Goal: Information Seeking & Learning: Check status

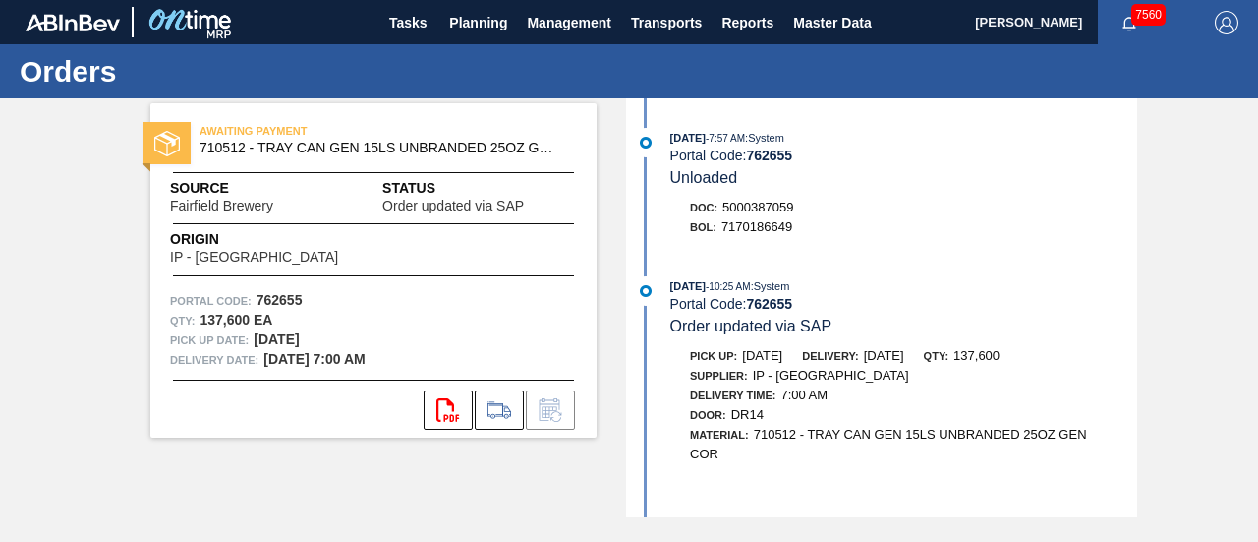
scroll to position [769, 0]
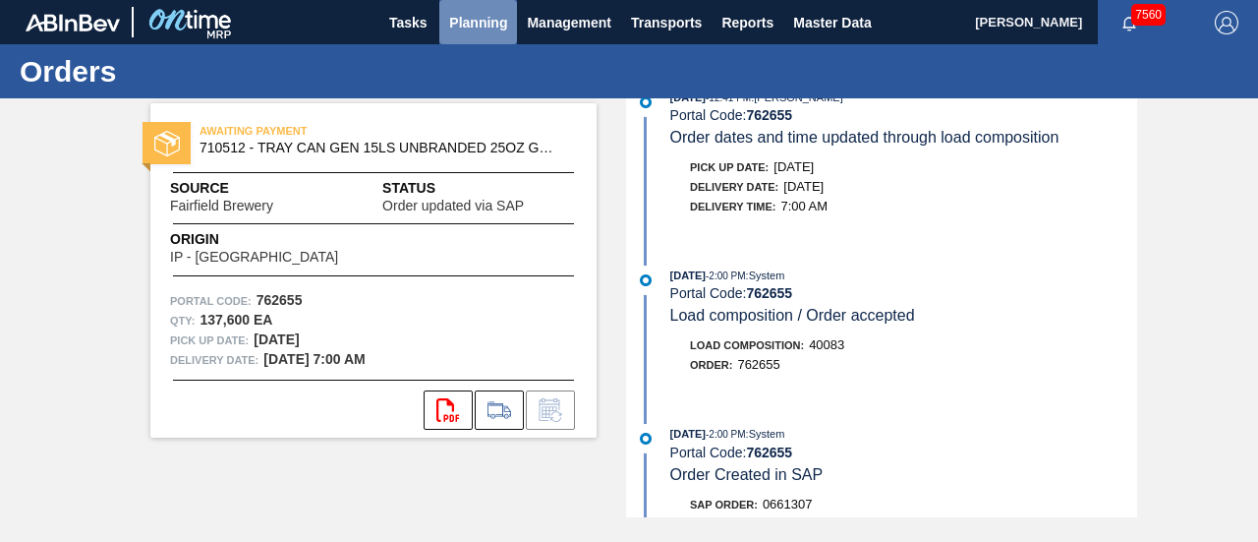
click at [484, 23] on span "Planning" at bounding box center [478, 23] width 58 height 24
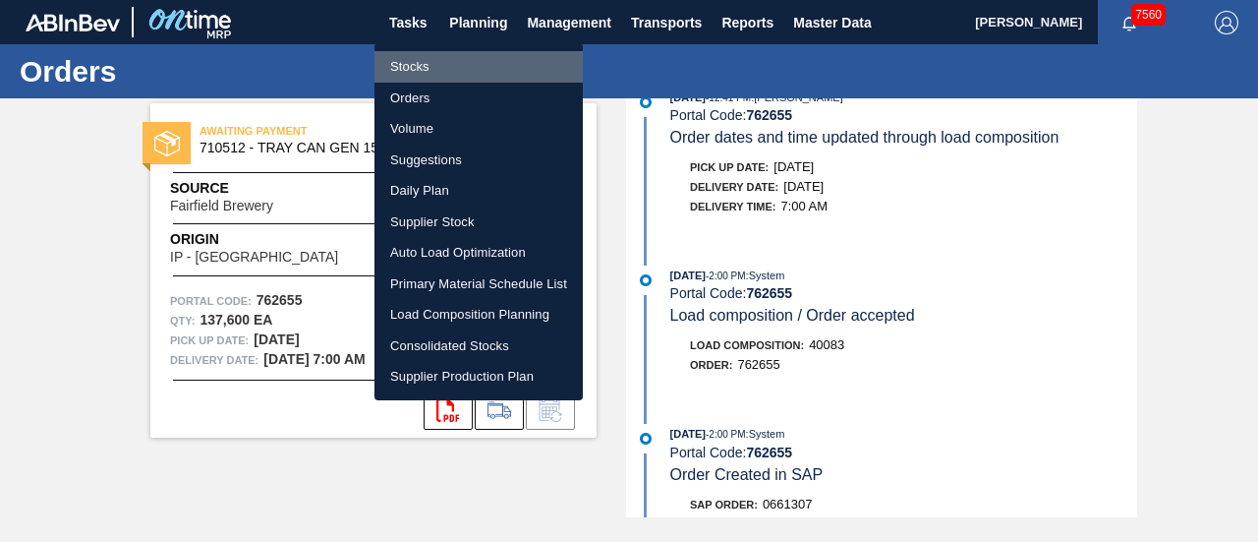
click at [427, 73] on li "Stocks" at bounding box center [479, 66] width 208 height 31
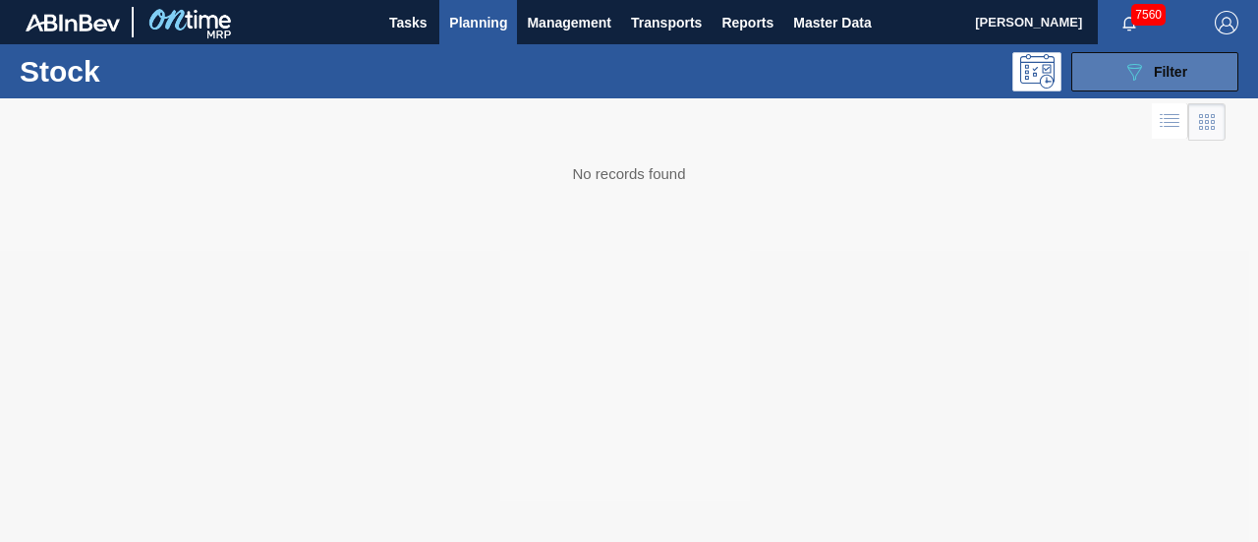
click at [1127, 74] on icon "089F7B8B-B2A5-4AFE-B5C0-19BA573D28AC" at bounding box center [1135, 72] width 24 height 24
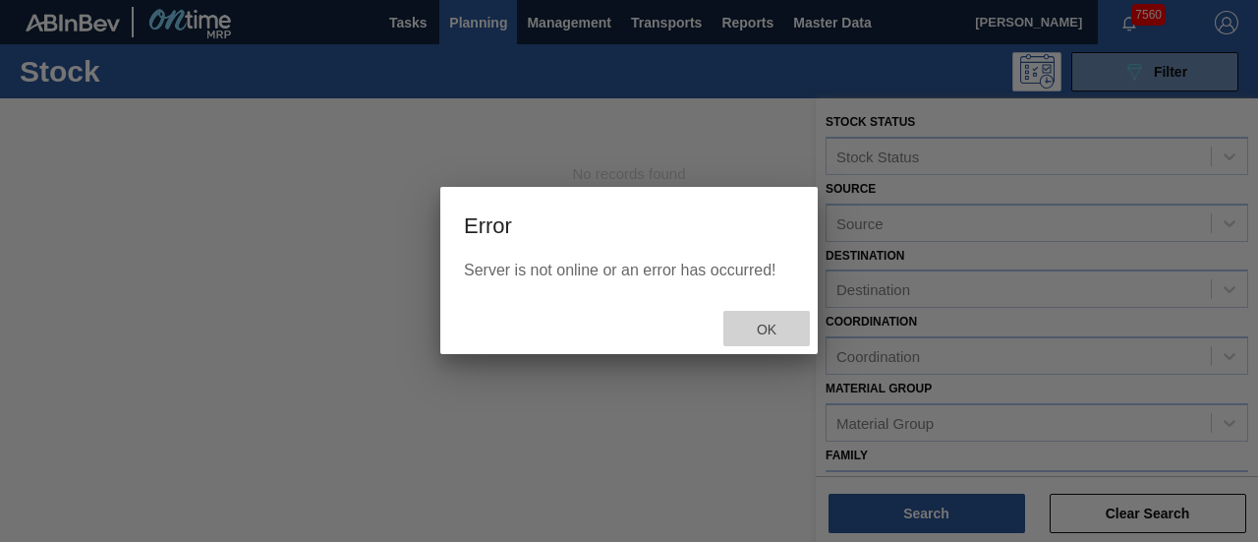
click at [759, 329] on span "Ok" at bounding box center [766, 330] width 51 height 16
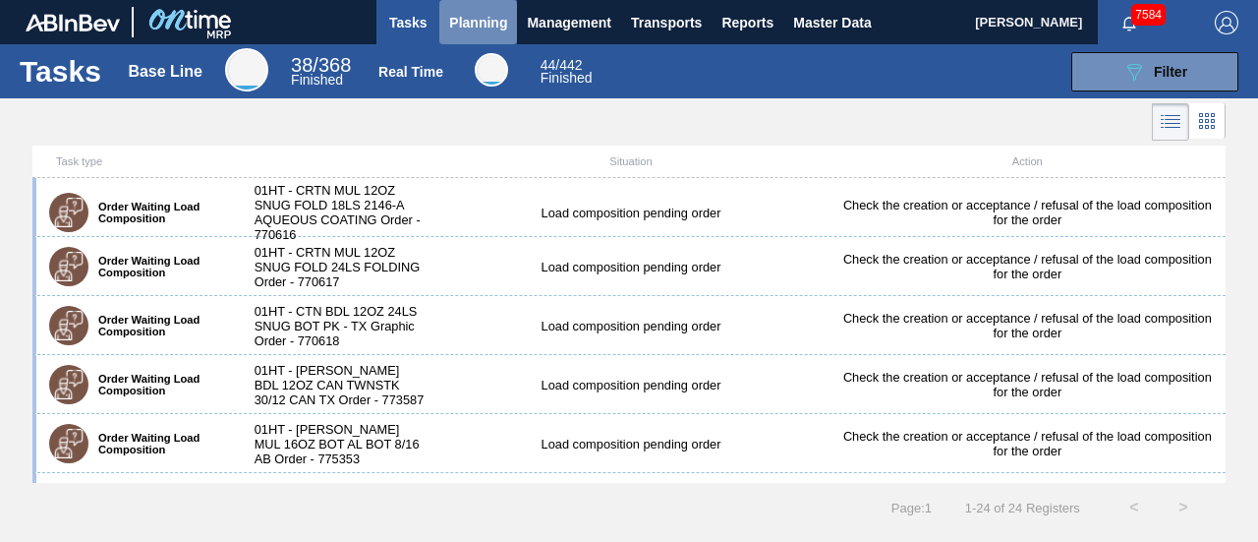
click at [464, 32] on span "Planning" at bounding box center [478, 23] width 58 height 24
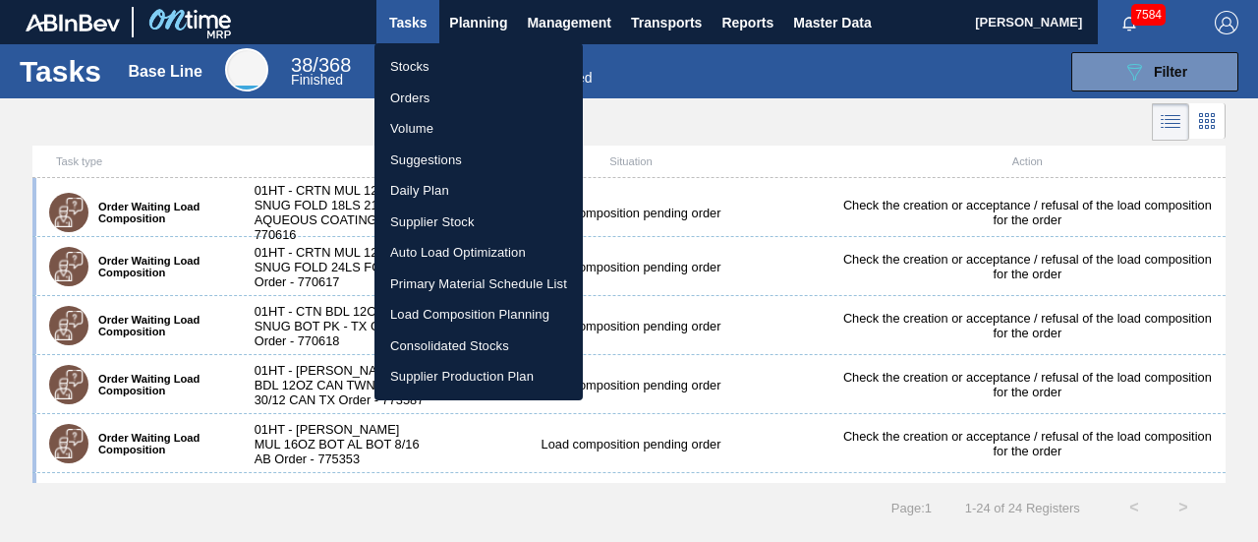
click at [427, 62] on li "Stocks" at bounding box center [479, 66] width 208 height 31
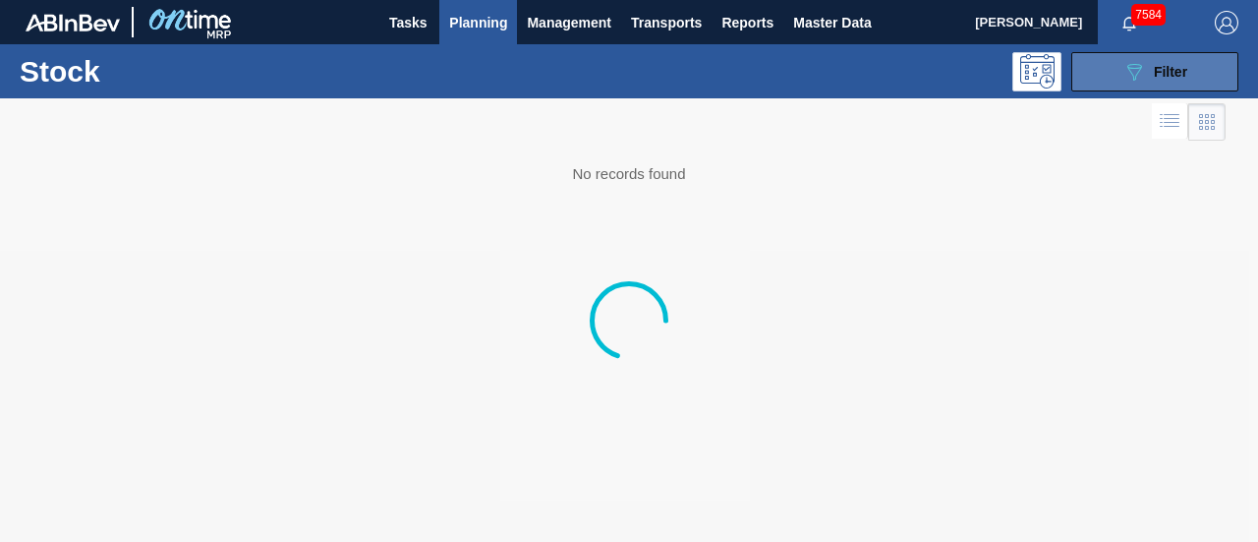
click at [1123, 78] on icon "089F7B8B-B2A5-4AFE-B5C0-19BA573D28AC" at bounding box center [1135, 72] width 24 height 24
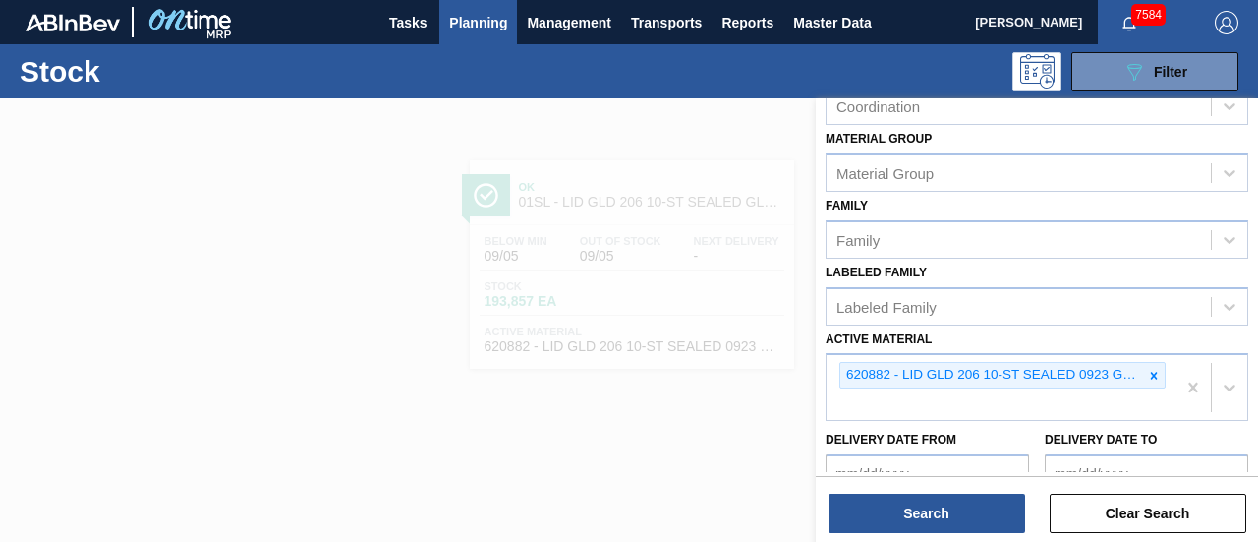
scroll to position [256, 0]
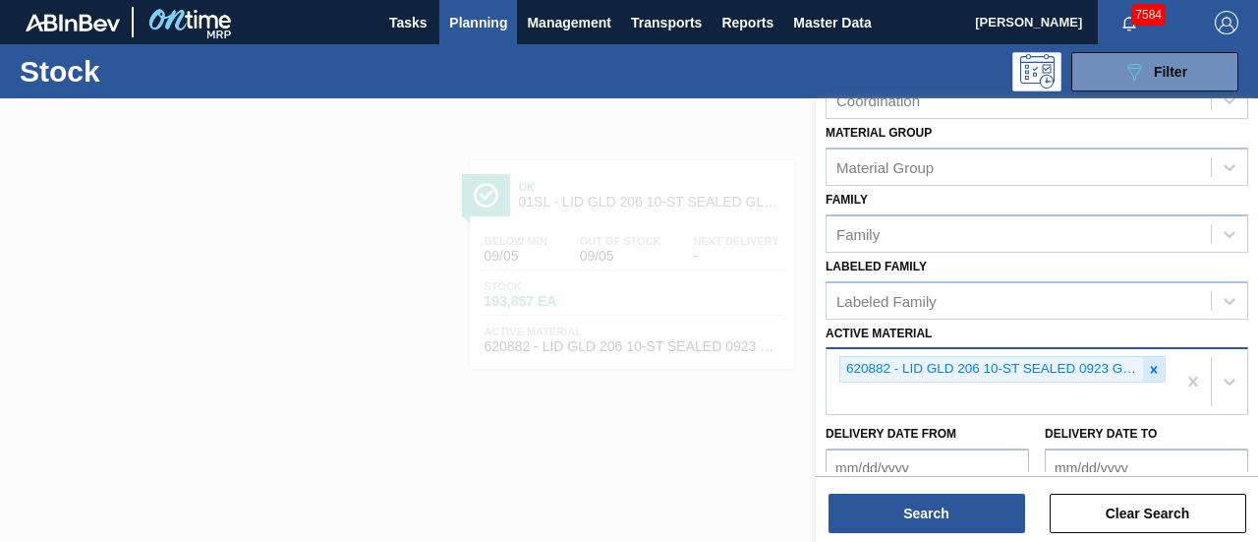
click at [1152, 375] on div at bounding box center [1154, 369] width 22 height 25
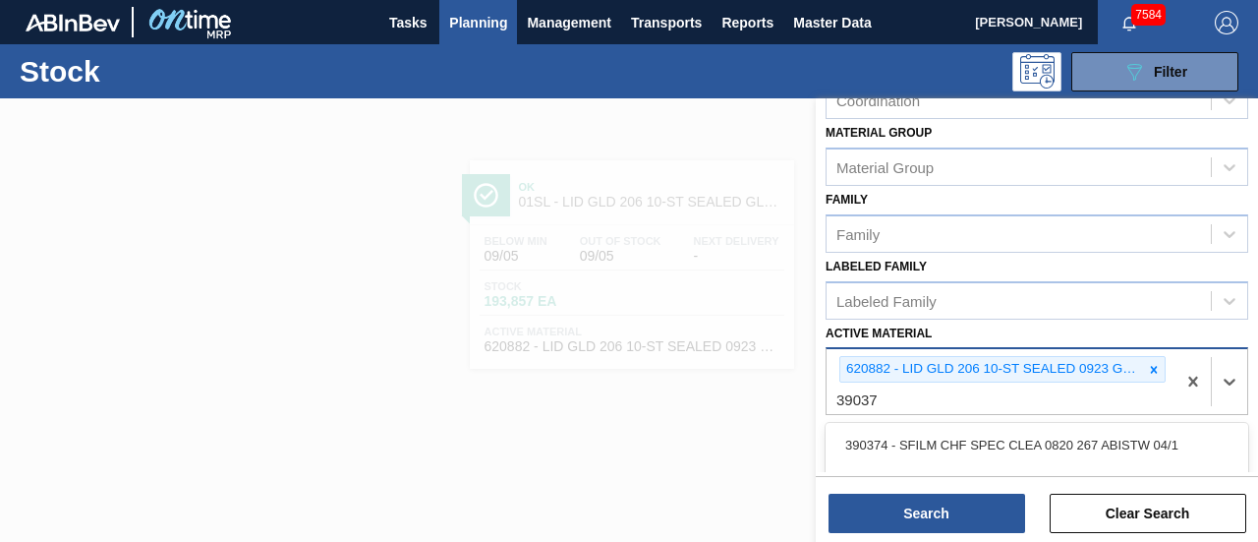
type Material "390373"
click at [1158, 373] on icon at bounding box center [1154, 370] width 14 height 14
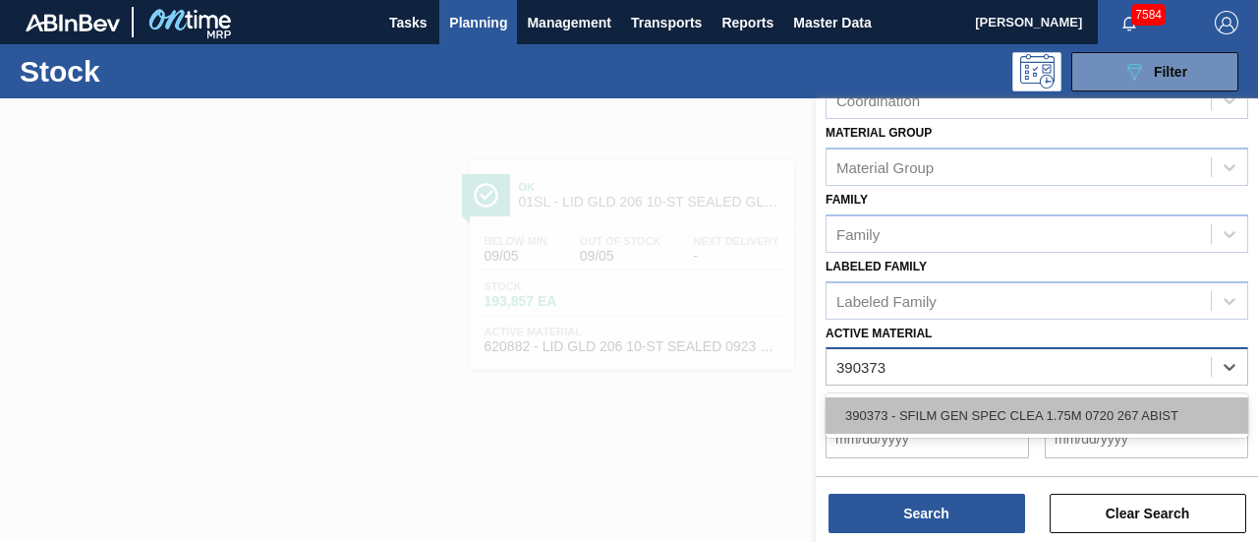
click at [1024, 404] on div "390373 - SFILM GEN SPEC CLEA 1.75M 0720 267 ABIST" at bounding box center [1037, 415] width 423 height 36
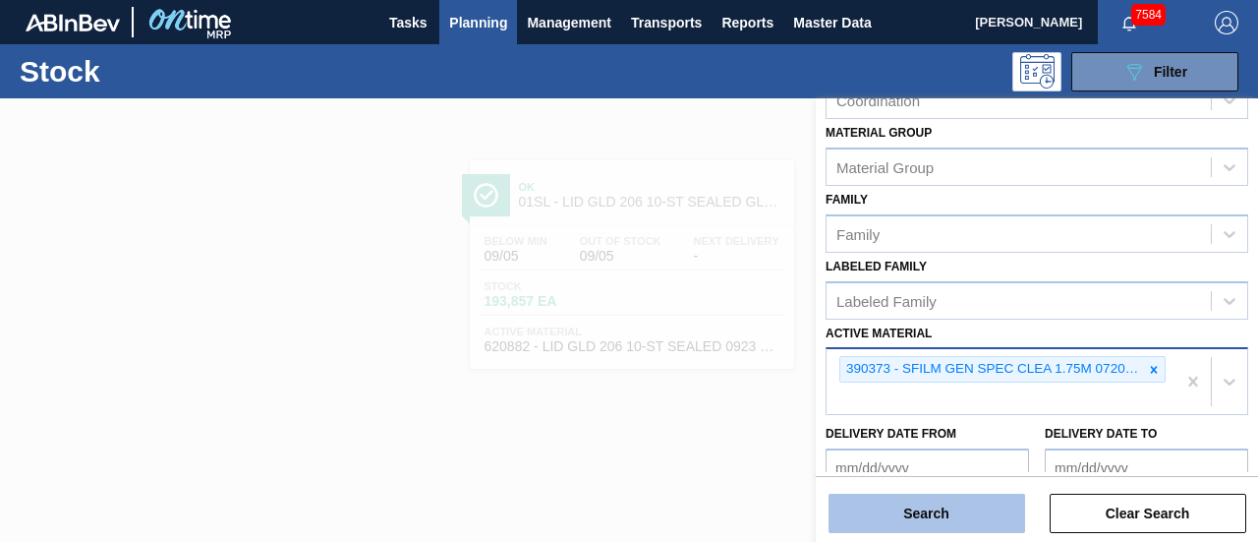
click at [950, 510] on button "Search" at bounding box center [927, 513] width 197 height 39
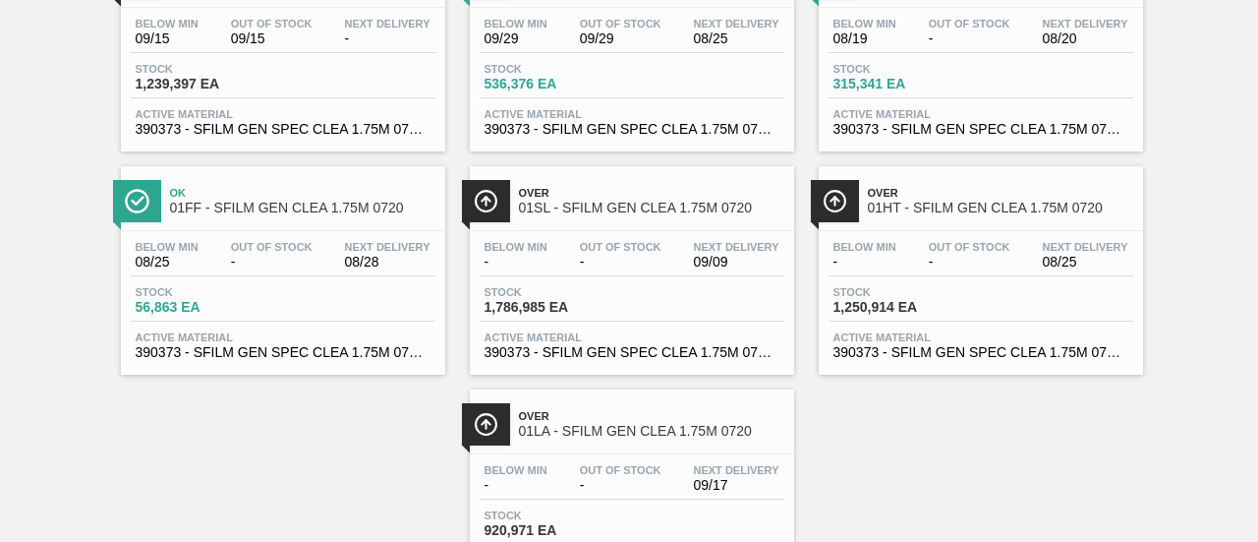
scroll to position [216, 0]
click at [835, 286] on div "Below Min - Out Of Stock - Next Delivery 08/25 Stock 1,250,914 EA Active Materi…" at bounding box center [981, 299] width 324 height 134
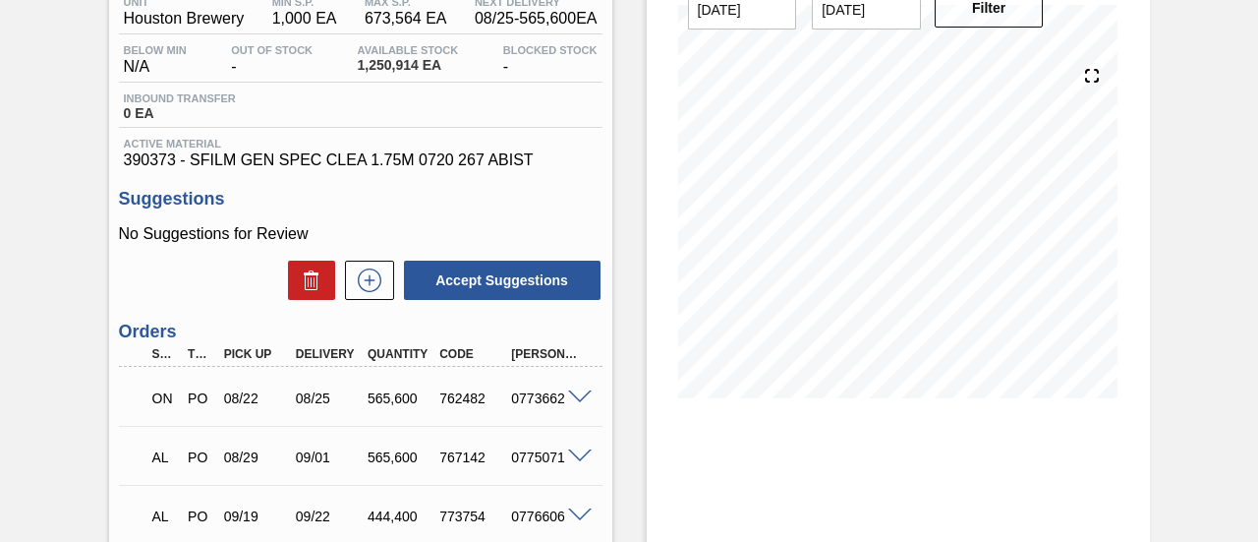
scroll to position [289, 0]
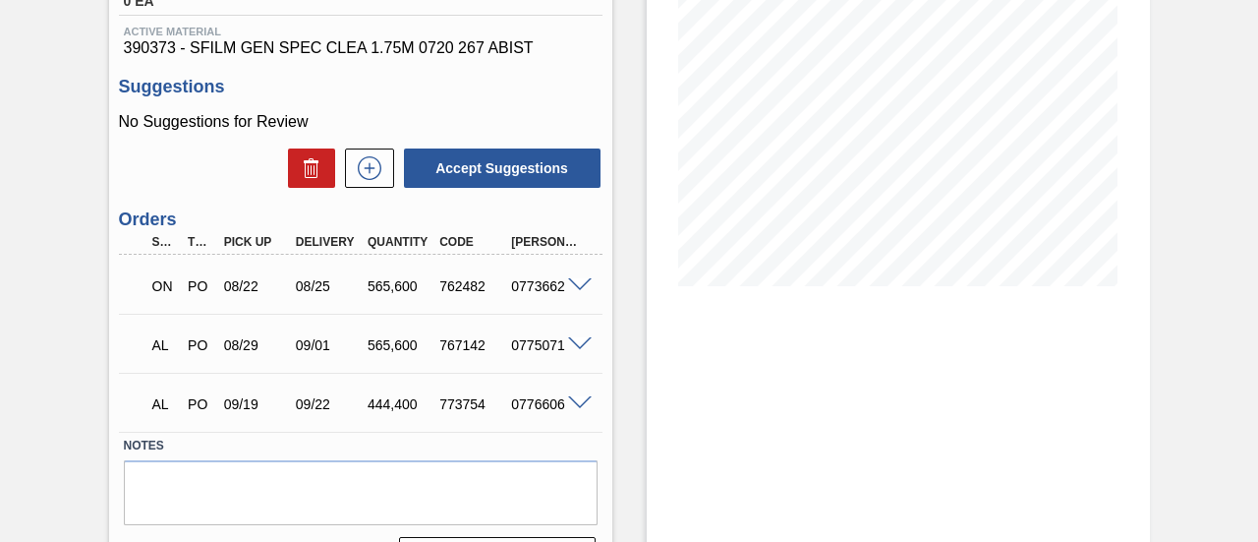
click at [571, 345] on span at bounding box center [580, 344] width 24 height 15
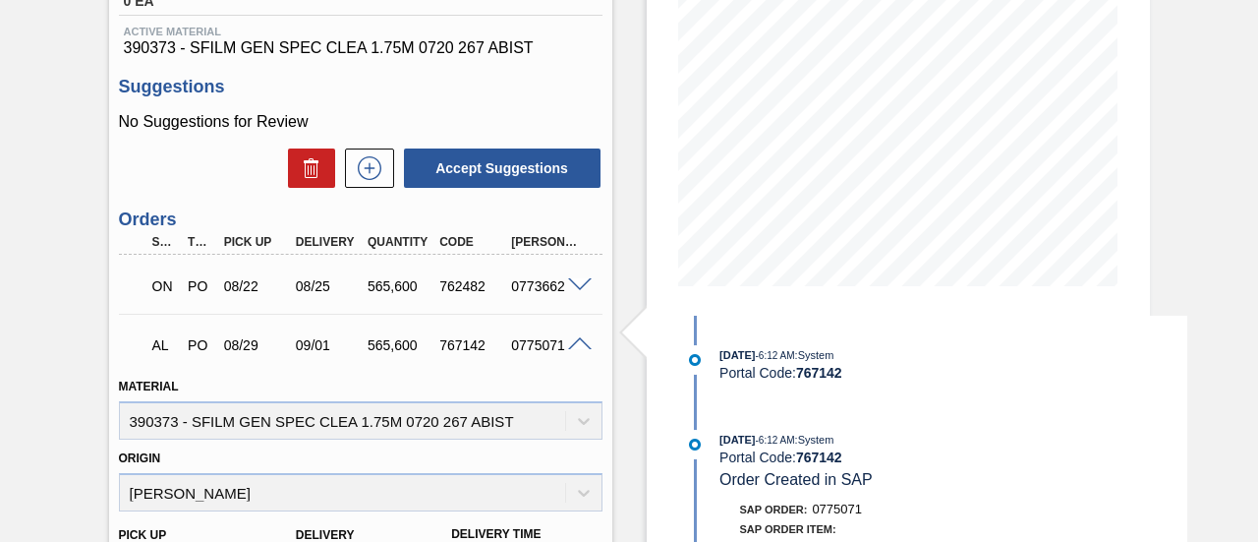
click at [571, 345] on span at bounding box center [580, 344] width 24 height 15
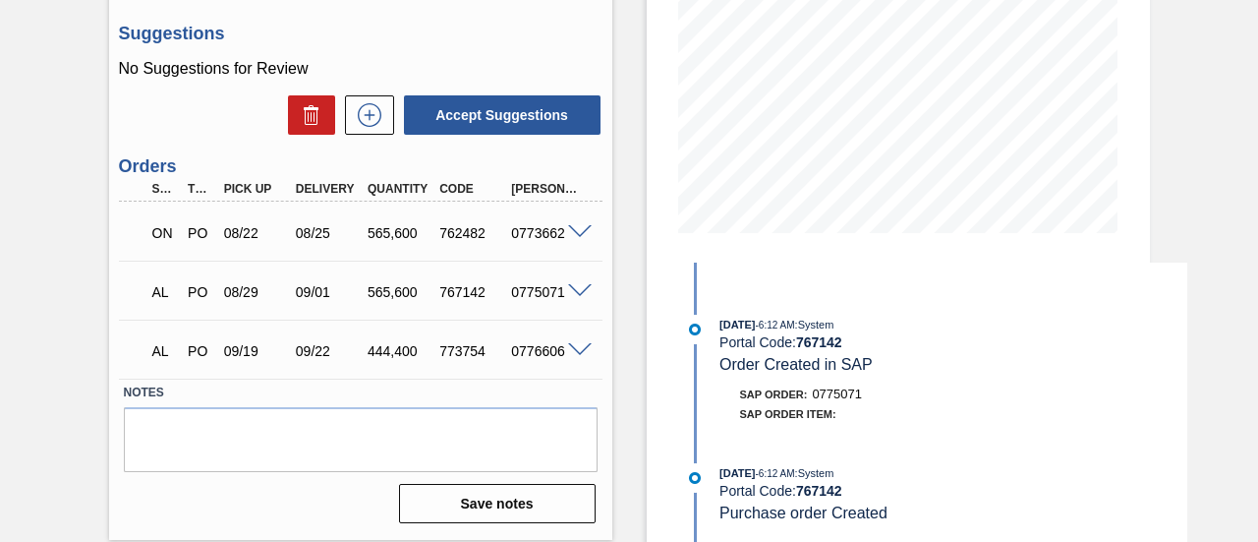
scroll to position [0, 0]
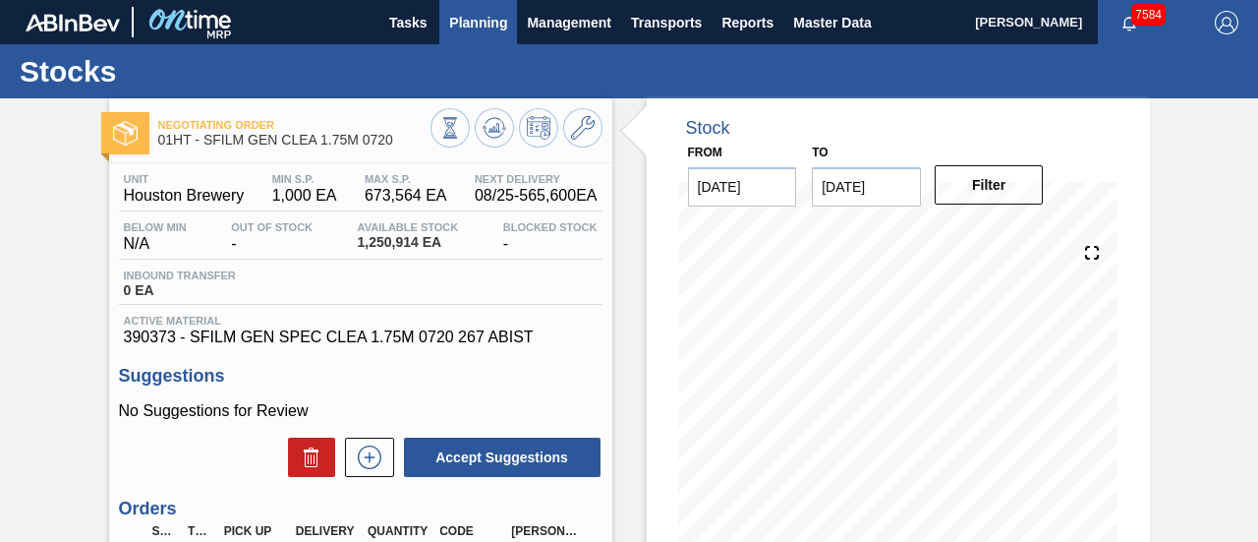
click at [476, 32] on span "Planning" at bounding box center [478, 23] width 58 height 24
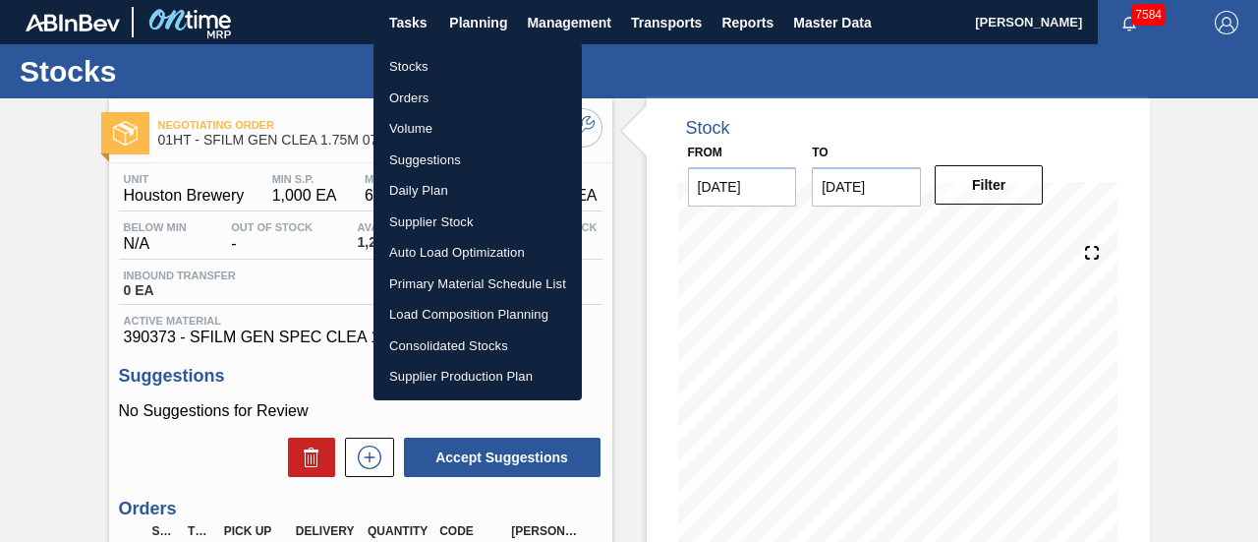
click at [444, 89] on li "Orders" at bounding box center [478, 98] width 208 height 31
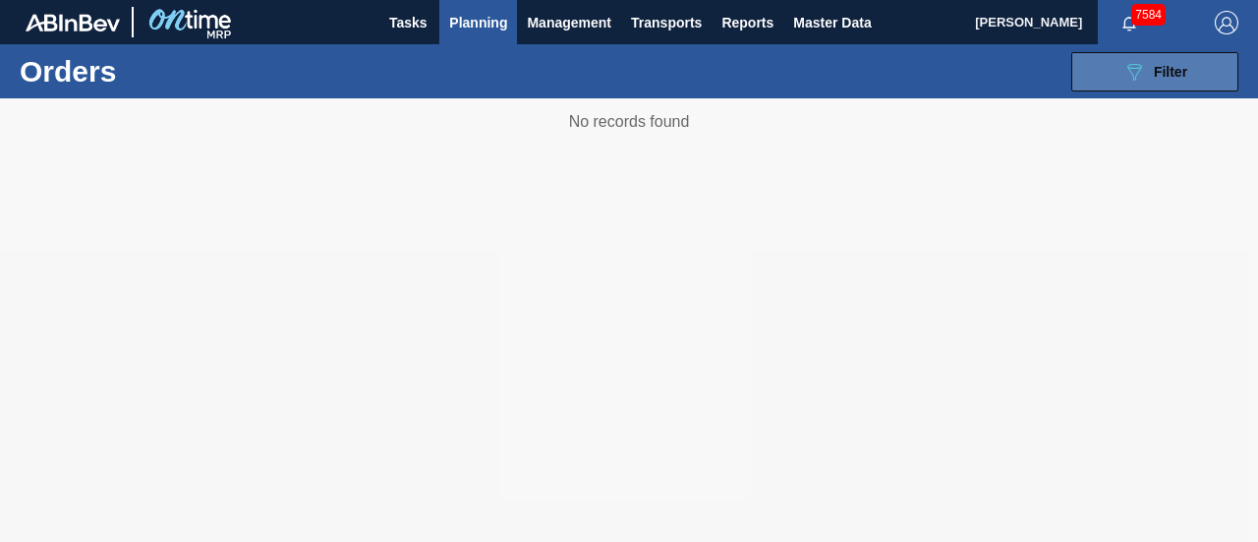
click at [1126, 80] on icon "089F7B8B-B2A5-4AFE-B5C0-19BA573D28AC" at bounding box center [1135, 72] width 24 height 24
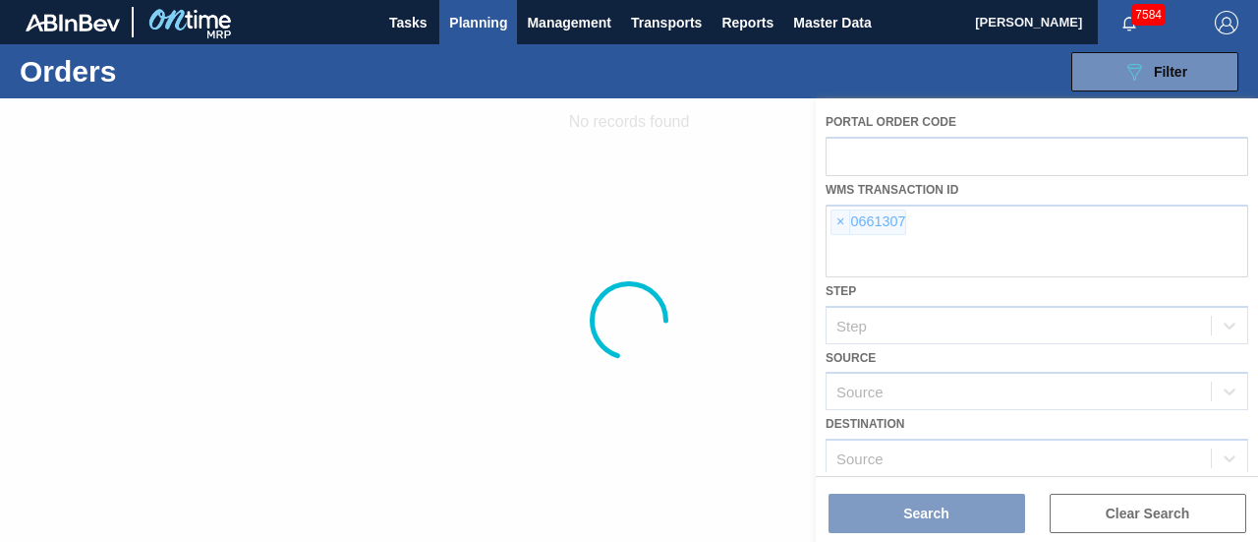
click at [835, 217] on div at bounding box center [629, 319] width 1258 height 443
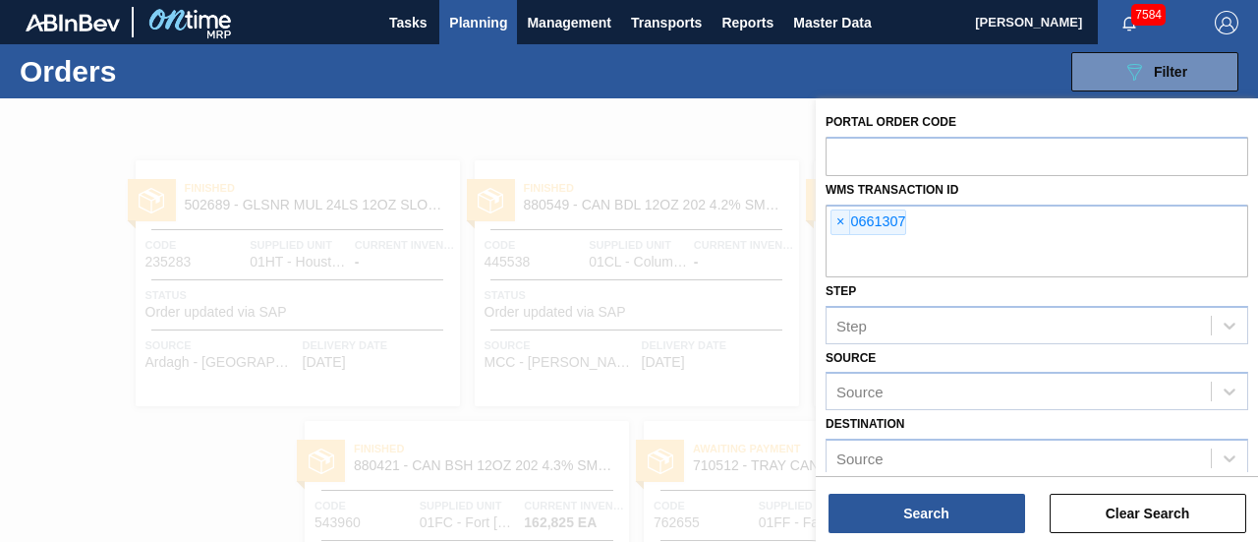
click at [837, 217] on span "×" at bounding box center [841, 222] width 19 height 24
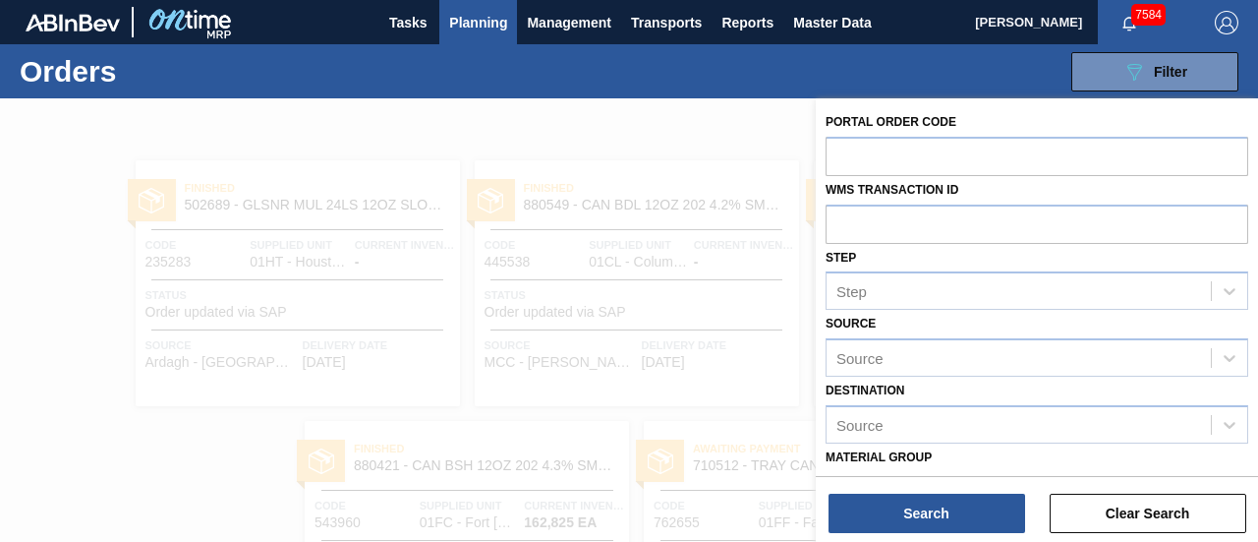
click at [844, 132] on div "Portal Order Code" at bounding box center [1037, 142] width 423 height 68
click at [853, 149] on input "text" at bounding box center [1037, 155] width 423 height 37
paste input "774573"
type input "774573"
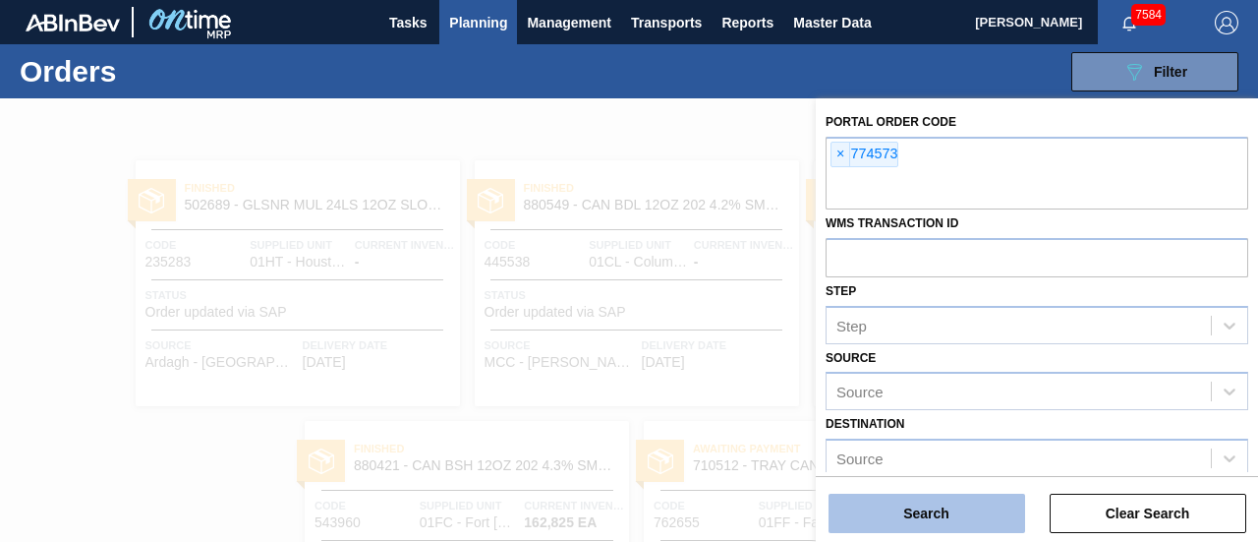
click at [909, 502] on button "Search" at bounding box center [927, 513] width 197 height 39
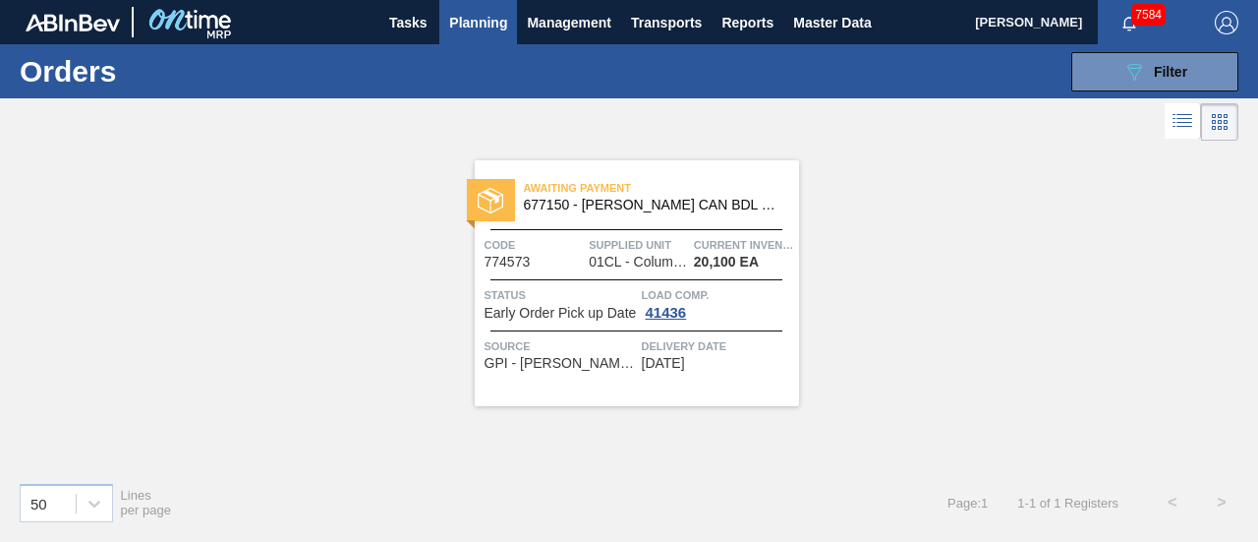
click at [612, 221] on div "Awaiting Payment 677150 - CARR CAN BDL 12OZ 2025 CAN PK 15/12 CAN Code 774573 S…" at bounding box center [637, 283] width 324 height 246
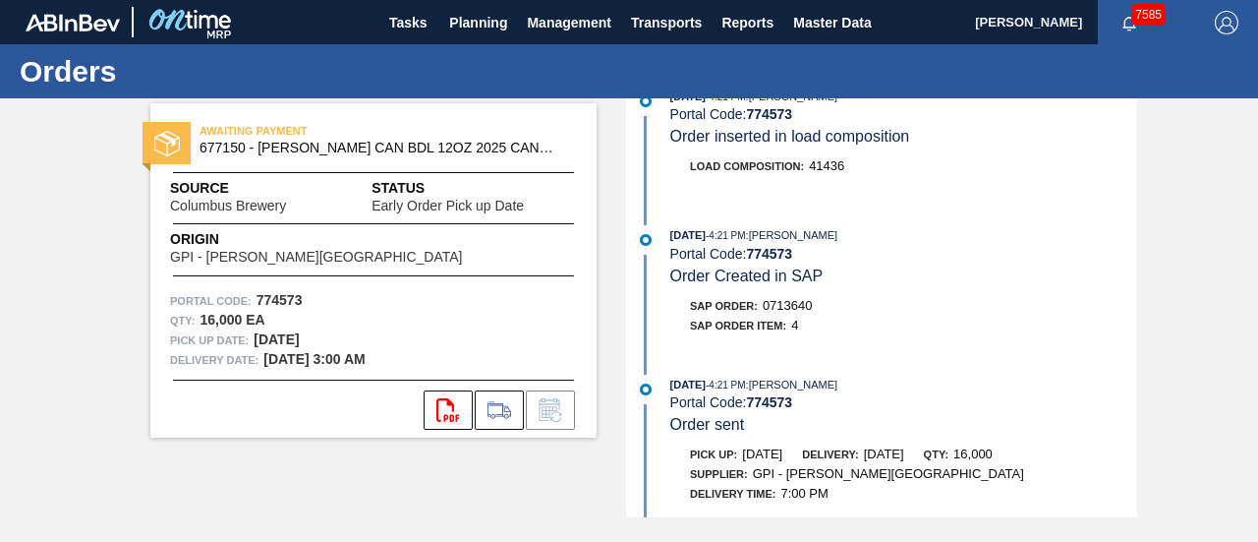
scroll to position [851, 0]
click at [831, 425] on div "08/12/2025 - 4:21 PM : Scott Middlestead Portal Code: 774573 Order sent" at bounding box center [904, 407] width 467 height 60
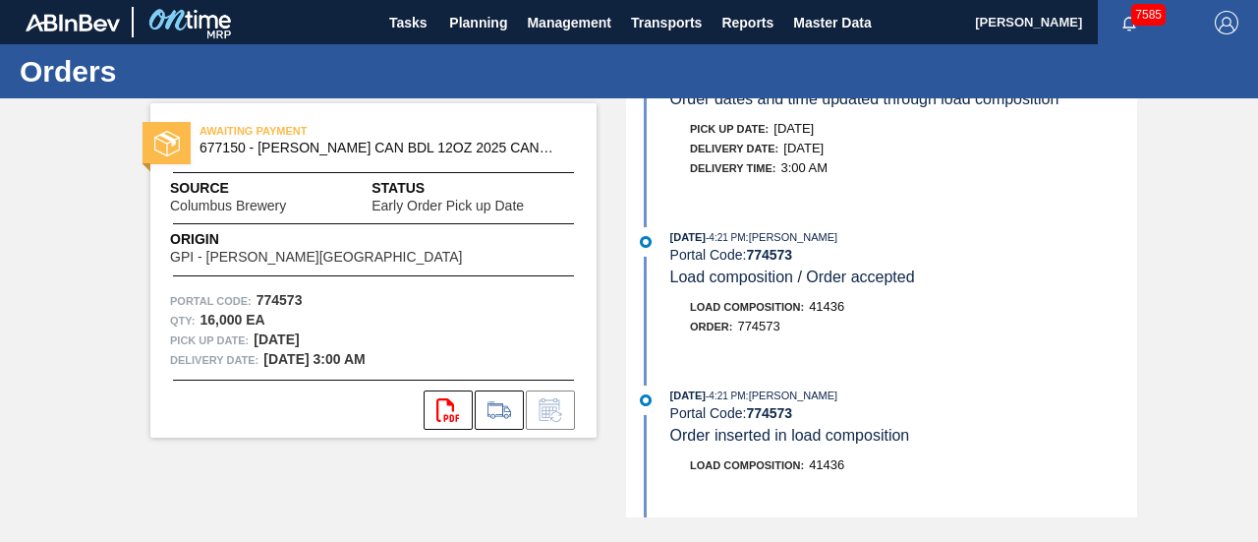
scroll to position [549, 0]
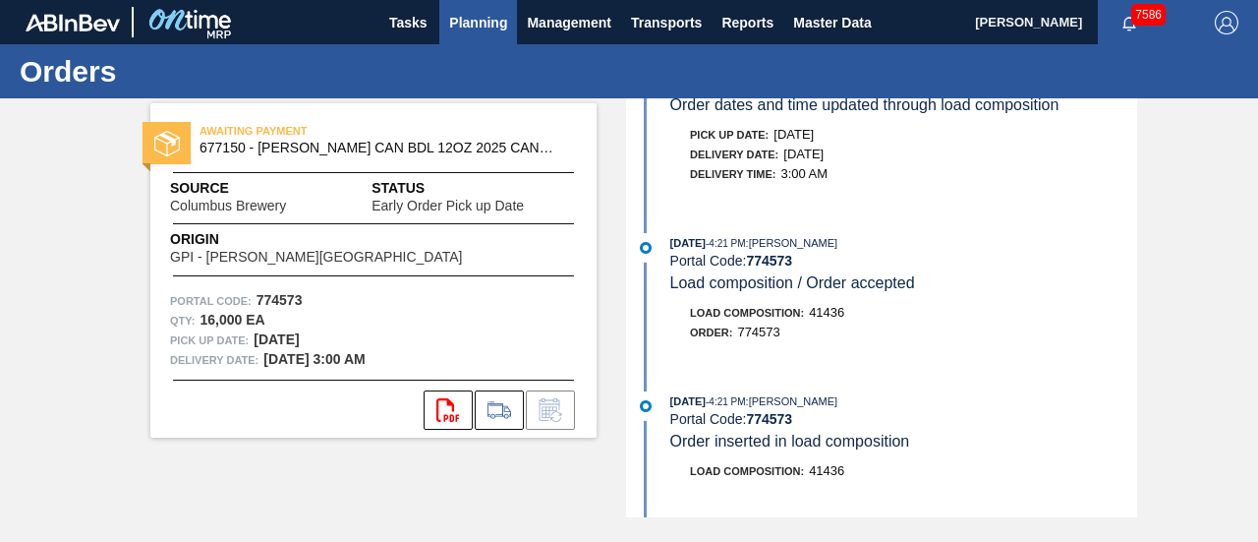
click at [476, 11] on span "Planning" at bounding box center [478, 23] width 58 height 24
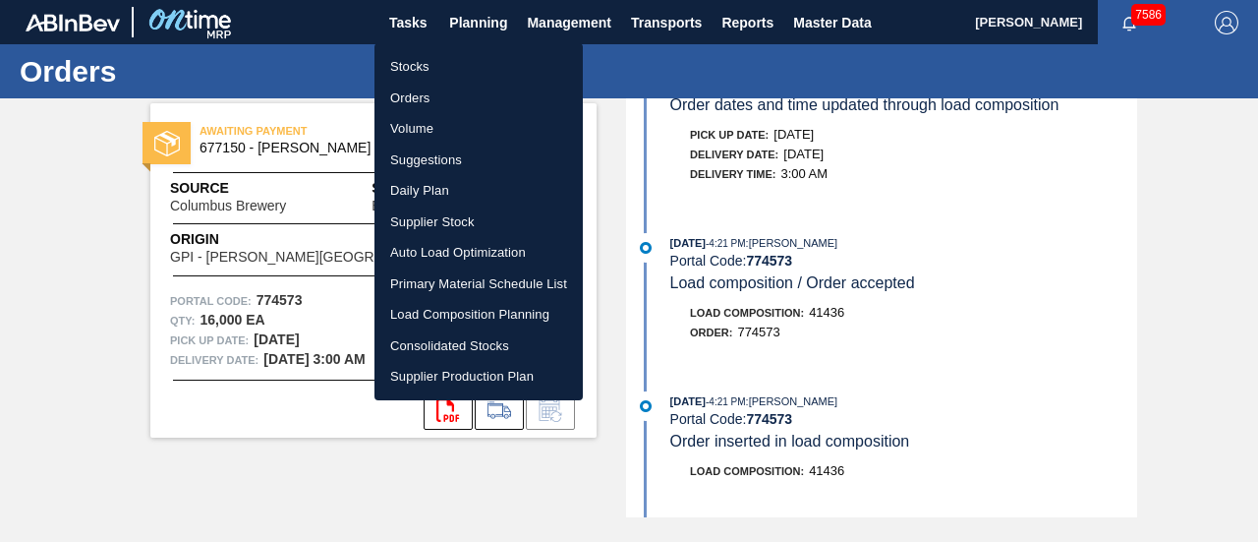
click at [423, 83] on li "Orders" at bounding box center [479, 98] width 208 height 31
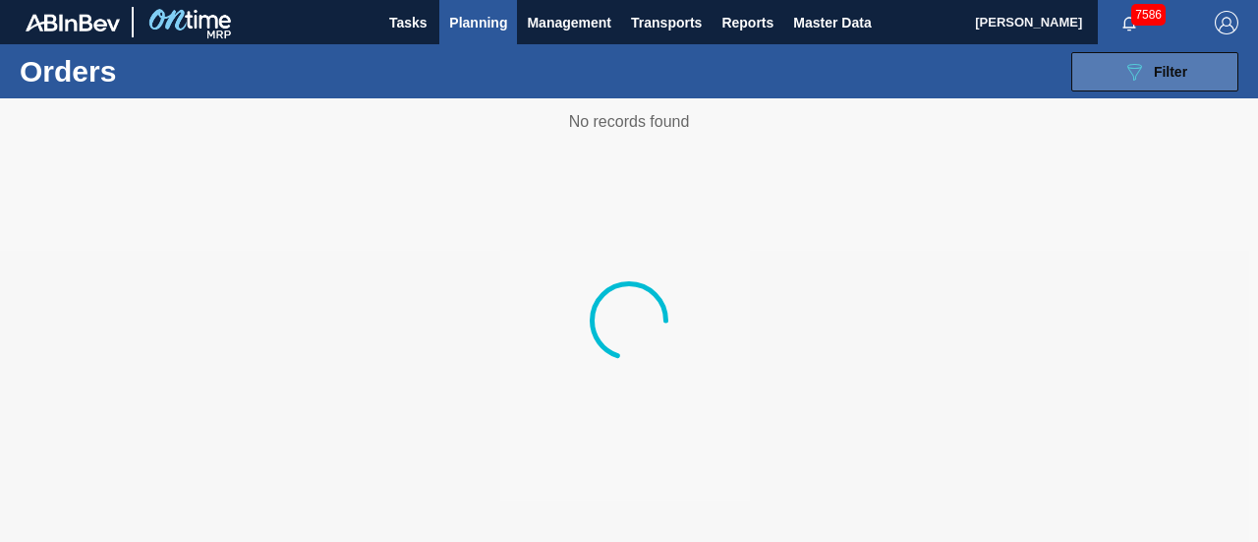
click at [1133, 69] on icon "089F7B8B-B2A5-4AFE-B5C0-19BA573D28AC" at bounding box center [1135, 72] width 24 height 24
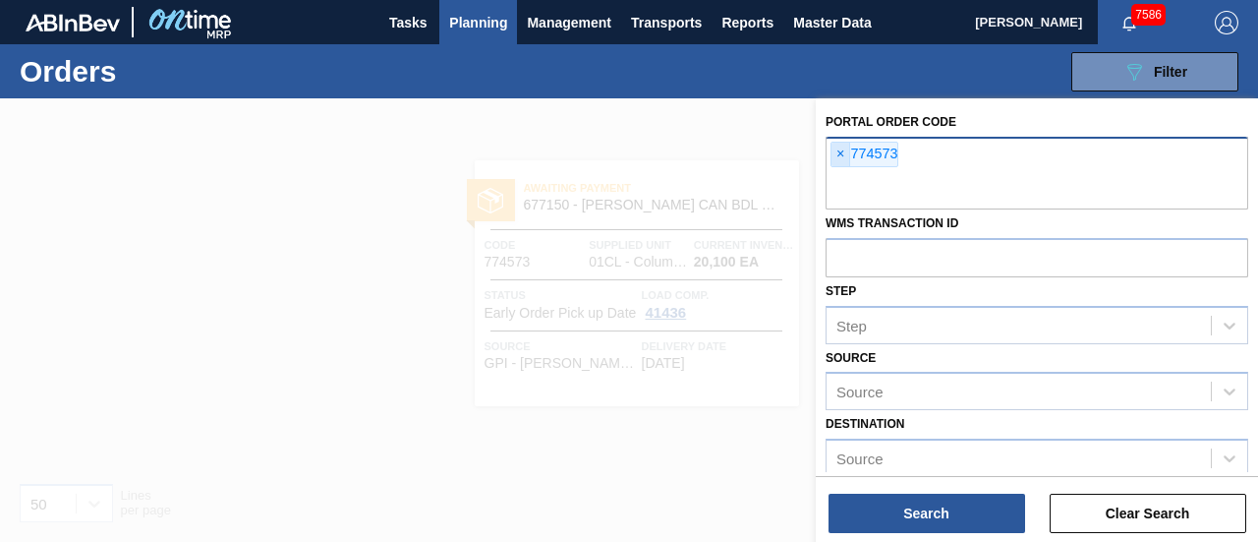
click at [840, 158] on span "×" at bounding box center [841, 155] width 19 height 24
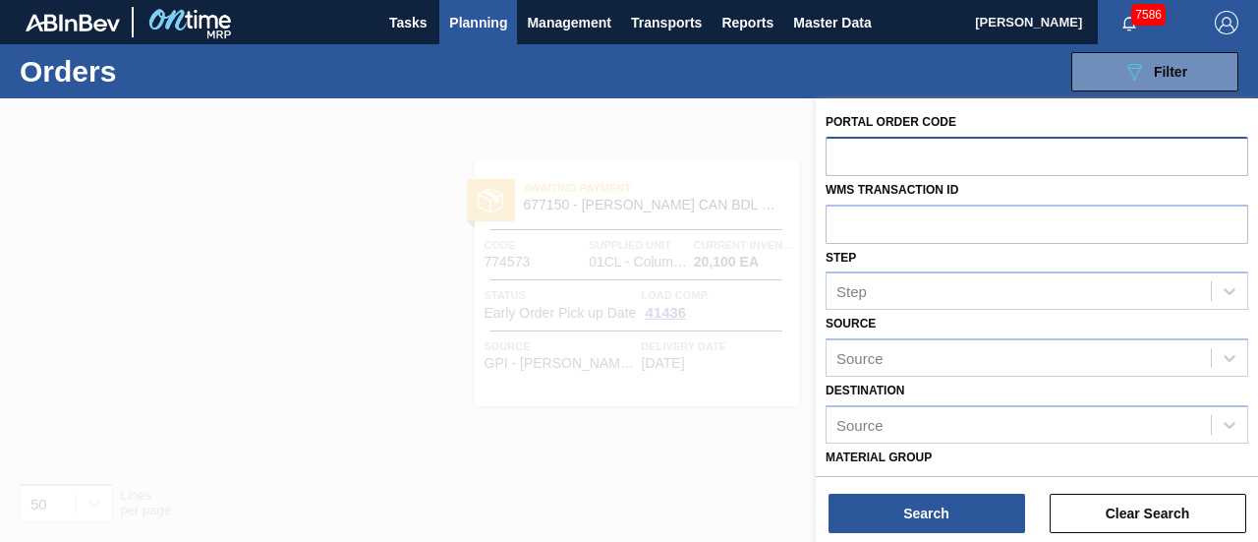
paste input "770269"
type input "770269"
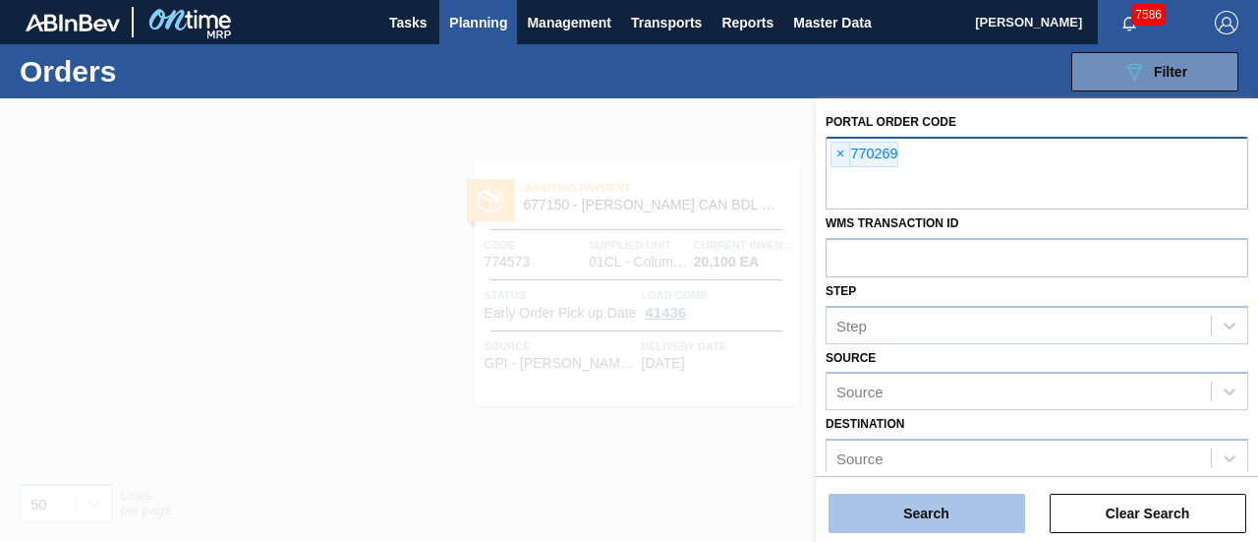
click at [891, 510] on button "Search" at bounding box center [927, 513] width 197 height 39
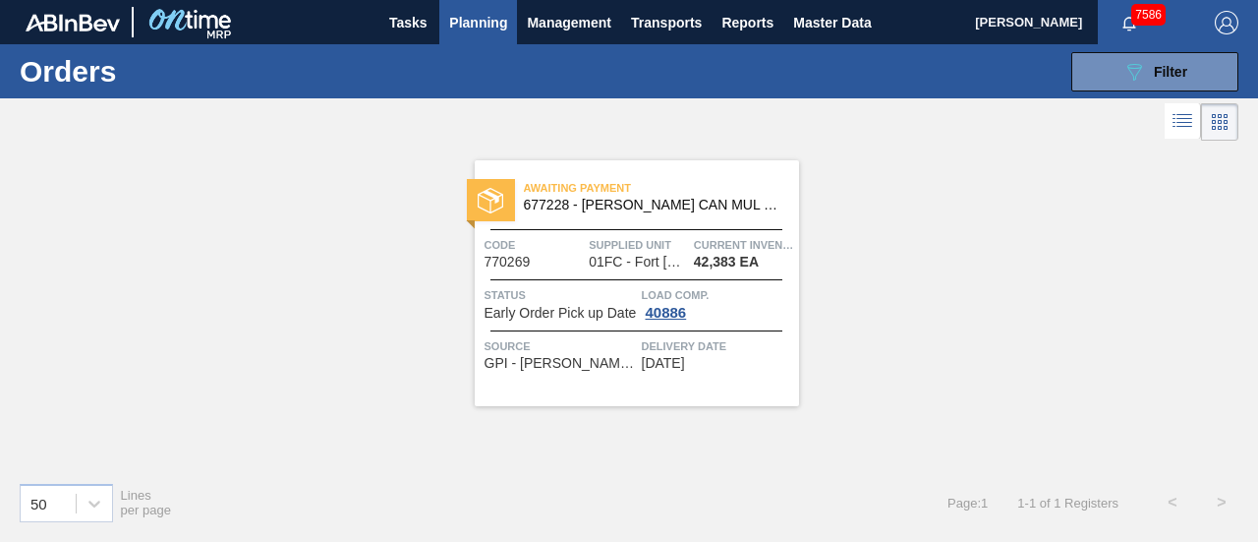
click at [583, 215] on div "Awaiting Payment 677228 - CARR CAN MUL 16OZ CAN PK 12/16 CAN 1124" at bounding box center [637, 197] width 324 height 44
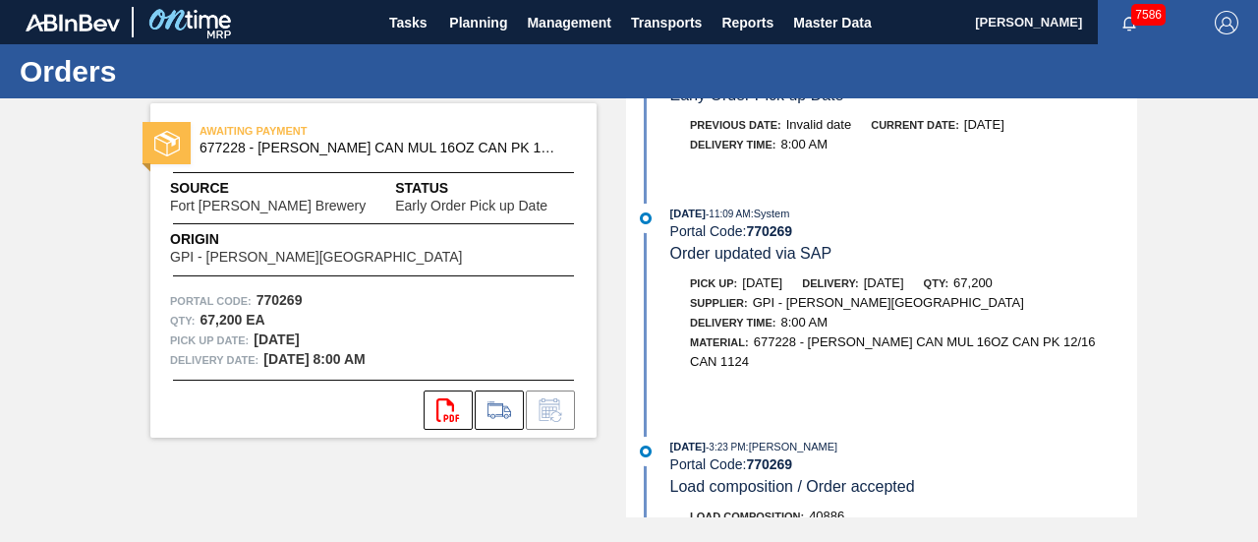
scroll to position [510, 0]
click at [979, 331] on div "Delivery Time : 8:00 AM" at bounding box center [904, 322] width 467 height 20
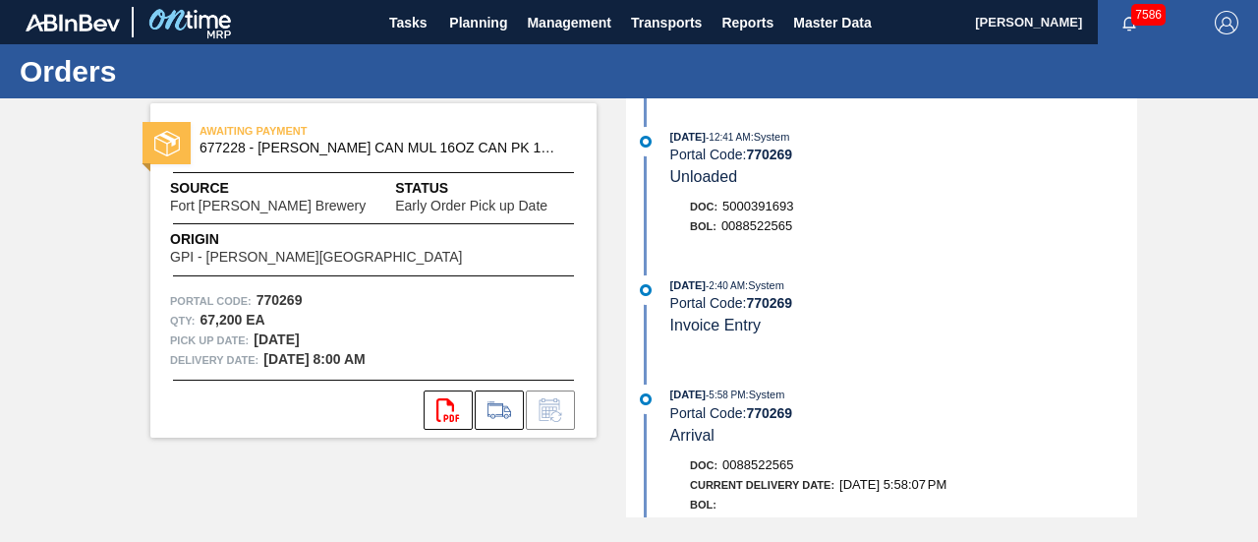
scroll to position [0, 0]
click at [855, 200] on div "Doc: 5000391693" at bounding box center [913, 208] width 447 height 20
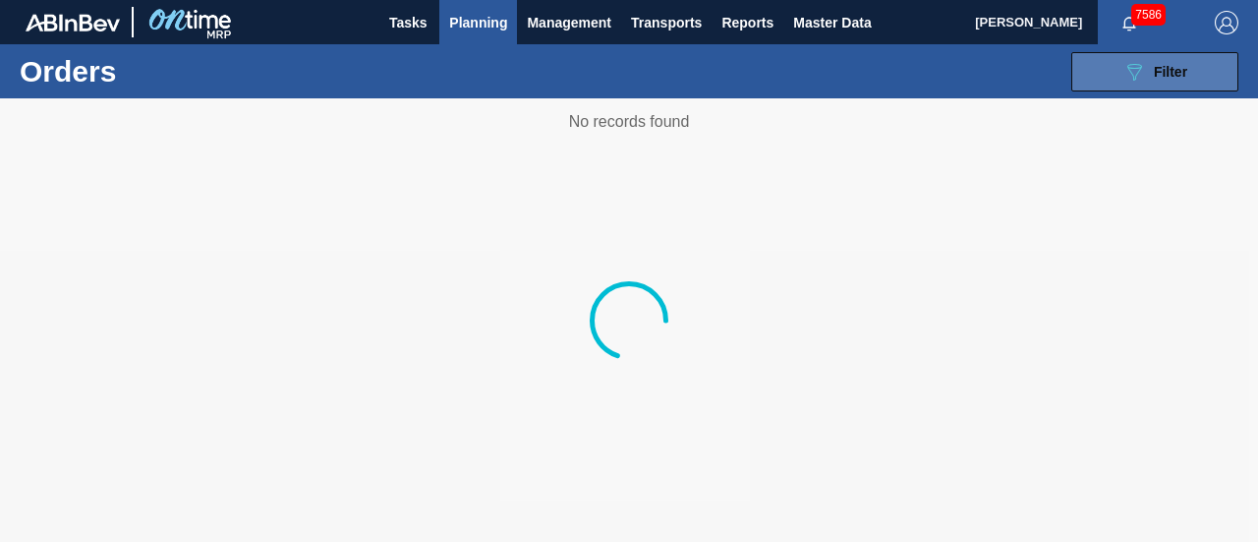
click at [1116, 73] on button "089F7B8B-B2A5-4AFE-B5C0-19BA573D28AC Filter" at bounding box center [1155, 71] width 167 height 39
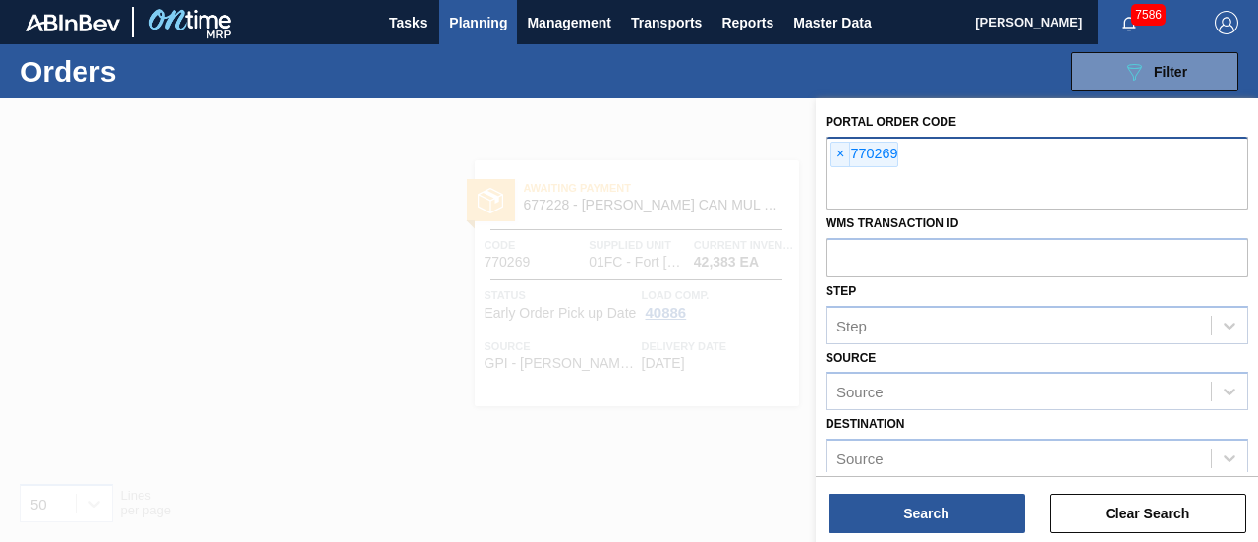
click at [852, 156] on div "× 770269" at bounding box center [865, 155] width 68 height 26
click at [822, 146] on div "Portal Order Code × 770269 WMS Transaction ID Step Step Source Source Destinati…" at bounding box center [1037, 443] width 442 height 690
click at [838, 150] on span "×" at bounding box center [841, 155] width 19 height 24
paste input "773079"
type input "773079"
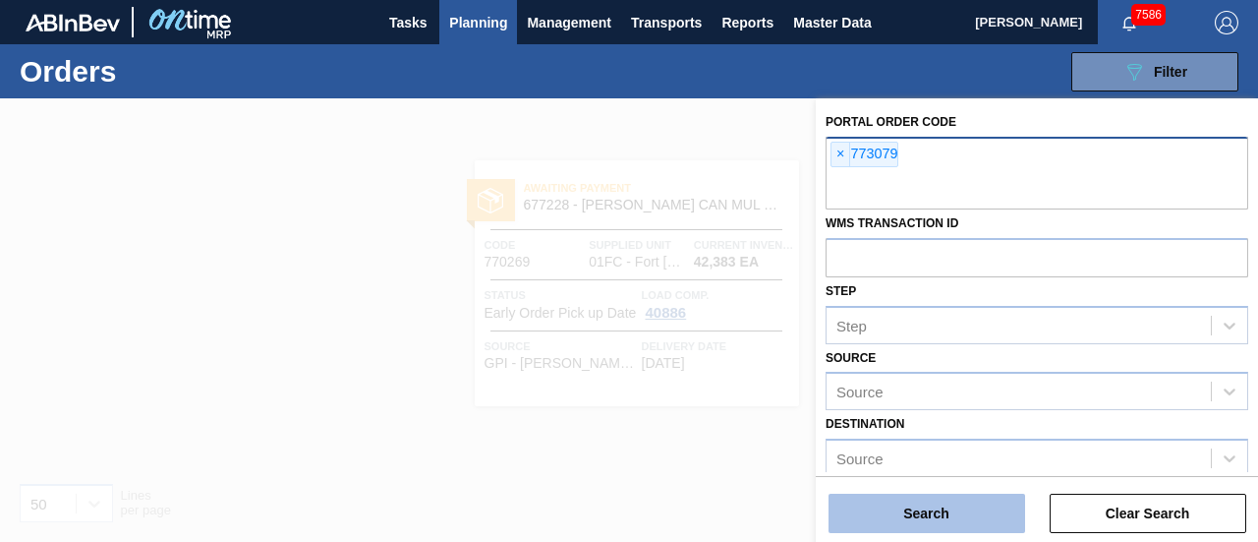
click at [941, 508] on button "Search" at bounding box center [927, 513] width 197 height 39
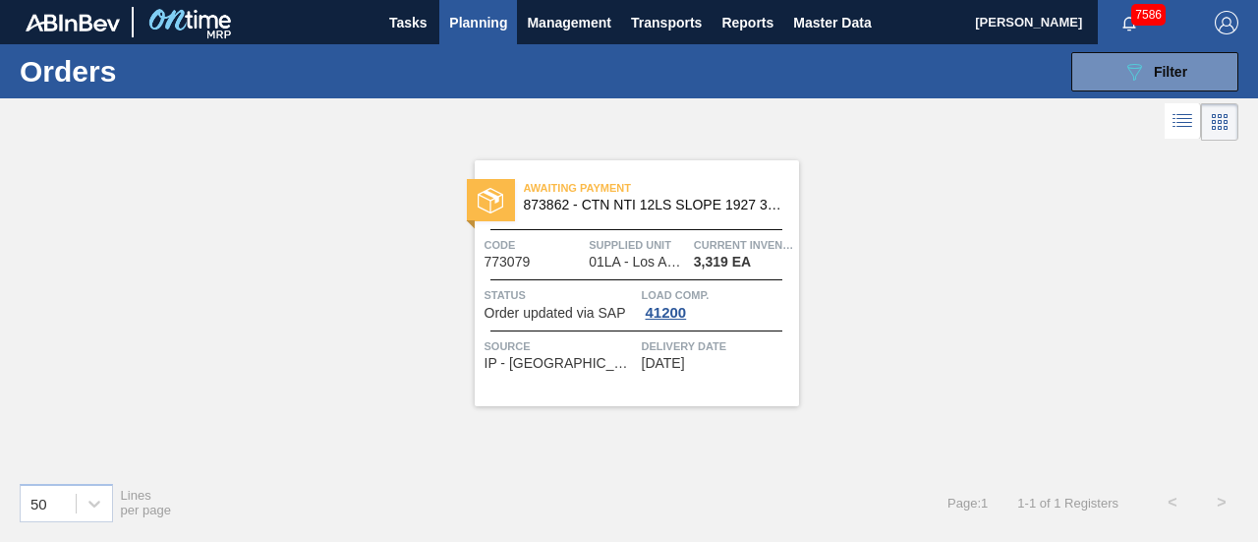
click at [651, 213] on div "Awaiting Payment 873862 - CTN NTI 12LS SLOPE 1927 32OZ KRFT 2-COLR" at bounding box center [637, 197] width 324 height 44
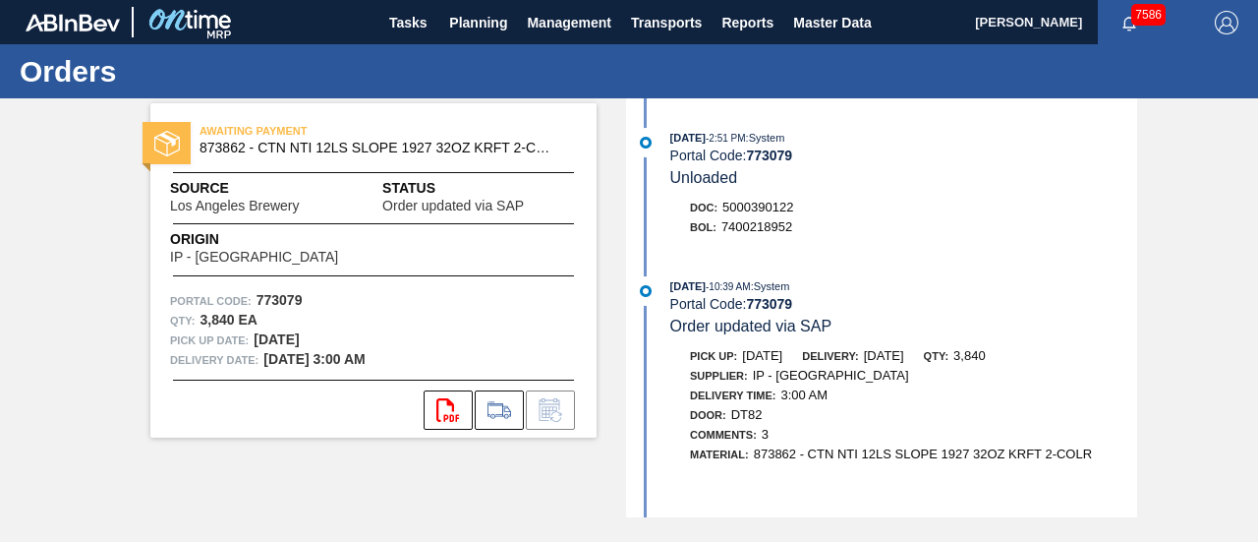
click at [1125, 120] on div "08/12/2025 - 2:51 PM : System Portal Code: 773079 Unloaded Doc: 5000390122 BOL:…" at bounding box center [884, 307] width 506 height 419
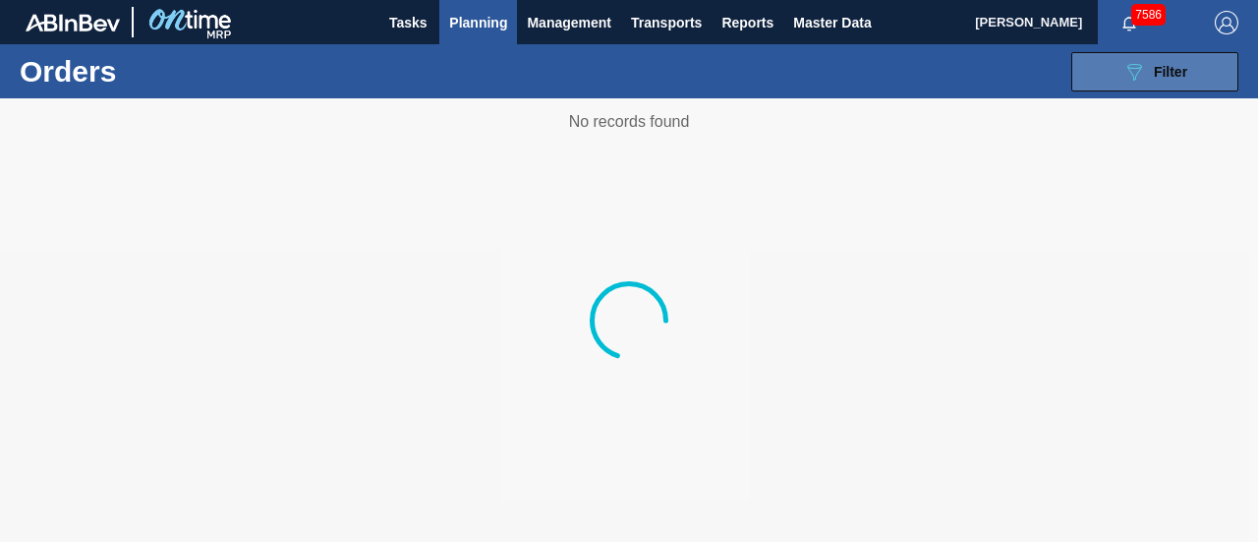
click at [1111, 63] on button "089F7B8B-B2A5-4AFE-B5C0-19BA573D28AC Filter" at bounding box center [1155, 71] width 167 height 39
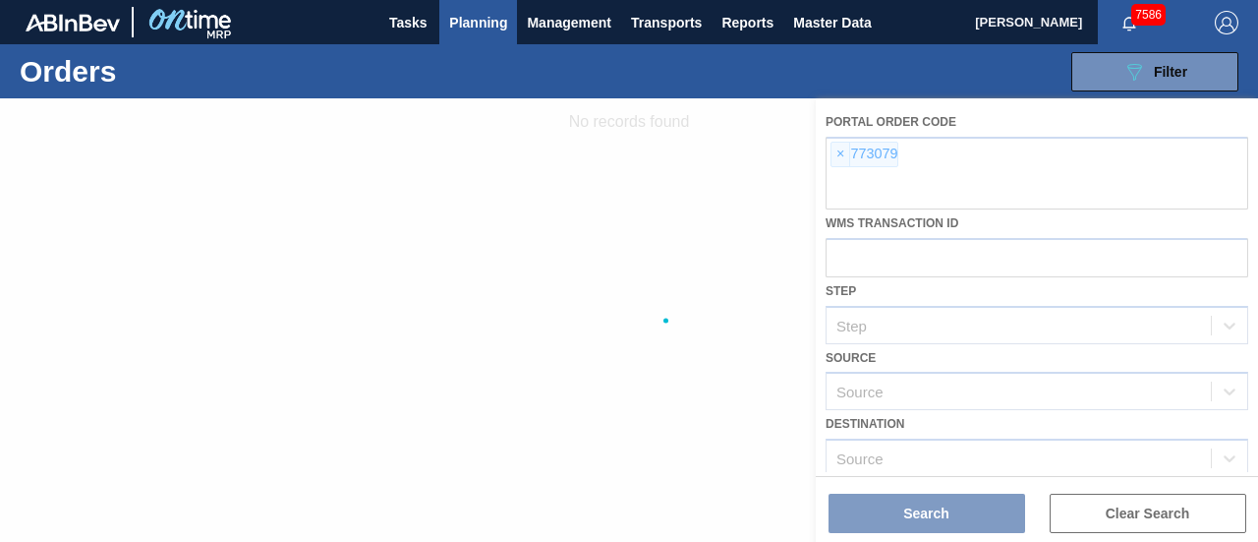
click at [843, 156] on div at bounding box center [629, 319] width 1258 height 443
click at [843, 153] on div at bounding box center [629, 319] width 1258 height 443
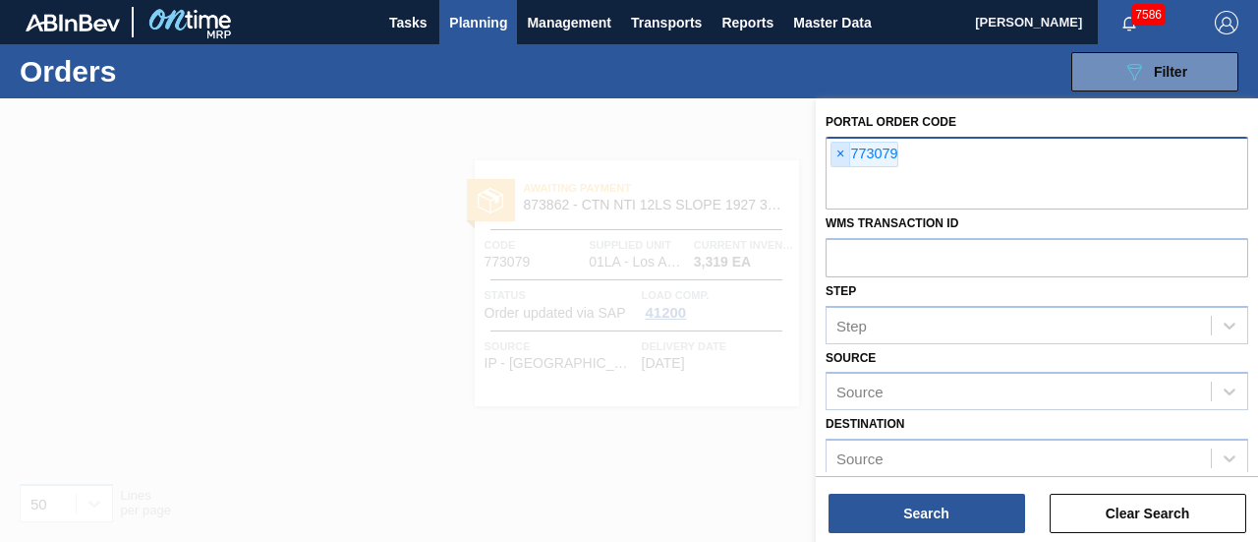
click at [840, 155] on span "×" at bounding box center [841, 155] width 19 height 24
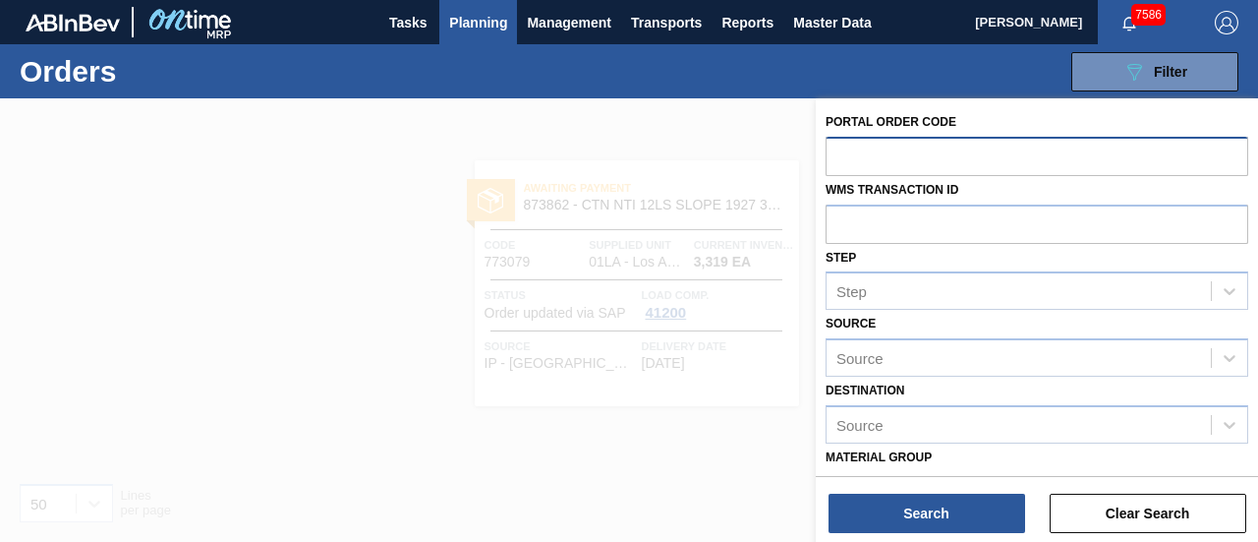
paste input "748025"
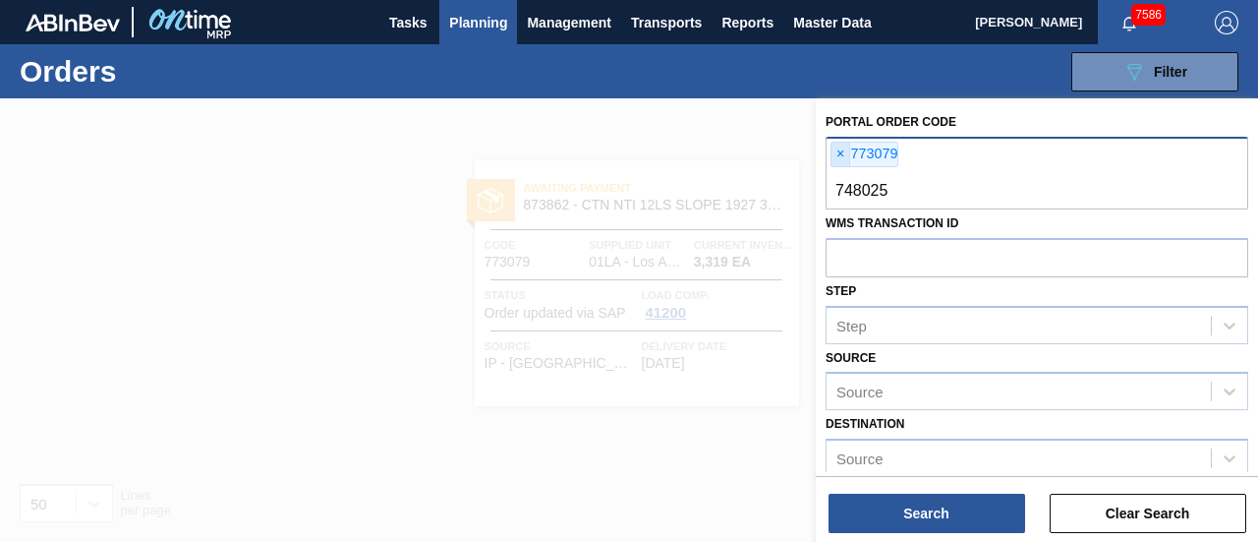
type input "748025"
click at [834, 157] on span "×" at bounding box center [841, 155] width 19 height 24
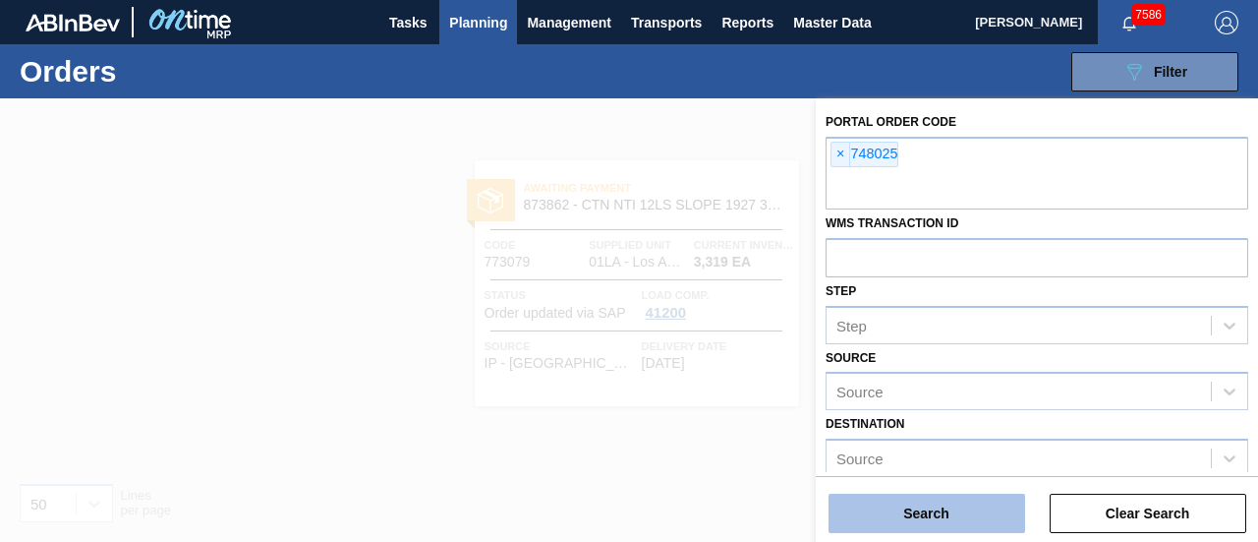
click at [912, 514] on button "Search" at bounding box center [927, 513] width 197 height 39
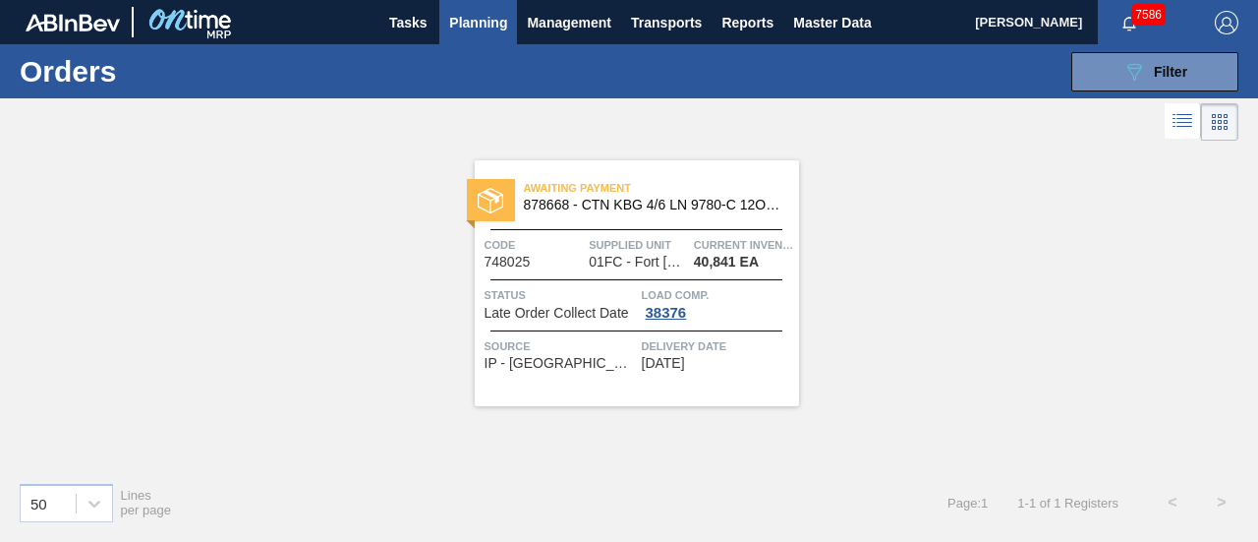
click at [602, 200] on span "878668 - CTN KBG 4/6 LN 9780-C 12OZ MW 0824 NUNA" at bounding box center [654, 205] width 260 height 15
click at [1130, 54] on button "089F7B8B-B2A5-4AFE-B5C0-19BA573D28AC Filter" at bounding box center [1155, 71] width 167 height 39
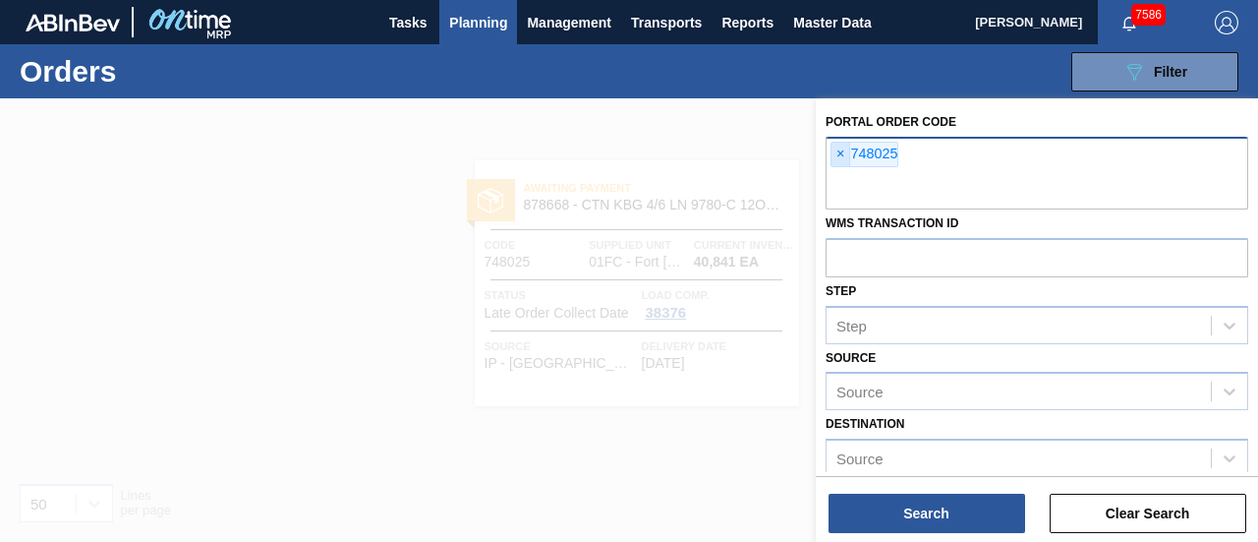
click at [840, 154] on span "×" at bounding box center [841, 155] width 19 height 24
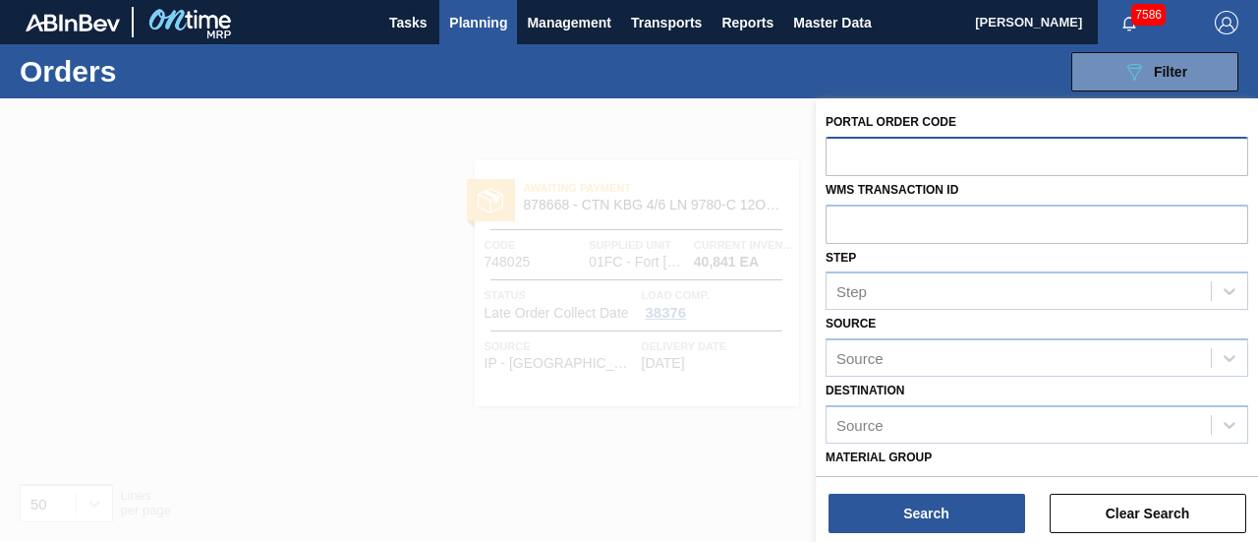
paste input "748707"
type input "748707"
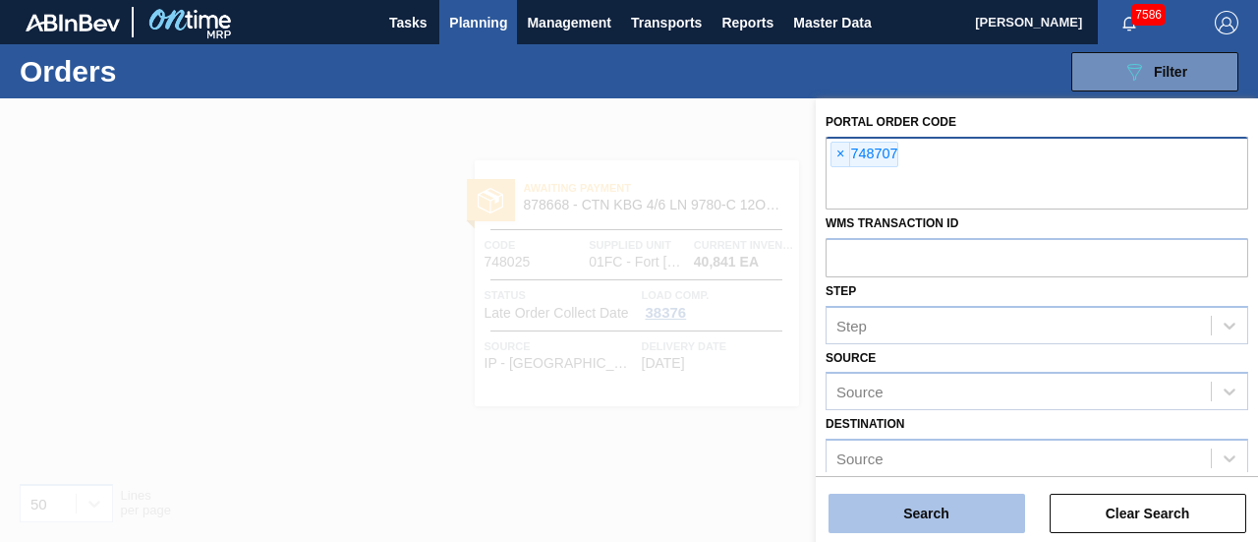
click at [908, 497] on button "Search" at bounding box center [927, 513] width 197 height 39
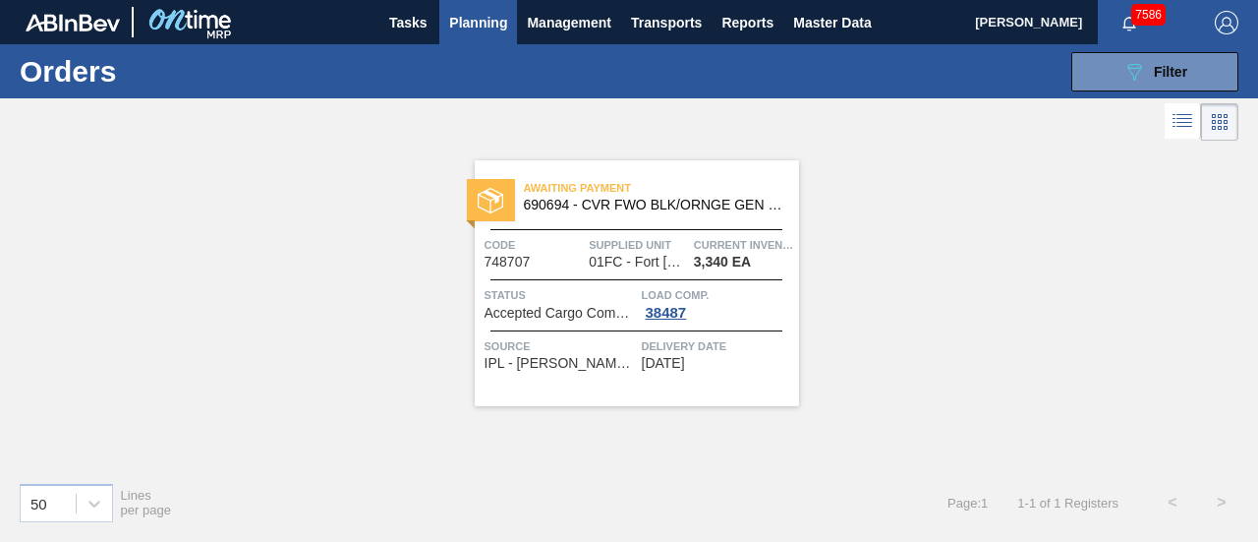
click at [605, 225] on div "Awaiting Payment 690694 - CVR FWO BLK/ORNGE GEN BBL VALVE 1224 465 Code 748707 …" at bounding box center [637, 283] width 324 height 246
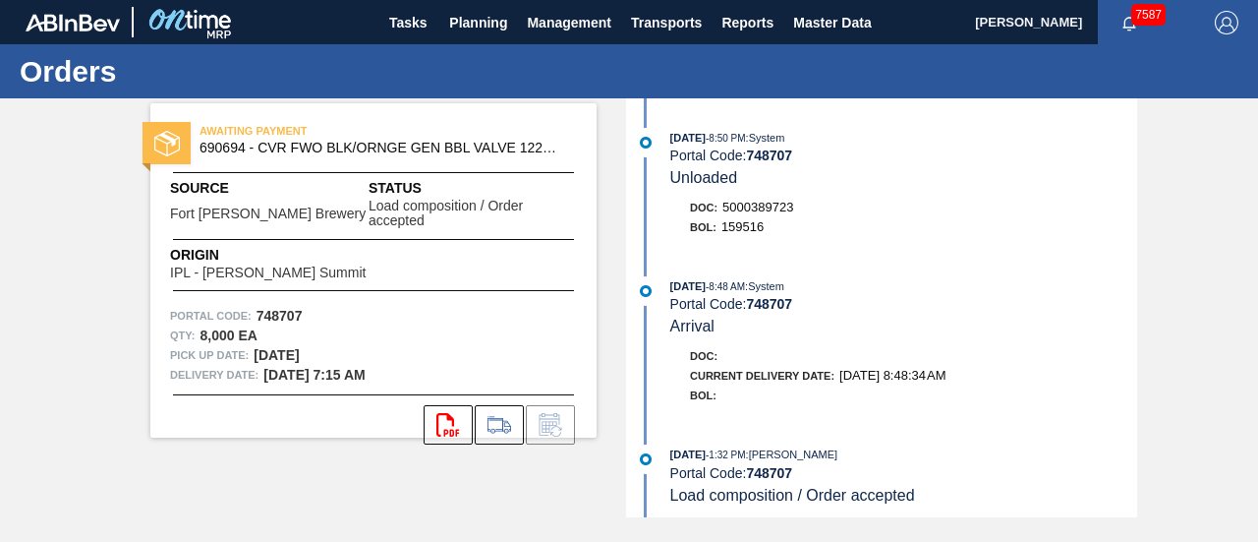
drag, startPoint x: 572, startPoint y: 207, endPoint x: 558, endPoint y: 169, distance: 40.7
click at [572, 207] on div "Status Load composition / Order accepted" at bounding box center [473, 203] width 208 height 51
click at [465, 34] on button "Planning" at bounding box center [478, 22] width 78 height 44
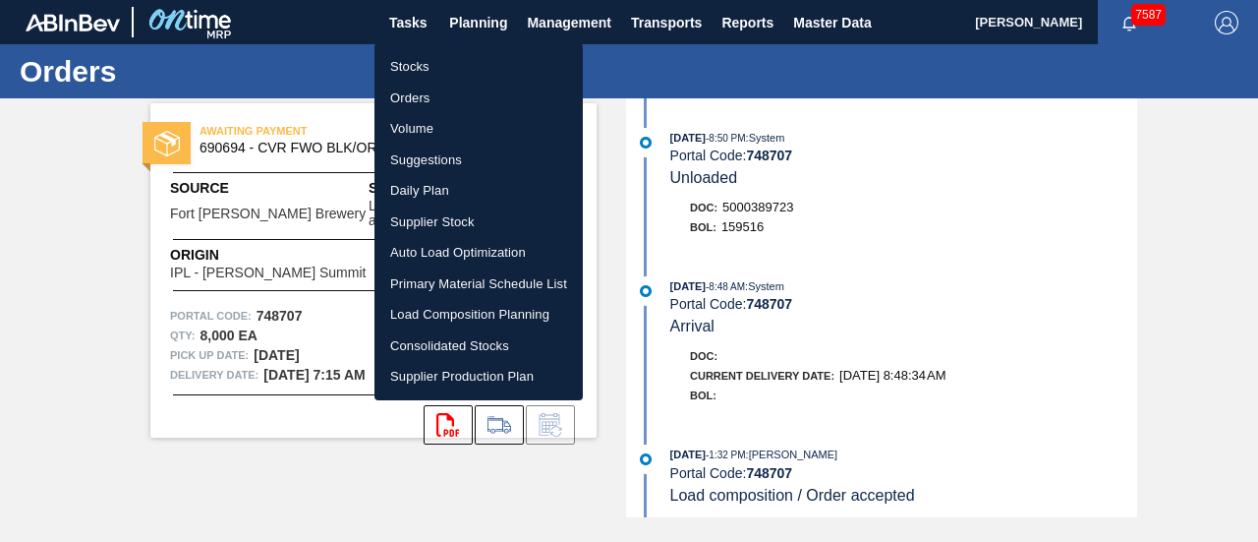
click at [425, 91] on li "Orders" at bounding box center [479, 98] width 208 height 31
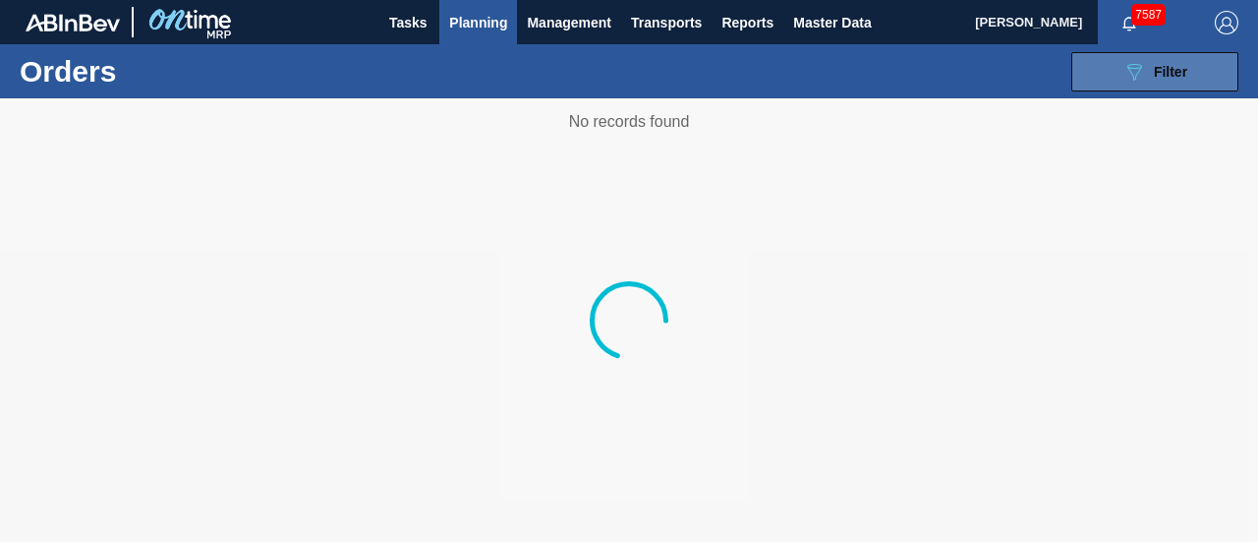
click at [1116, 70] on button "089F7B8B-B2A5-4AFE-B5C0-19BA573D28AC Filter" at bounding box center [1155, 71] width 167 height 39
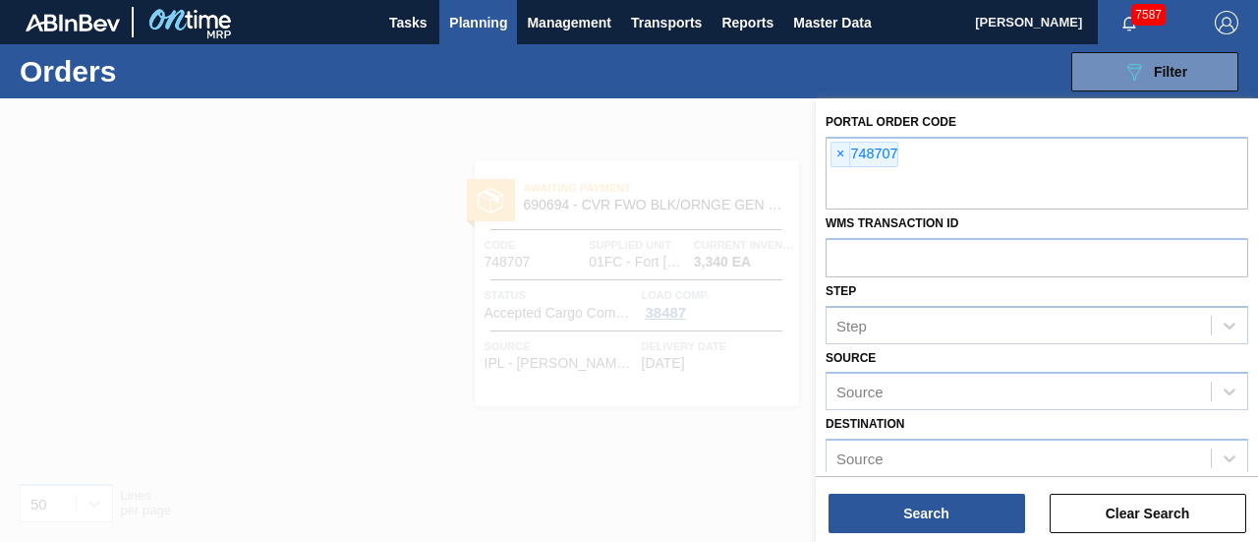
click at [820, 157] on div "Portal Order Code × 748707 WMS Transaction ID Step Step Source Source Destinati…" at bounding box center [1037, 443] width 442 height 690
click at [835, 155] on span "×" at bounding box center [841, 155] width 19 height 24
paste input "711895"
type input "711895"
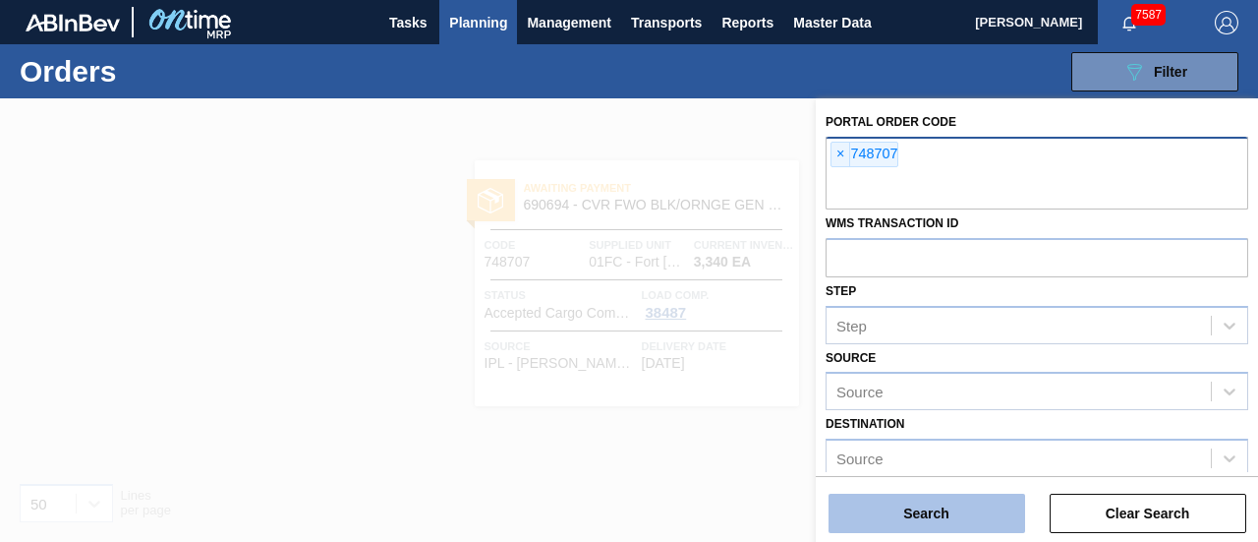
click at [926, 522] on button "Search" at bounding box center [927, 513] width 197 height 39
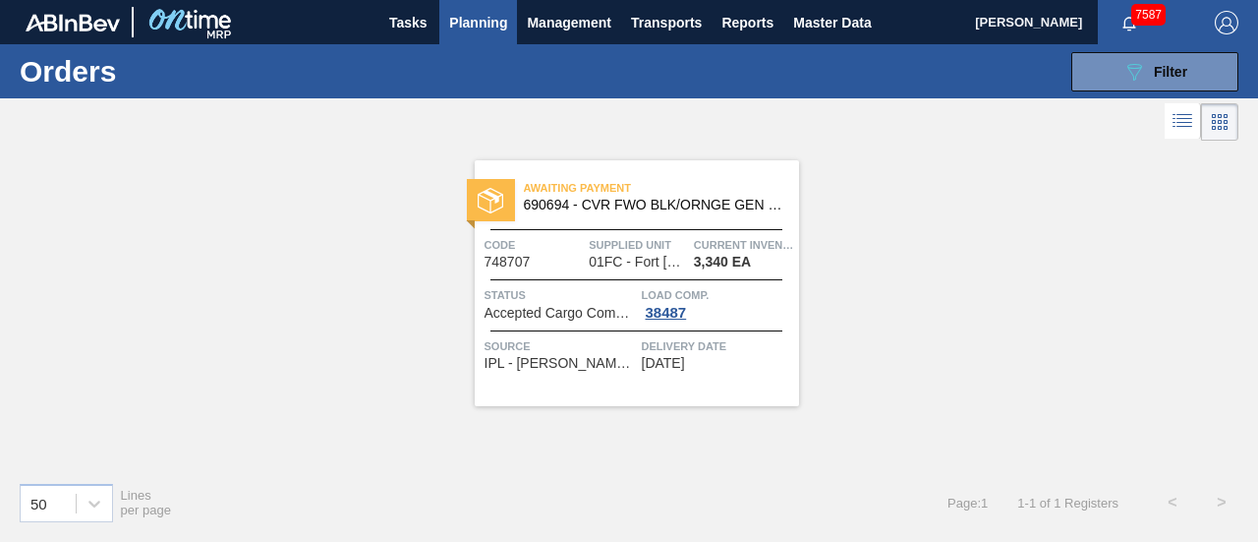
click at [612, 194] on span "Awaiting Payment" at bounding box center [661, 188] width 275 height 20
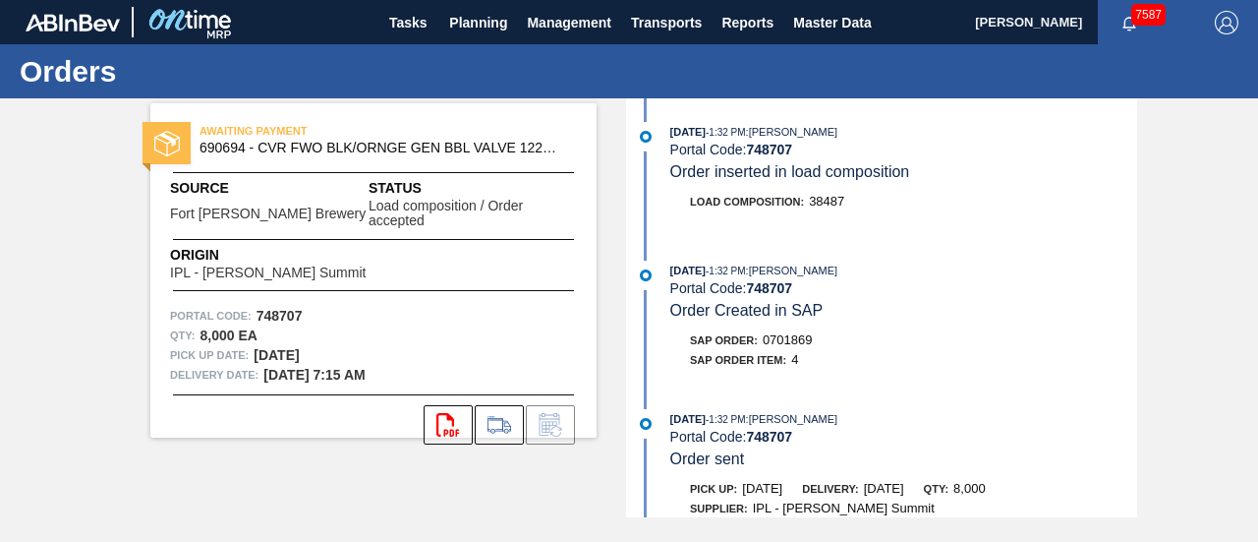
scroll to position [481, 0]
click at [756, 297] on strong "748707" at bounding box center [769, 289] width 46 height 16
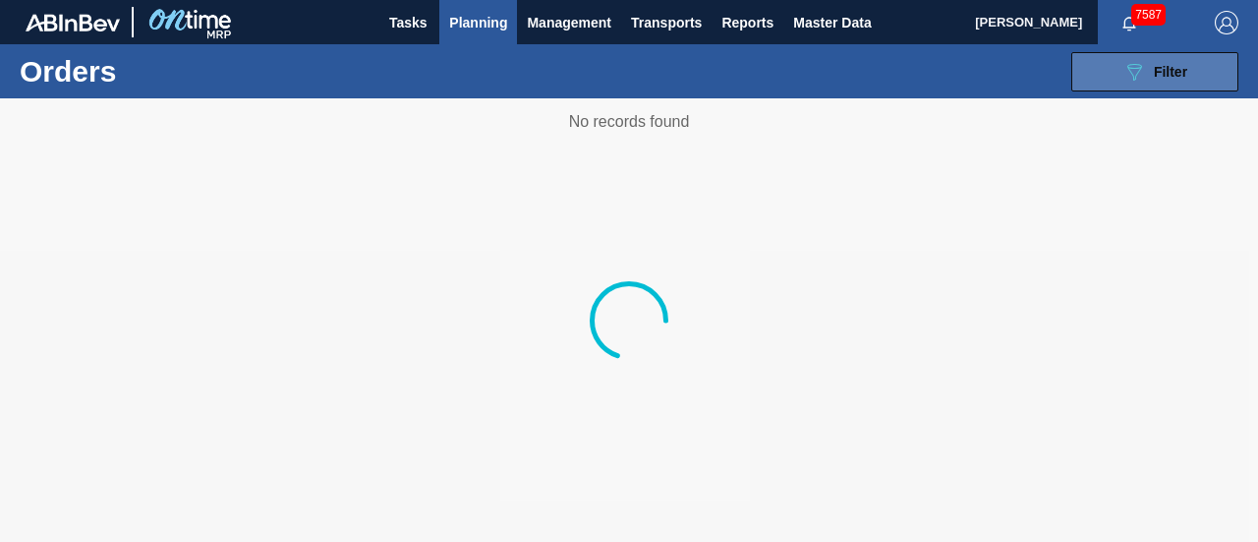
click at [1127, 56] on button "089F7B8B-B2A5-4AFE-B5C0-19BA573D28AC Filter" at bounding box center [1155, 71] width 167 height 39
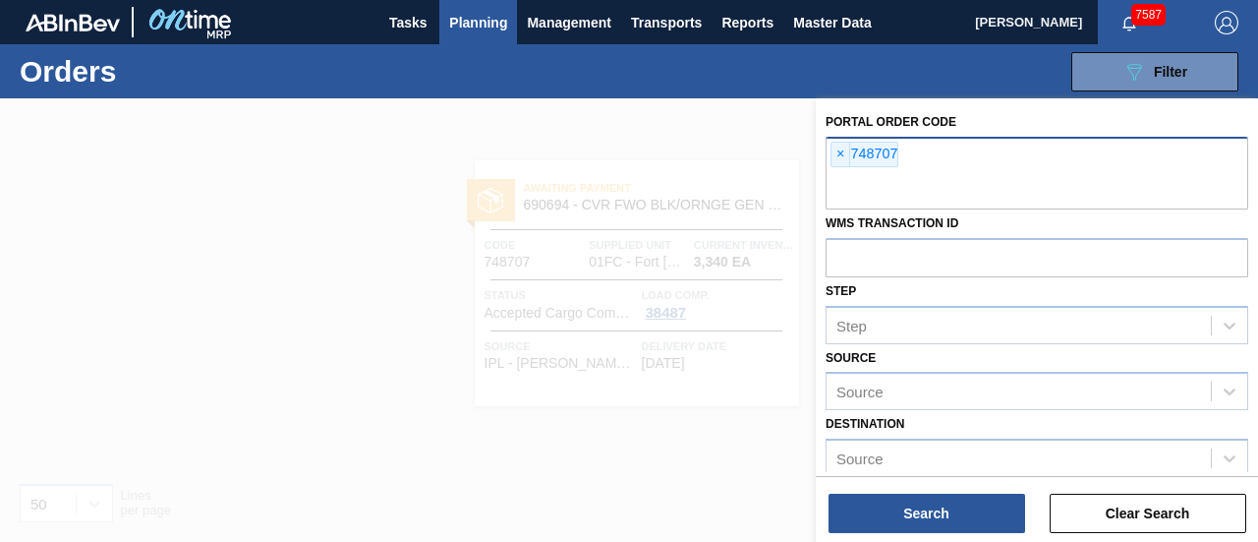
click at [828, 156] on div "× 748707" at bounding box center [1037, 173] width 423 height 73
paste input "711895"
type input "711895"
click at [841, 156] on span "×" at bounding box center [841, 155] width 19 height 24
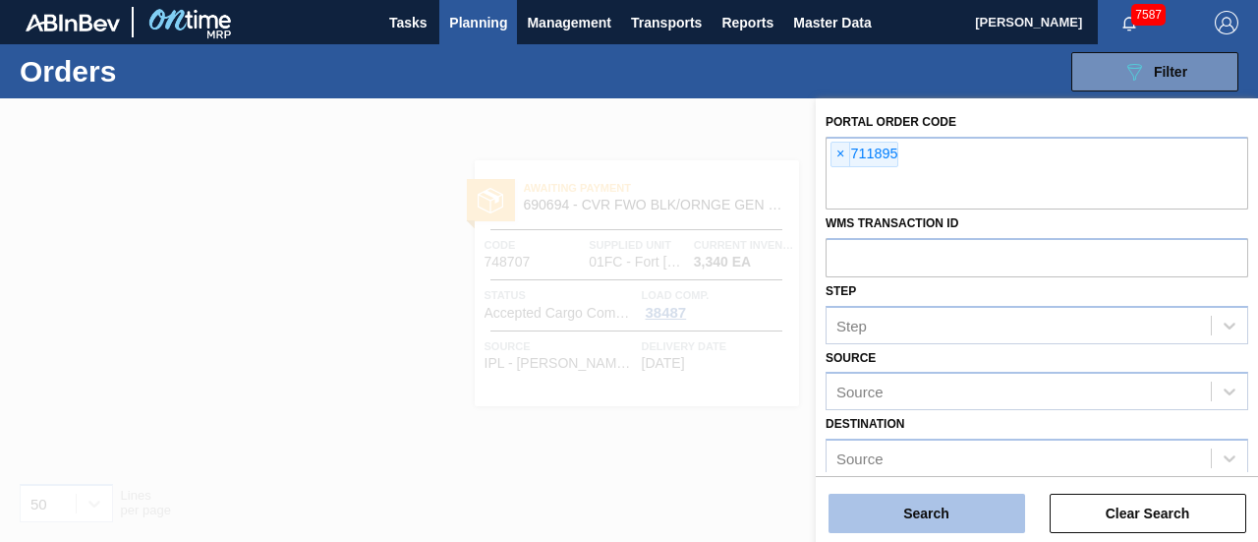
click at [969, 524] on button "Search" at bounding box center [927, 513] width 197 height 39
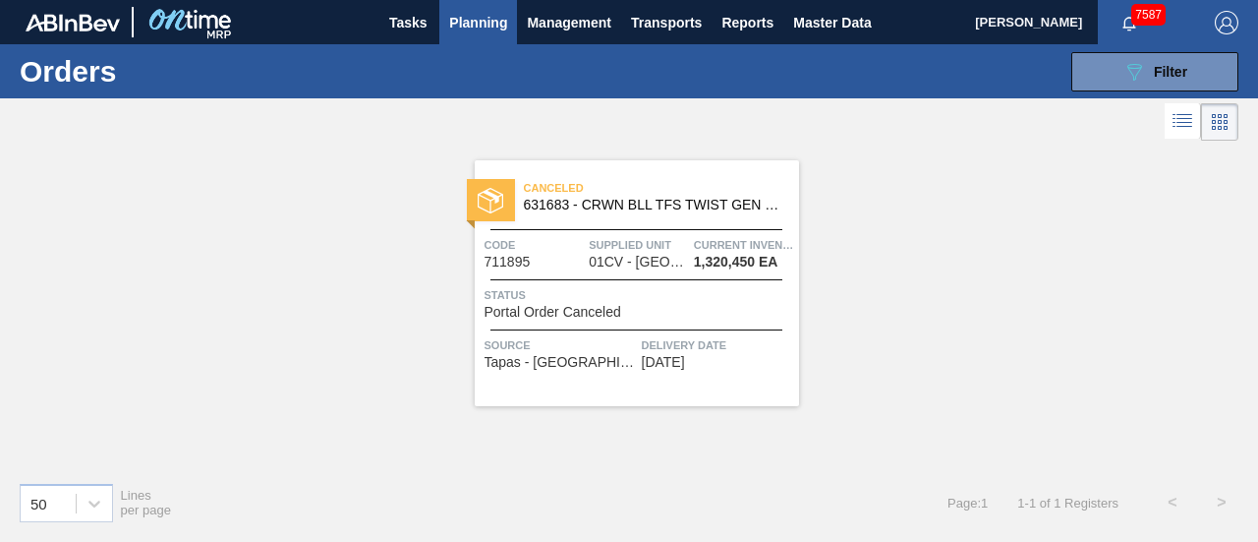
click at [614, 212] on div "Canceled 631683 - CRWN BLL TFS TWIST GEN 1224 1458-H 2-COL" at bounding box center [637, 197] width 324 height 44
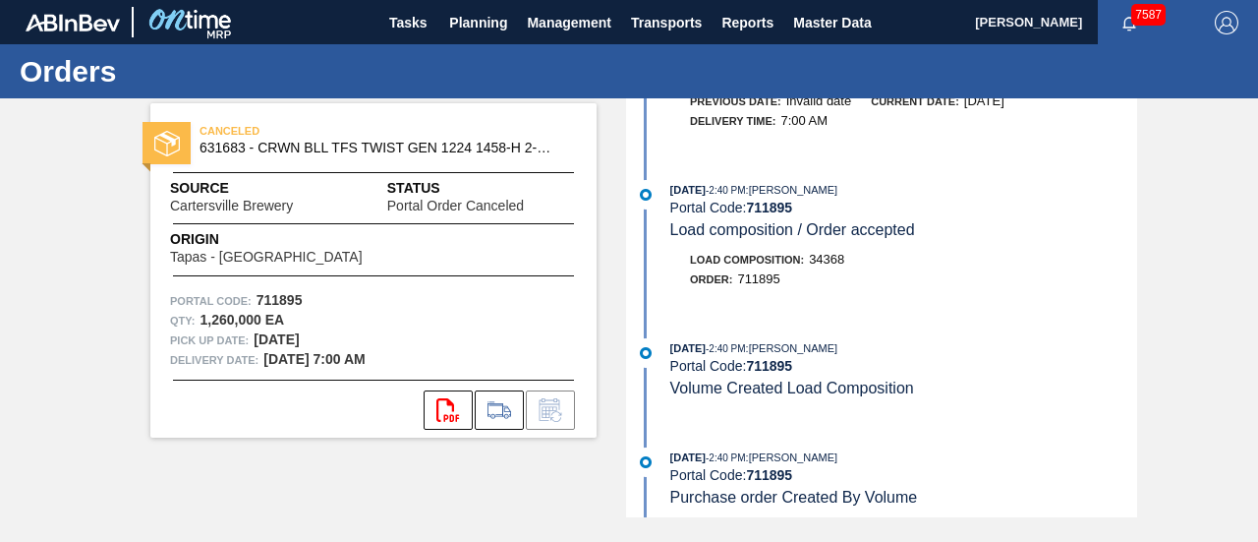
scroll to position [411, 0]
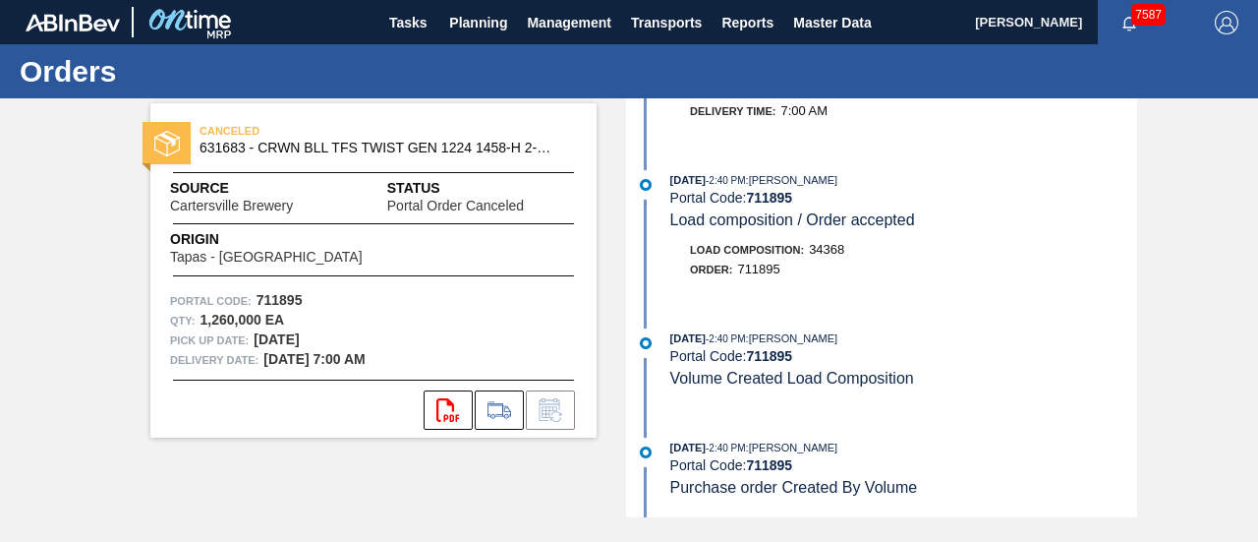
click at [924, 323] on div "03/14/2025 - 2:42 PM : Joseph Shearburn Portal Code: 711895 Portal Order Cancel…" at bounding box center [884, 307] width 506 height 419
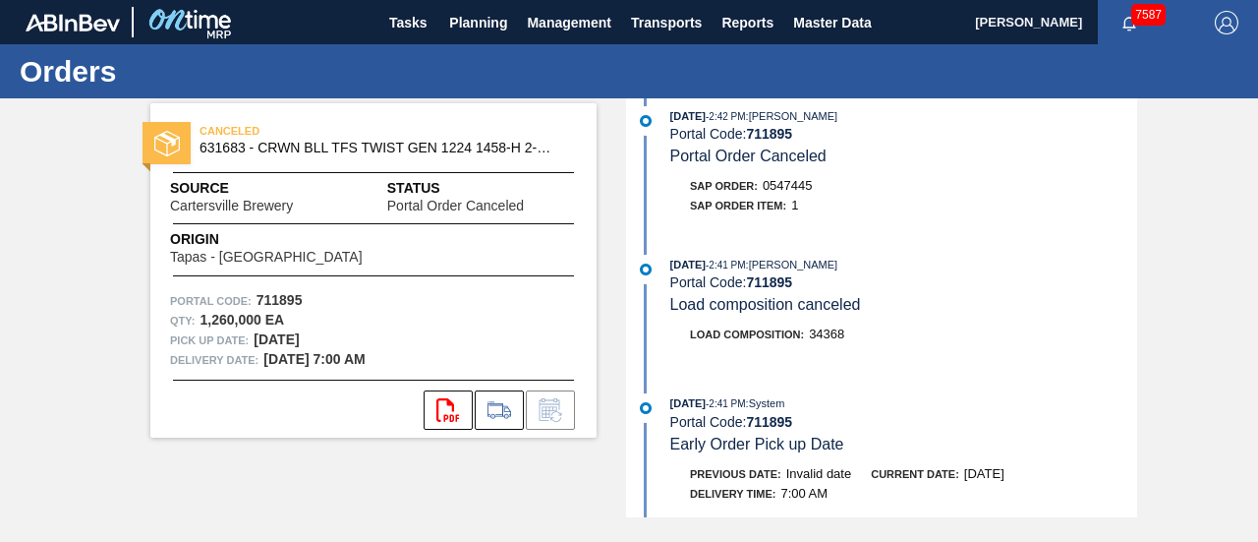
scroll to position [0, 0]
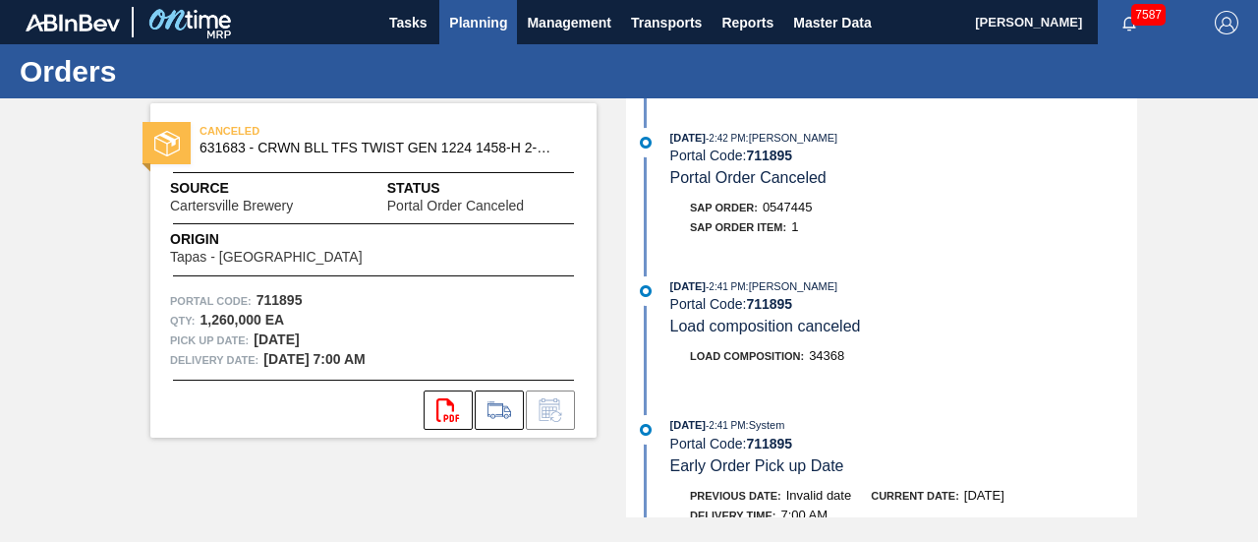
click at [497, 34] on button "Planning" at bounding box center [478, 22] width 78 height 44
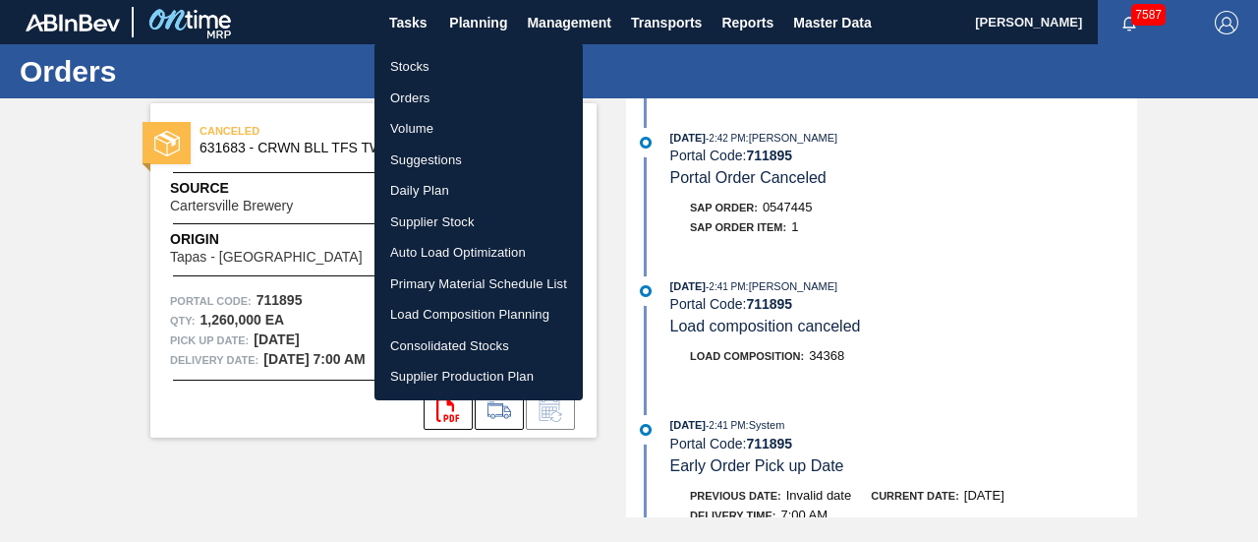
click at [461, 62] on li "Stocks" at bounding box center [479, 66] width 208 height 31
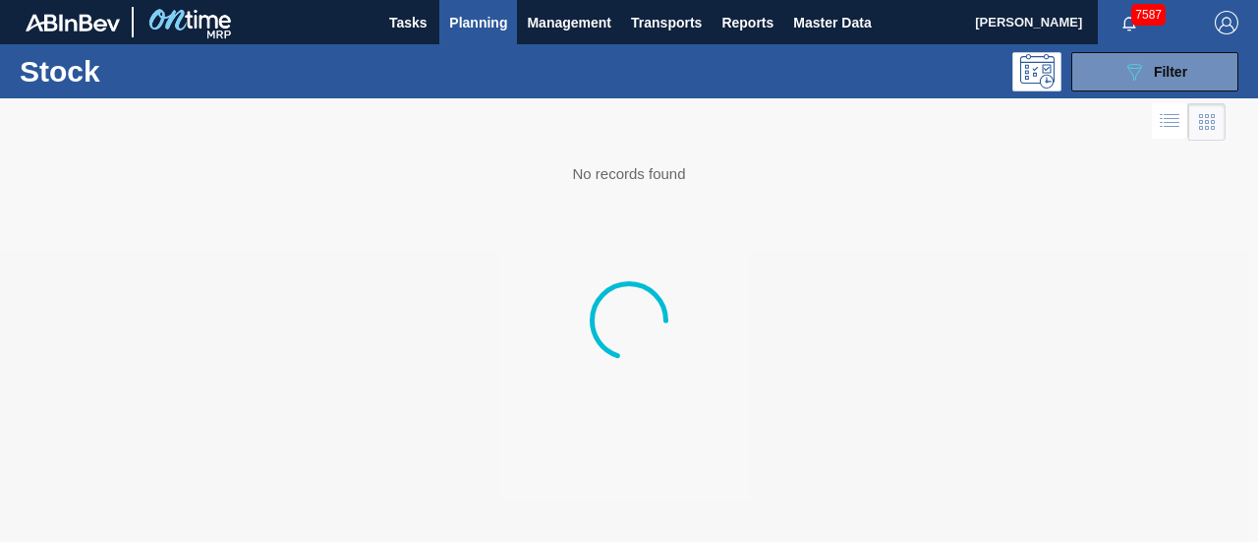
click at [478, 23] on span "Planning" at bounding box center [478, 23] width 58 height 24
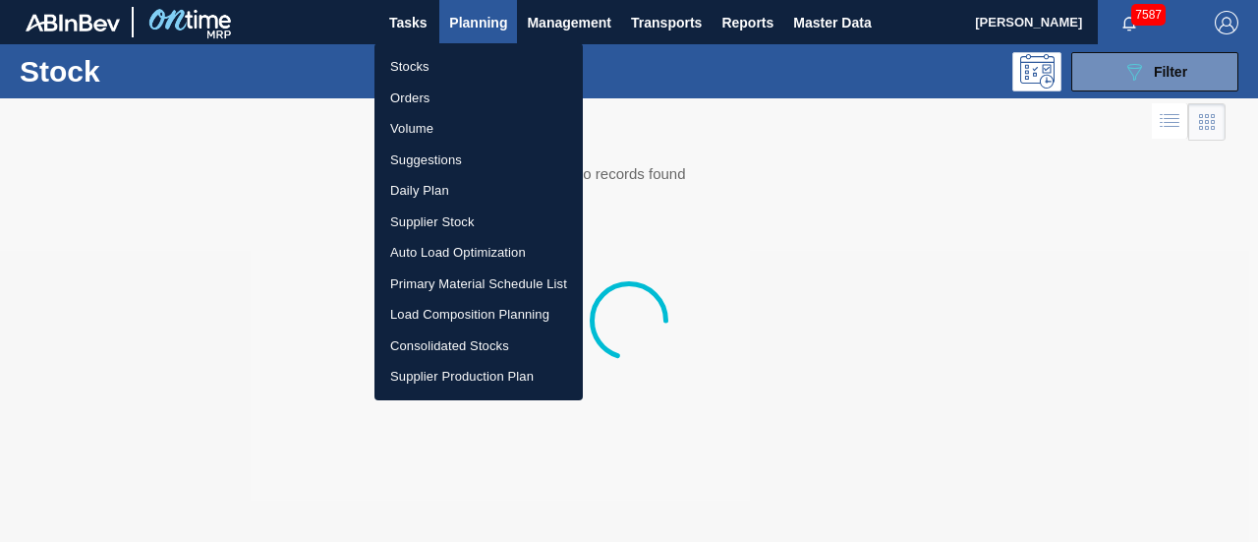
click at [434, 111] on li "Orders" at bounding box center [479, 98] width 208 height 31
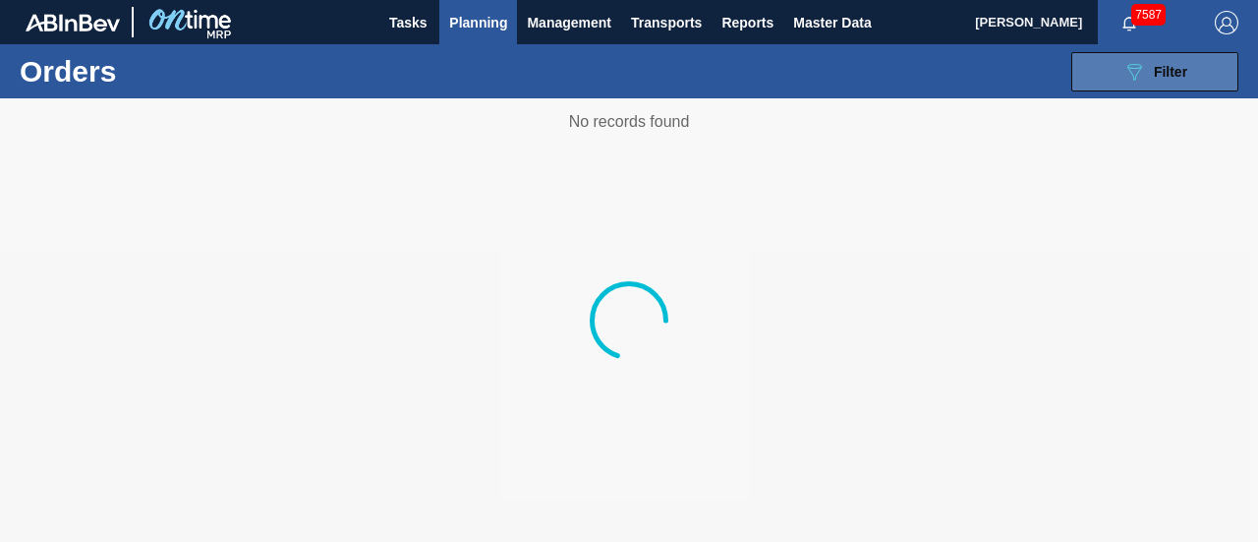
click at [1085, 66] on button "089F7B8B-B2A5-4AFE-B5C0-19BA573D28AC Filter" at bounding box center [1155, 71] width 167 height 39
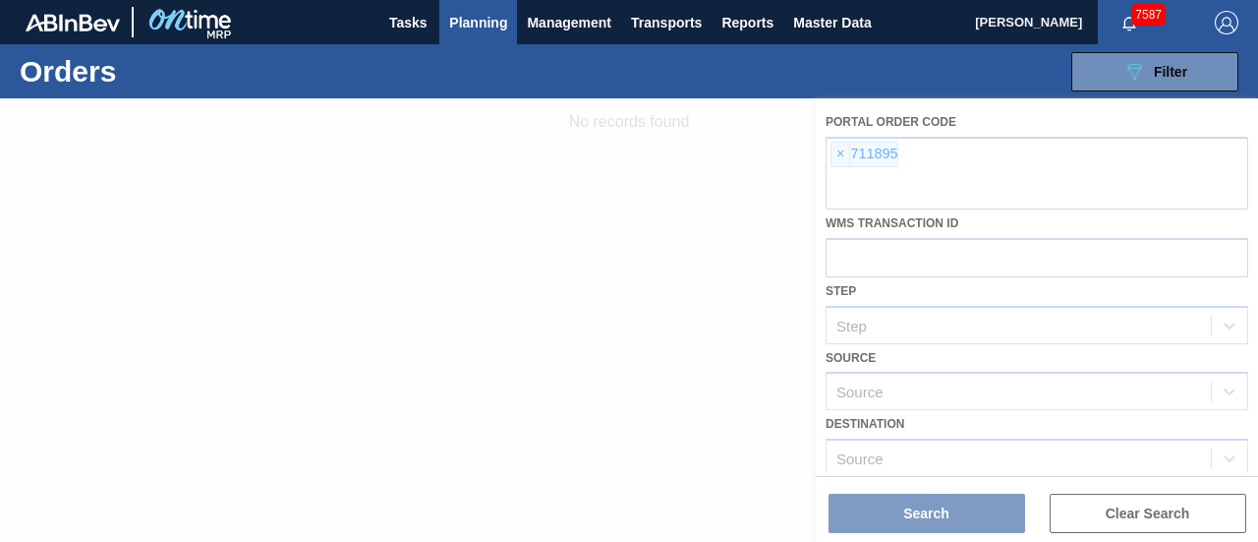
click at [832, 156] on div at bounding box center [629, 319] width 1258 height 443
click at [837, 153] on div at bounding box center [629, 319] width 1258 height 443
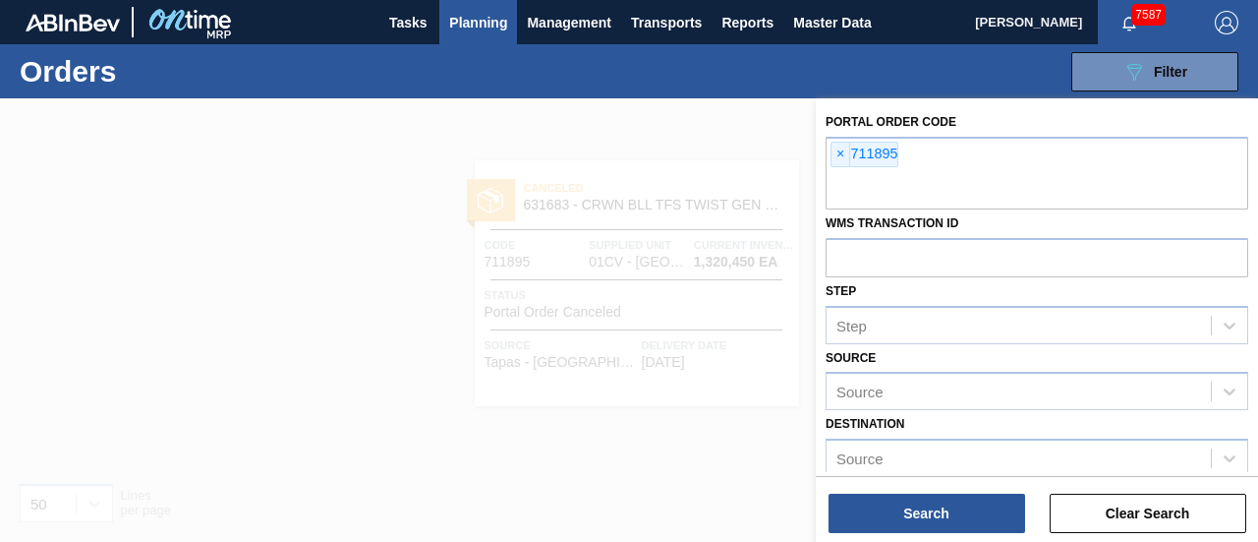
click at [690, 126] on div at bounding box center [629, 369] width 1258 height 542
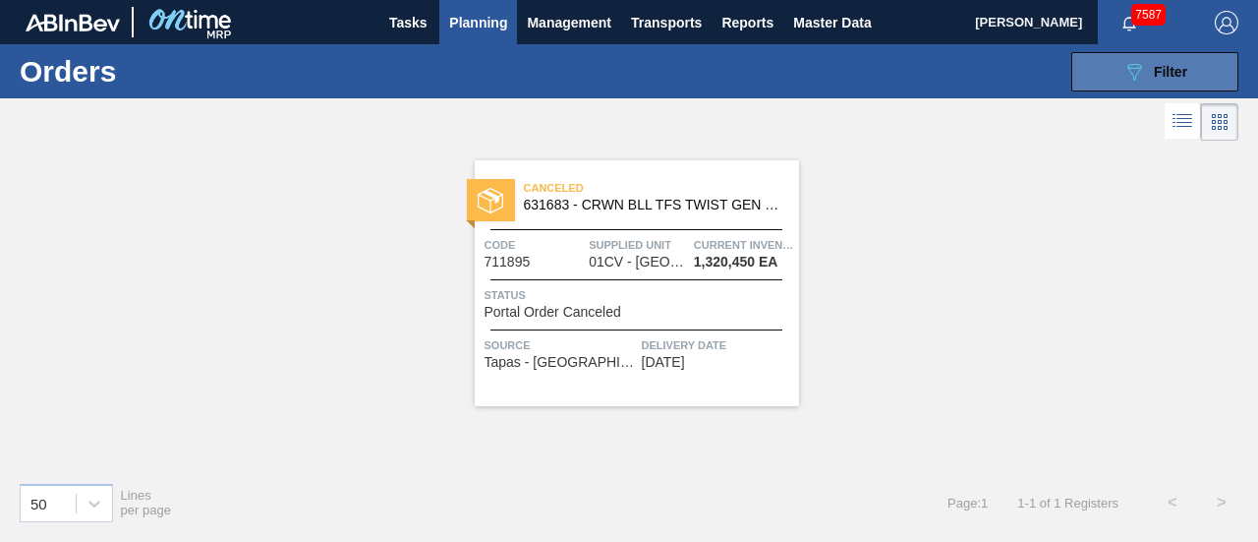
click at [1135, 76] on icon "089F7B8B-B2A5-4AFE-B5C0-19BA573D28AC" at bounding box center [1135, 72] width 24 height 24
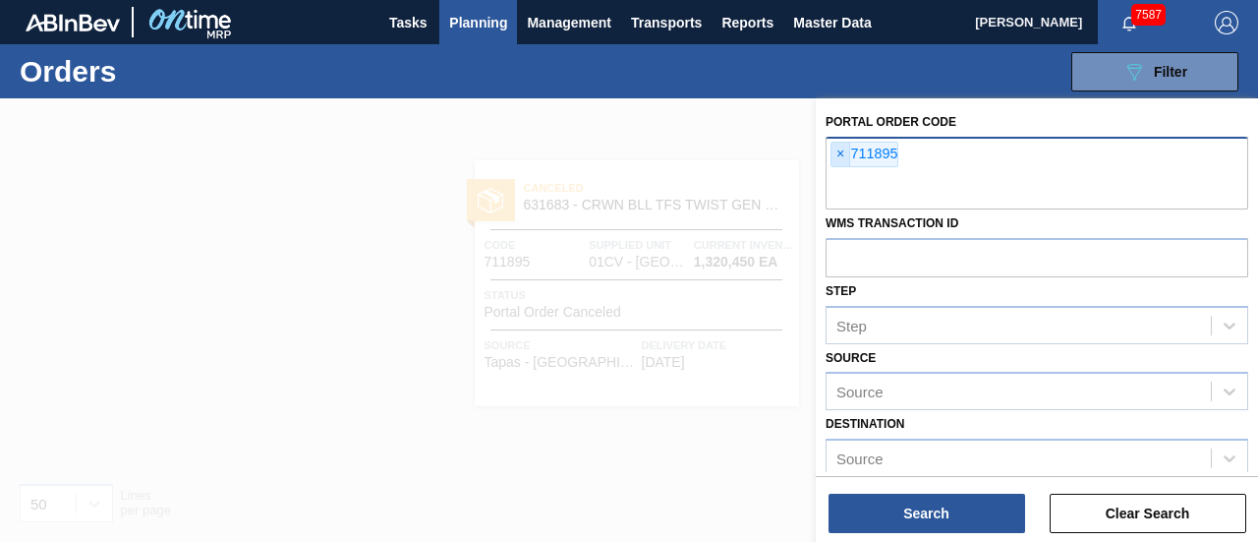
click at [845, 156] on span "×" at bounding box center [841, 155] width 19 height 24
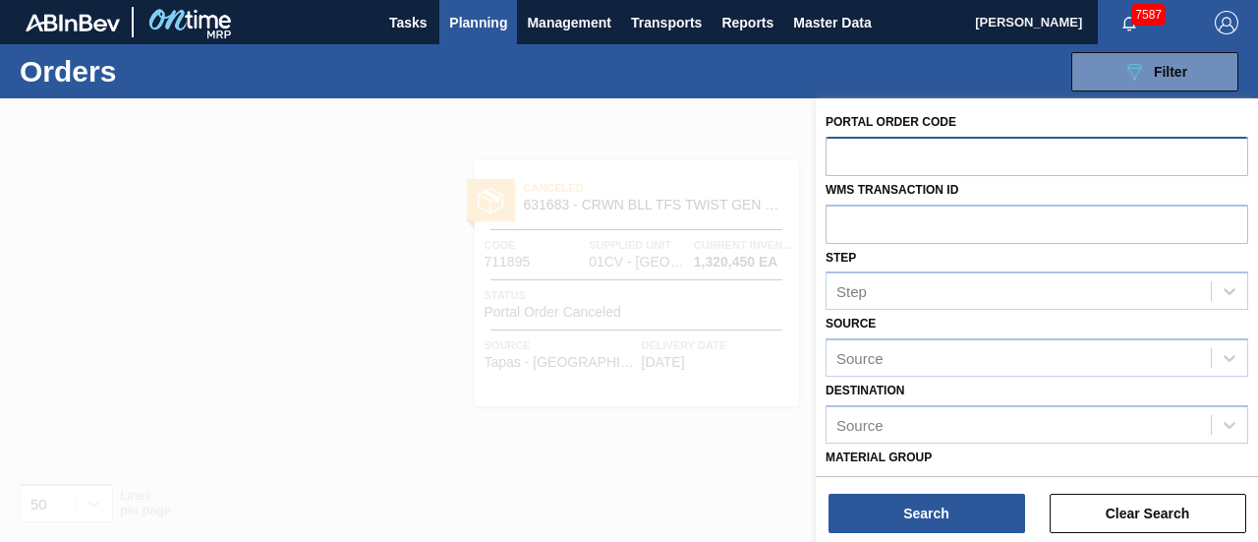
click at [507, 81] on div "089F7B8B-B2A5-4AFE-B5C0-19BA573D28AC Filter Portal Order Code WMS Transaction I…" at bounding box center [770, 71] width 958 height 59
click at [491, 42] on button "Planning" at bounding box center [478, 22] width 78 height 44
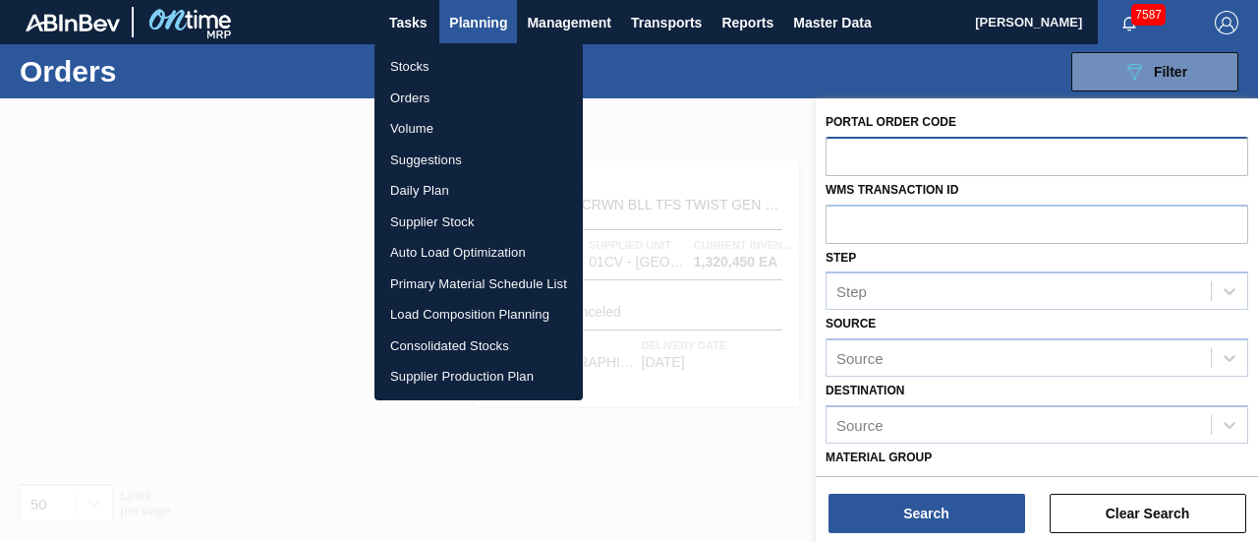
click at [1054, 272] on div at bounding box center [629, 271] width 1258 height 542
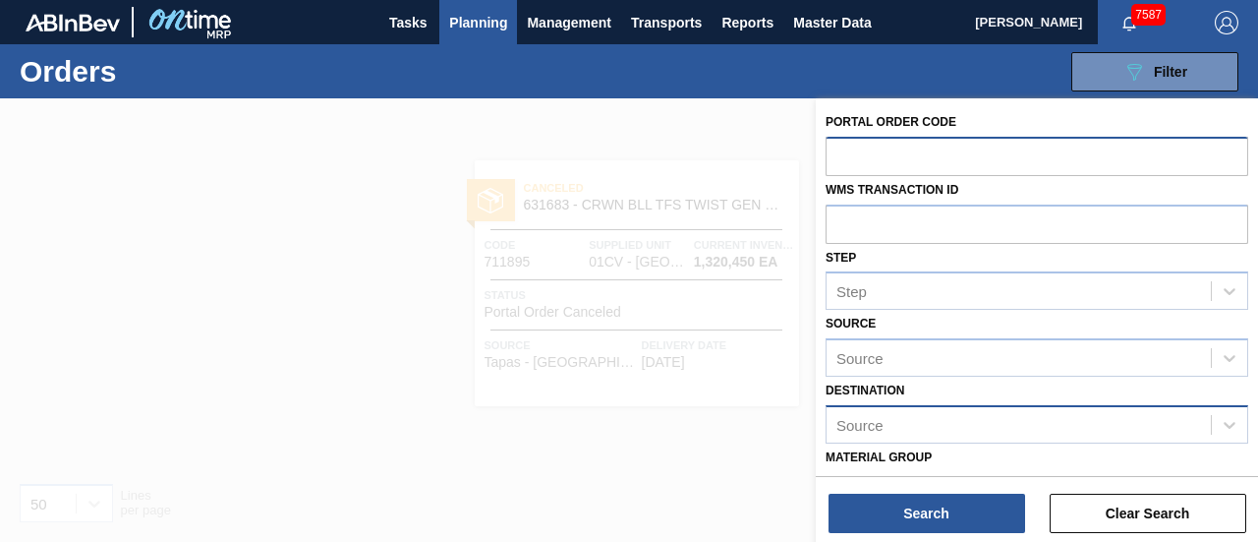
click at [942, 420] on div "Source" at bounding box center [1019, 424] width 384 height 29
type input "jac"
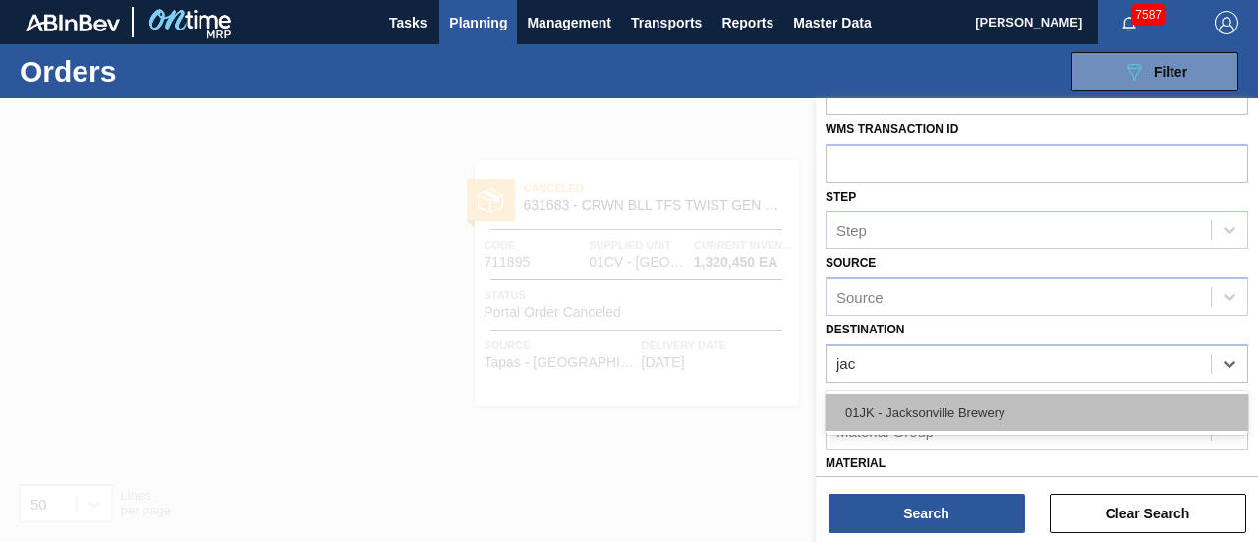
click at [930, 418] on div "01JK - Jacksonville Brewery" at bounding box center [1037, 412] width 423 height 36
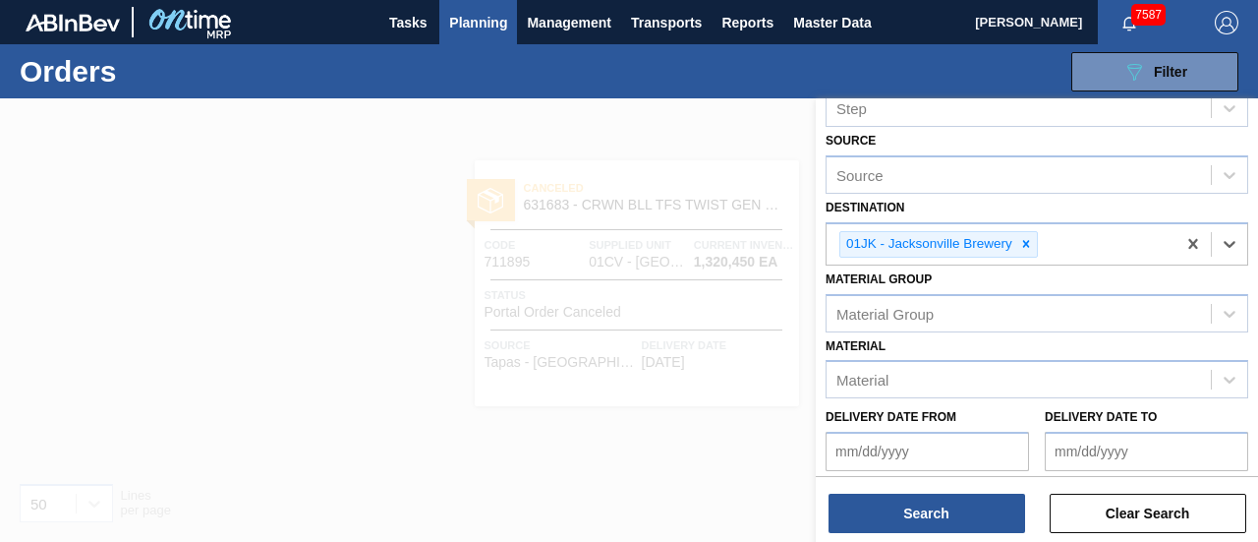
scroll to position [183, 0]
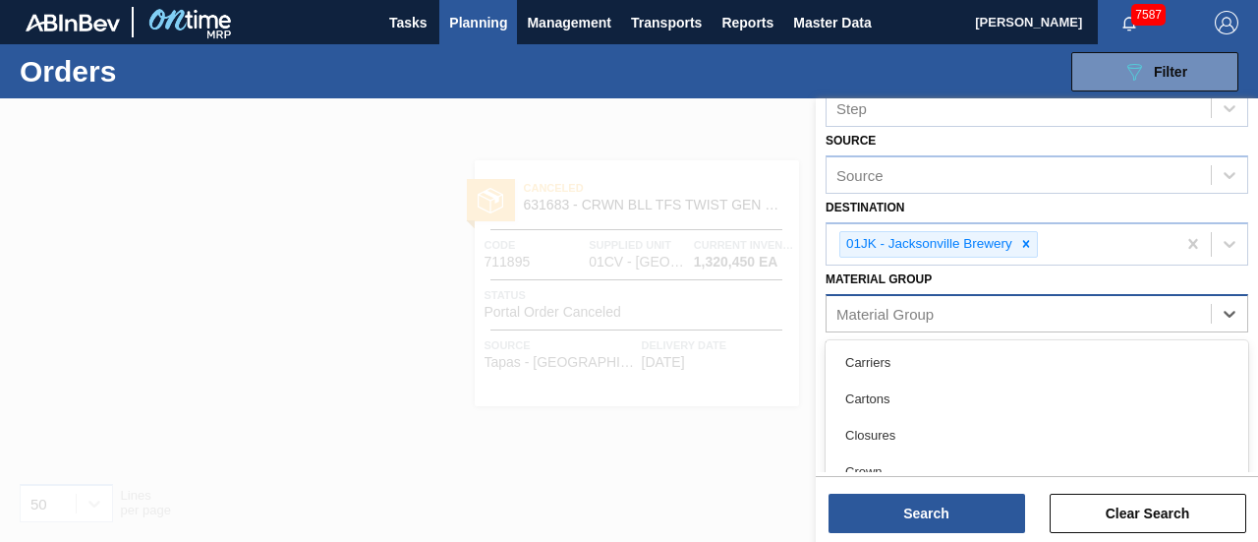
click at [914, 320] on div "Material Group" at bounding box center [885, 313] width 97 height 17
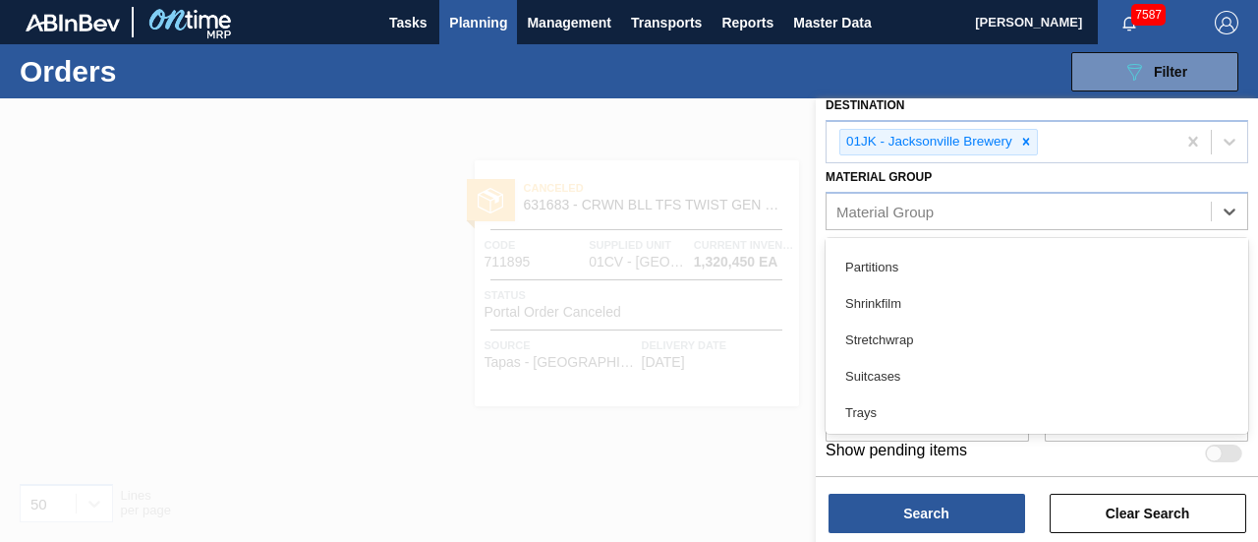
scroll to position [358, 0]
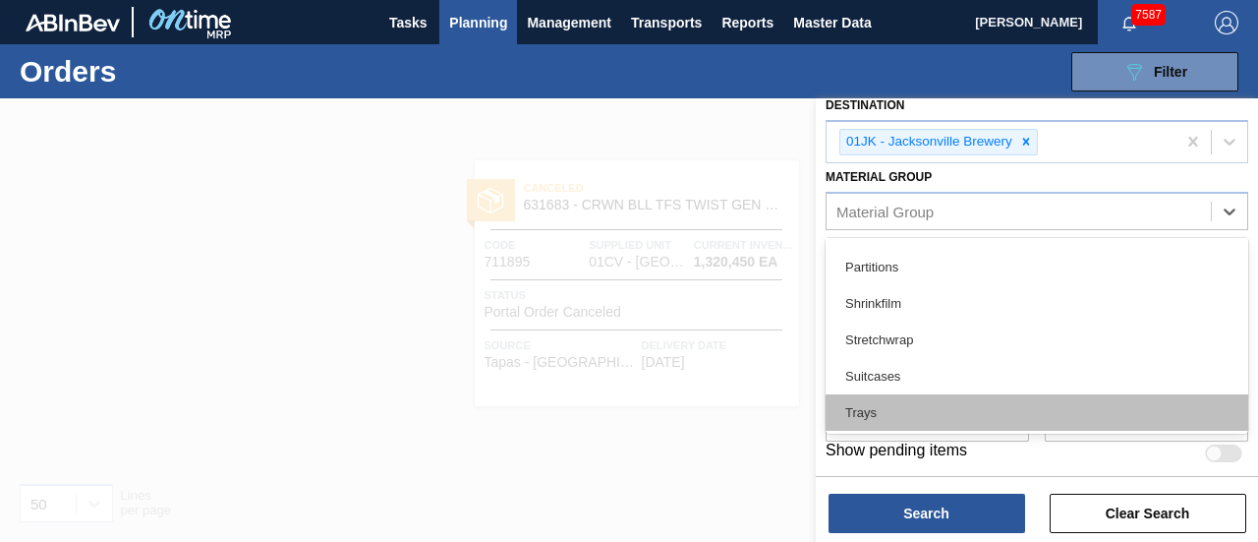
click at [888, 414] on div "Trays" at bounding box center [1037, 412] width 423 height 36
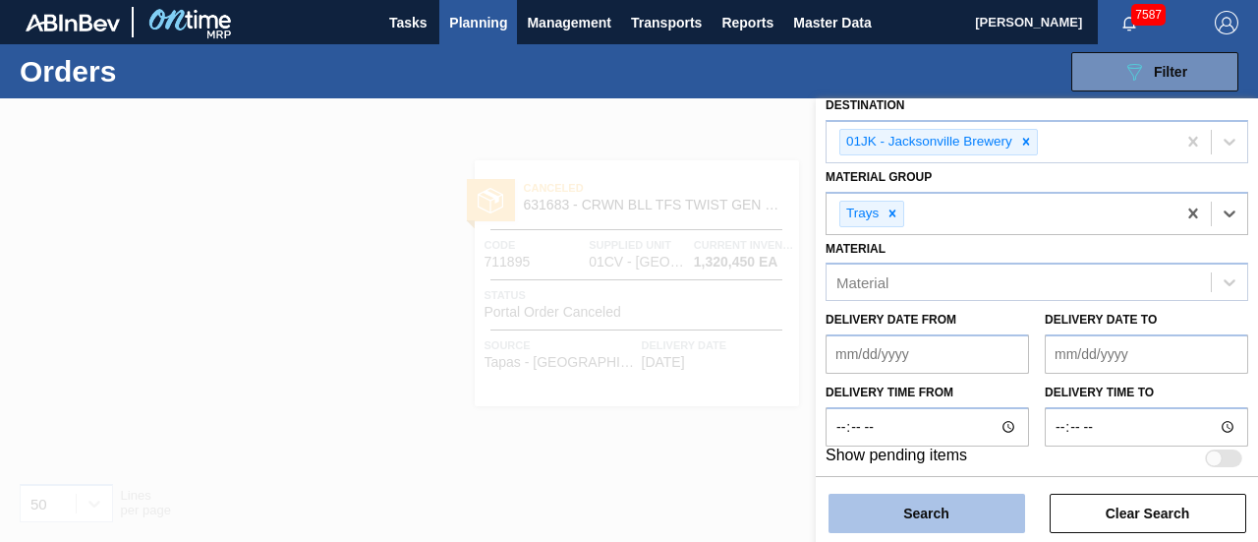
click at [916, 517] on button "Search" at bounding box center [927, 513] width 197 height 39
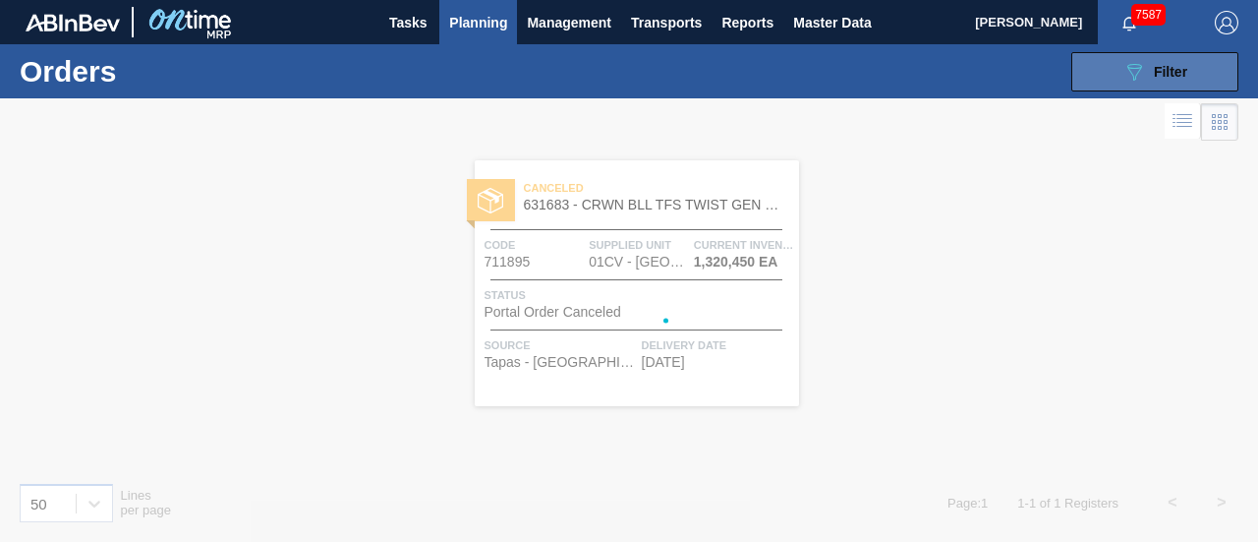
click at [1148, 86] on button "089F7B8B-B2A5-4AFE-B5C0-19BA573D28AC Filter" at bounding box center [1155, 71] width 167 height 39
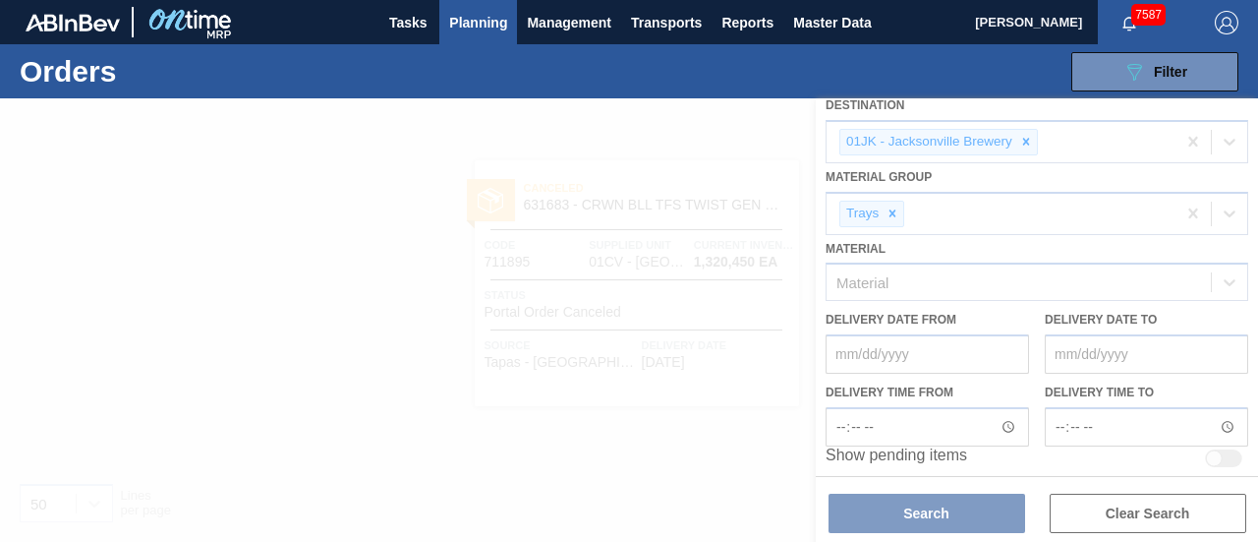
click at [1109, 371] on div at bounding box center [629, 319] width 1258 height 443
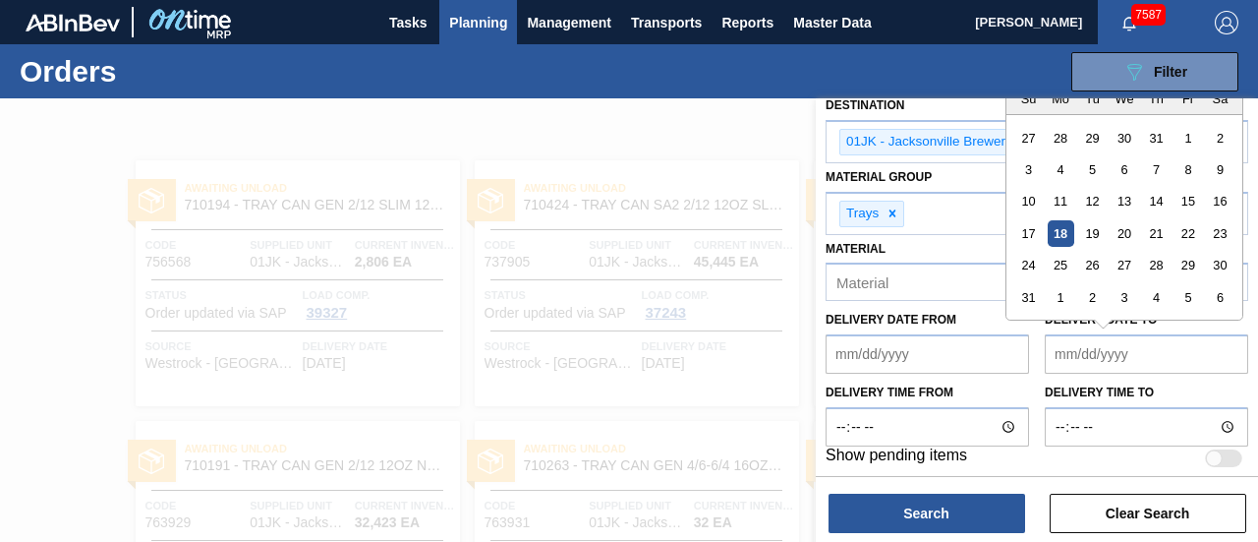
click at [1119, 363] on to "Delivery Date to" at bounding box center [1147, 353] width 204 height 39
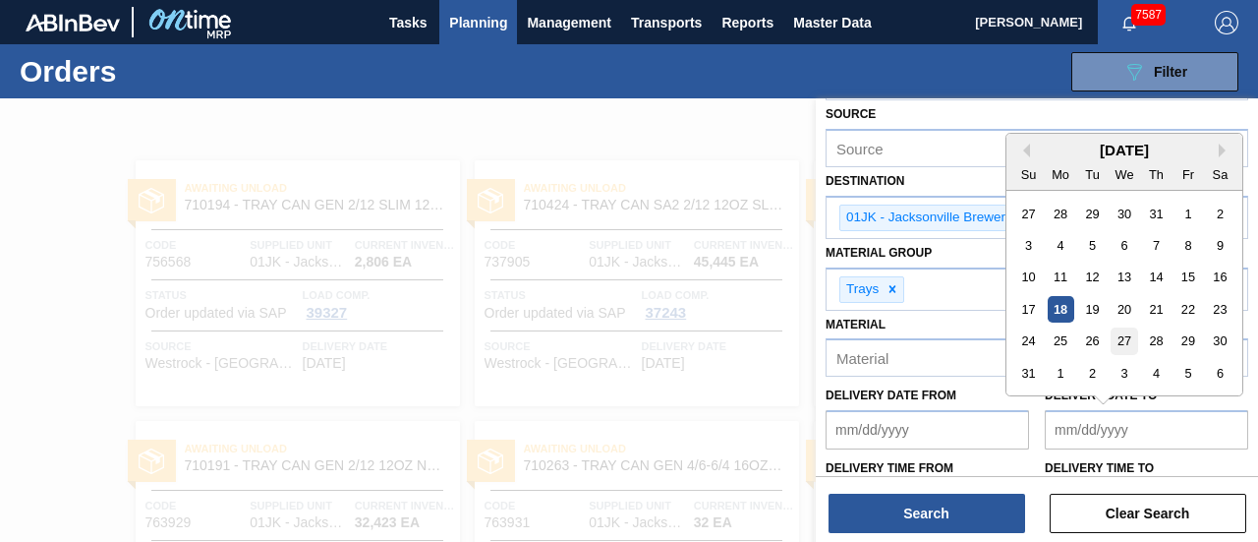
scroll to position [207, 0]
click at [1070, 339] on div "25" at bounding box center [1061, 343] width 27 height 27
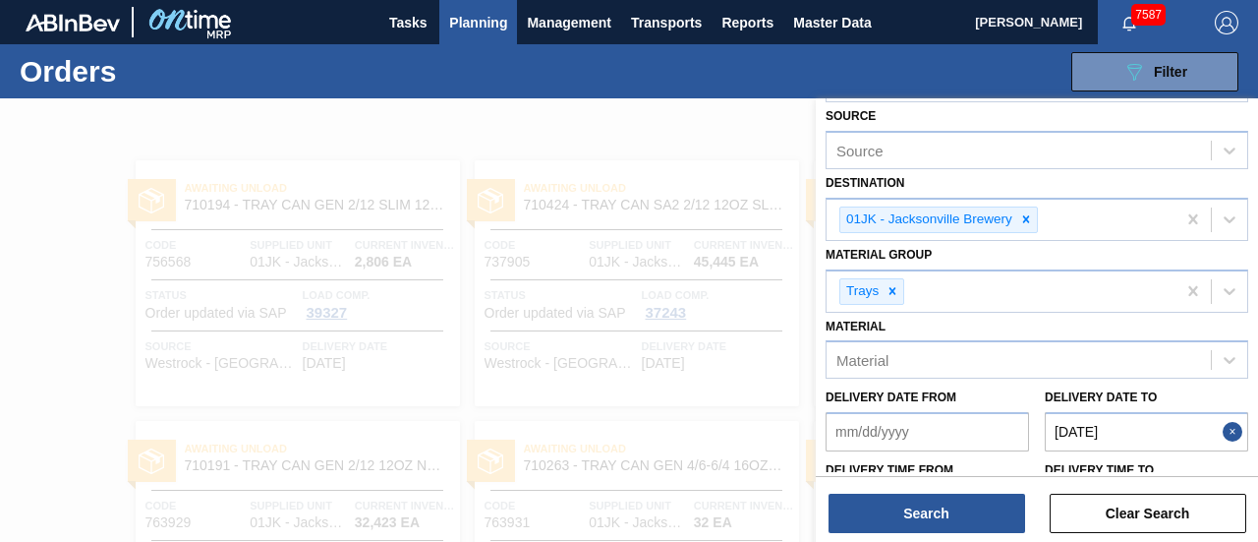
type to "08/25/2025"
click at [959, 443] on from "Delivery Date from" at bounding box center [928, 431] width 204 height 39
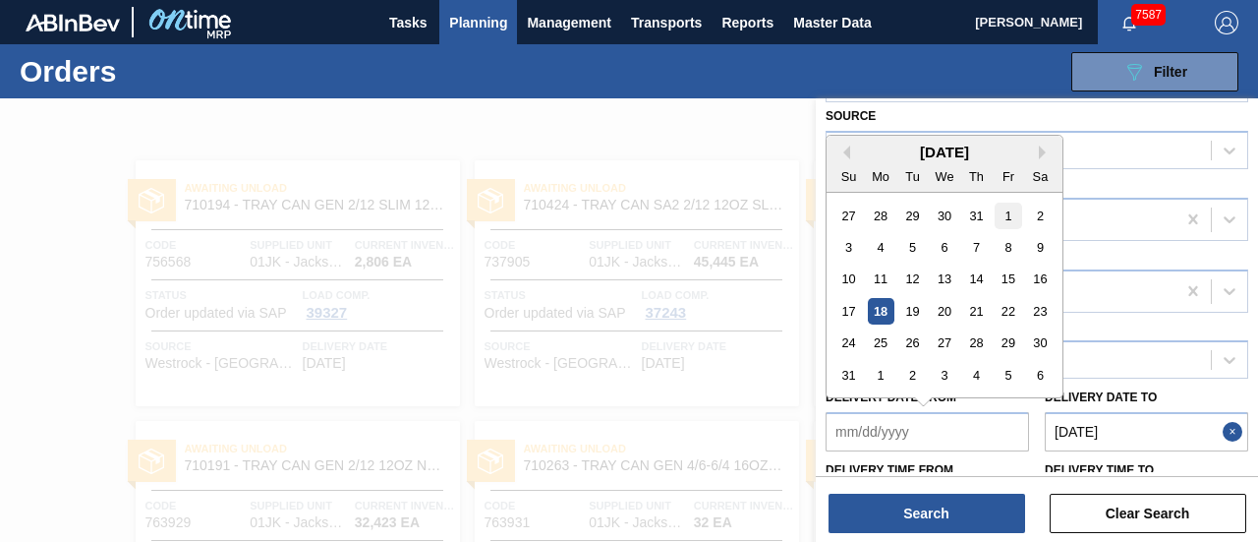
click at [1007, 209] on div "1" at bounding box center [1008, 216] width 27 height 27
type from "08/01/2025"
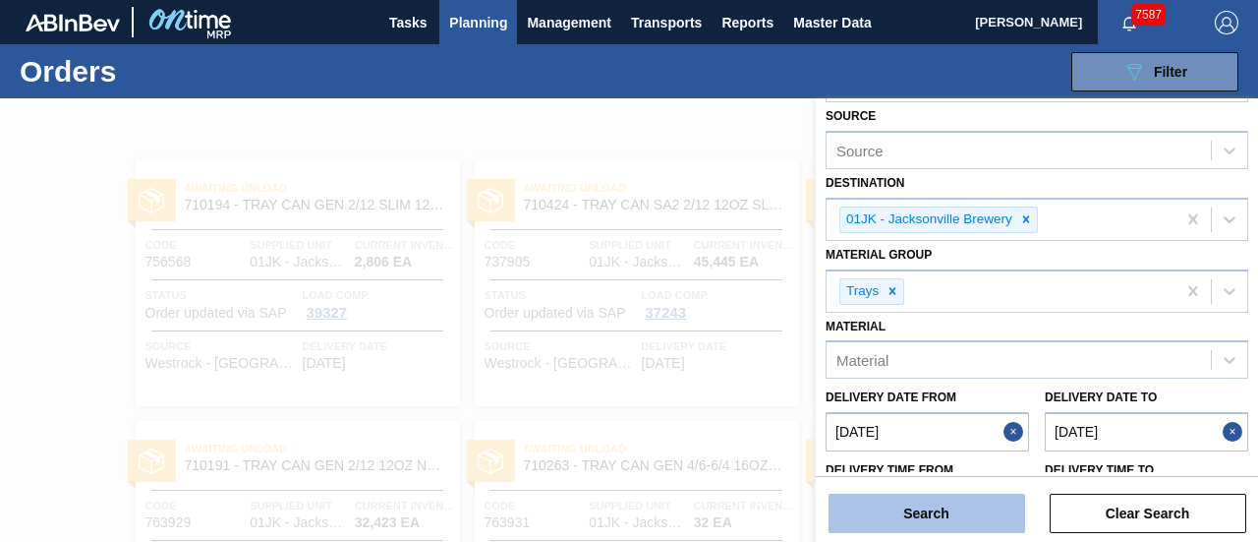
click at [897, 513] on button "Search" at bounding box center [927, 513] width 197 height 39
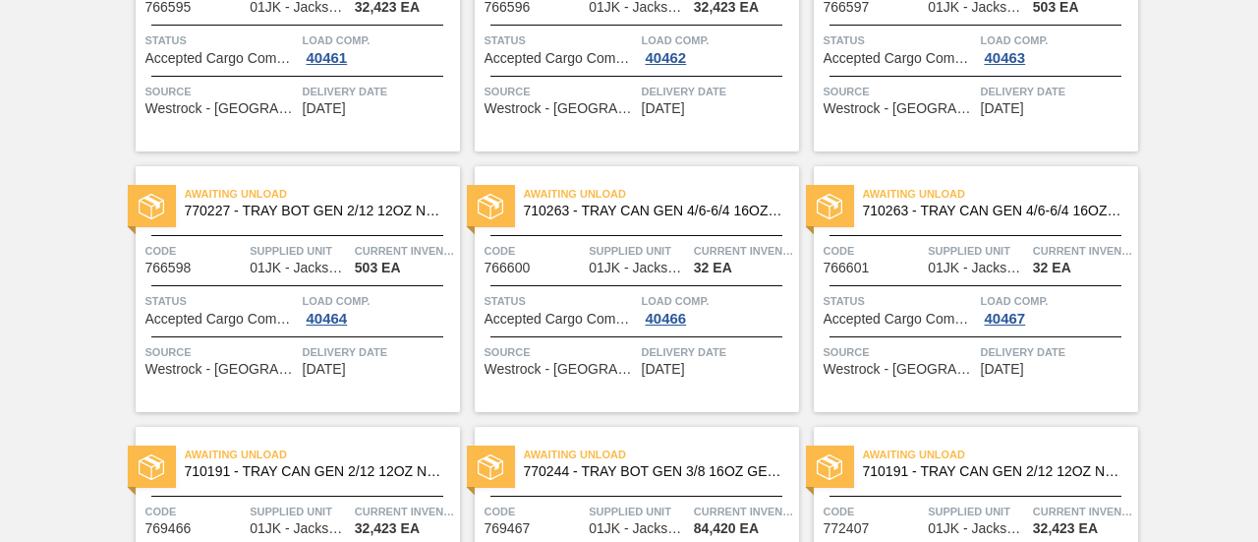
scroll to position [515, 0]
click at [926, 231] on div "Awaiting Unload 710263 - TRAY CAN GEN 4/6-6/4 16OZ GEN KRFT 1986- Code 766601 S…" at bounding box center [976, 289] width 324 height 246
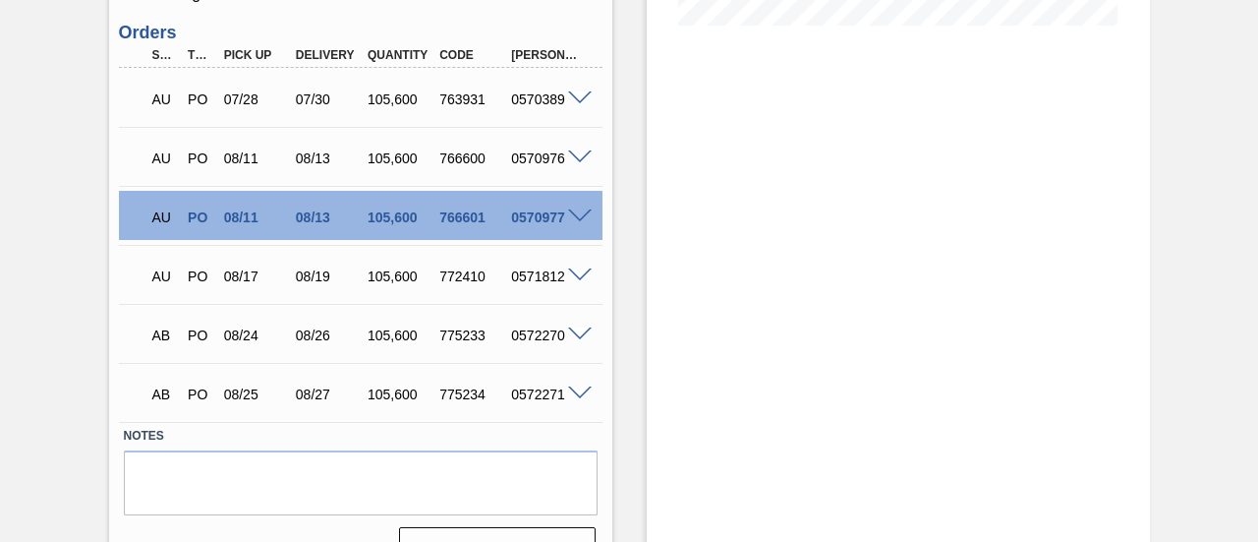
scroll to position [549, 0]
drag, startPoint x: 470, startPoint y: 223, endPoint x: 448, endPoint y: 223, distance: 21.6
click at [448, 223] on div "766601" at bounding box center [474, 218] width 78 height 16
drag, startPoint x: 486, startPoint y: 222, endPoint x: 440, endPoint y: 221, distance: 45.2
click at [440, 221] on div "766601" at bounding box center [474, 218] width 78 height 16
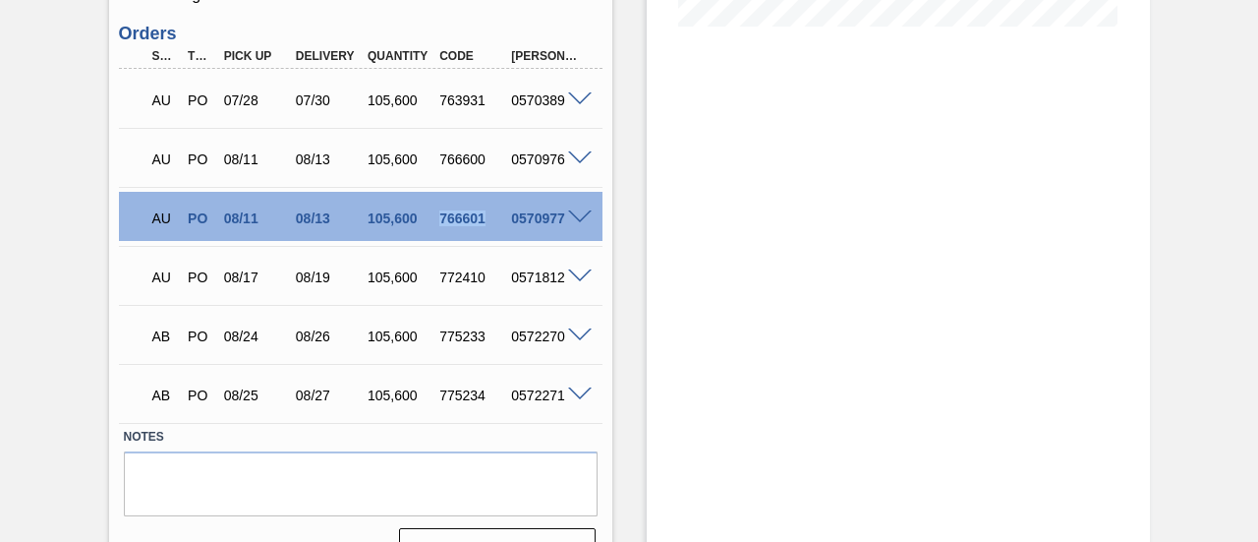
copy div "766601"
click at [731, 227] on div "Stock From 08/18/2025 to 09/01/2025 Filter 08/20 Stock Projection 372,618 SAP P…" at bounding box center [898, 67] width 503 height 1034
click at [579, 217] on span at bounding box center [580, 217] width 24 height 15
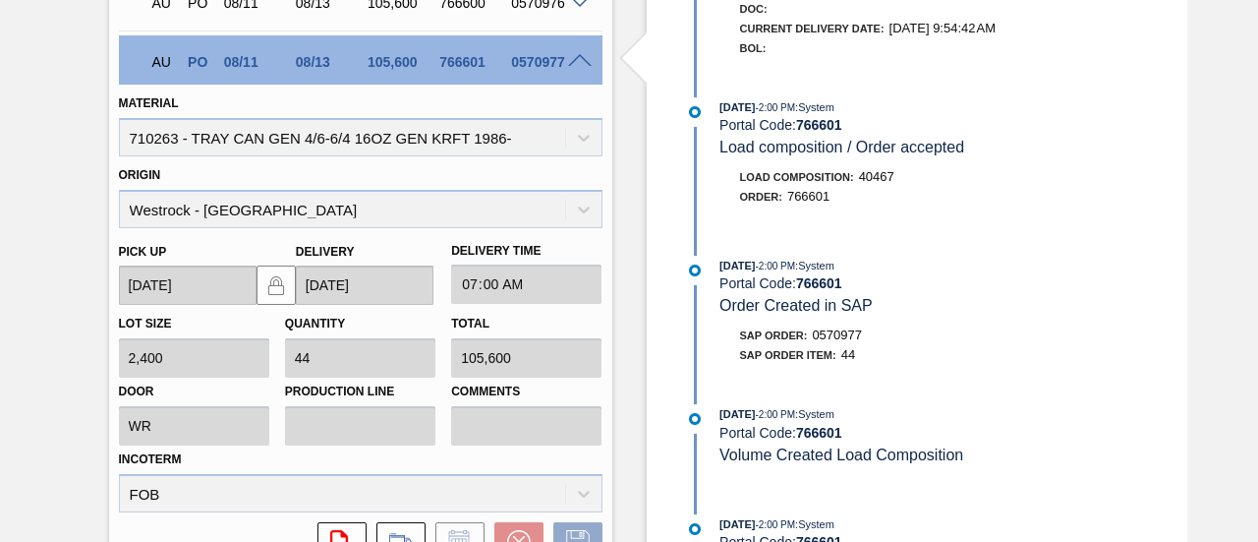
scroll to position [673, 0]
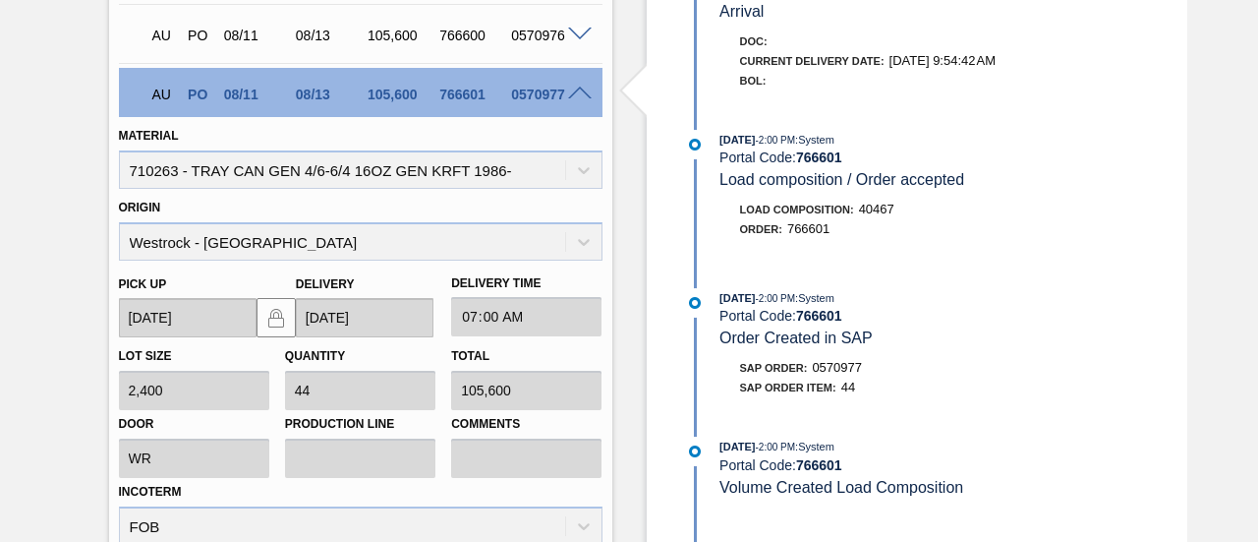
click at [901, 333] on div "07/23/2025 - 2:00 PM : System Portal Code: 766601 Order Created in SAP" at bounding box center [953, 318] width 467 height 60
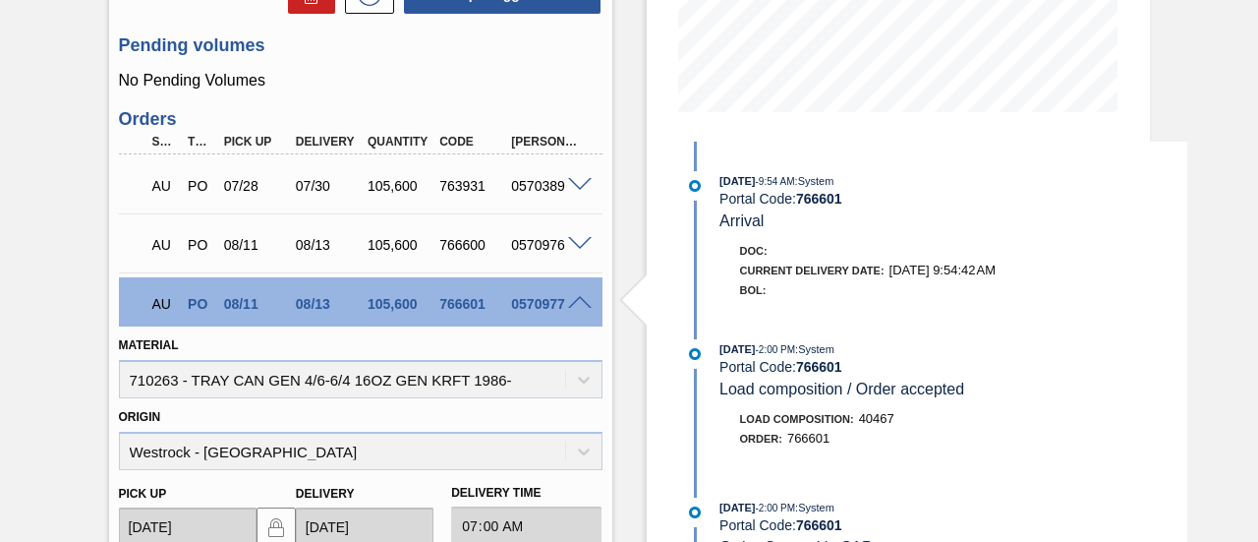
scroll to position [464, 0]
click at [901, 288] on div "BOL:" at bounding box center [963, 289] width 447 height 20
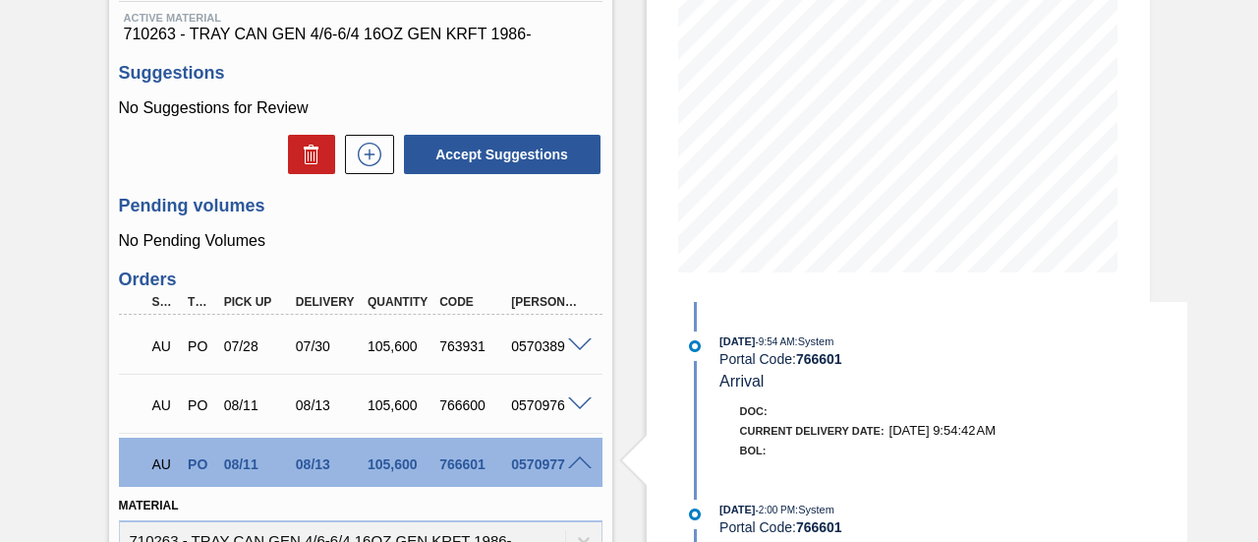
scroll to position [304, 0]
click at [887, 447] on div "BOL:" at bounding box center [963, 449] width 447 height 20
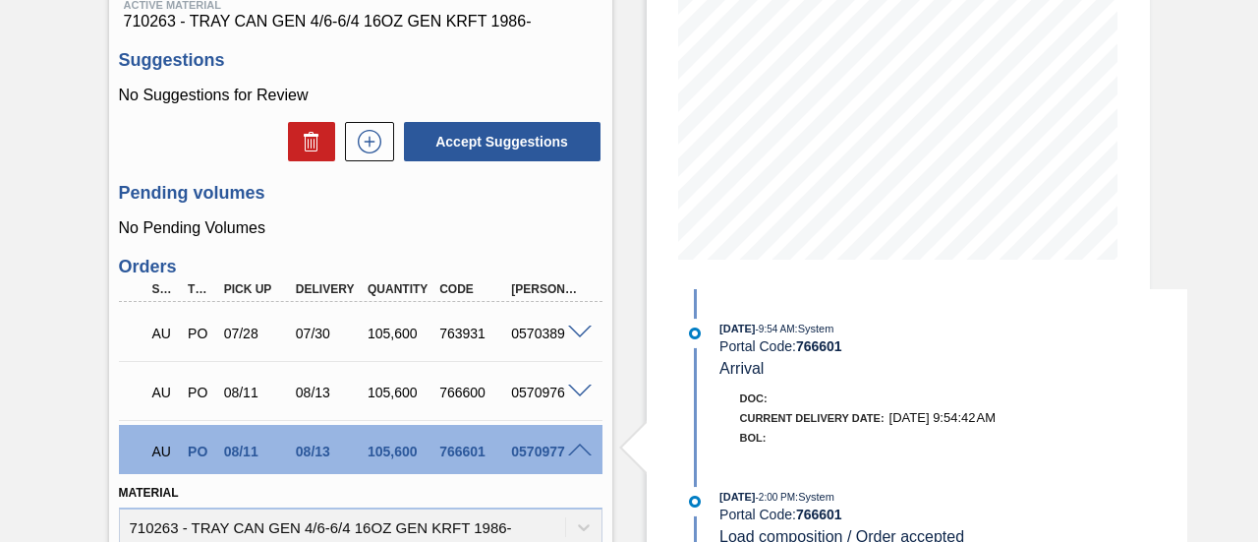
scroll to position [316, 0]
click at [1150, 173] on div "Awaiting Unload 01JK - TRAY GEN 16OZ 4/6-6/4 CAN KRFT 1986-D Unit Jacksonville …" at bounding box center [629, 538] width 1258 height 1511
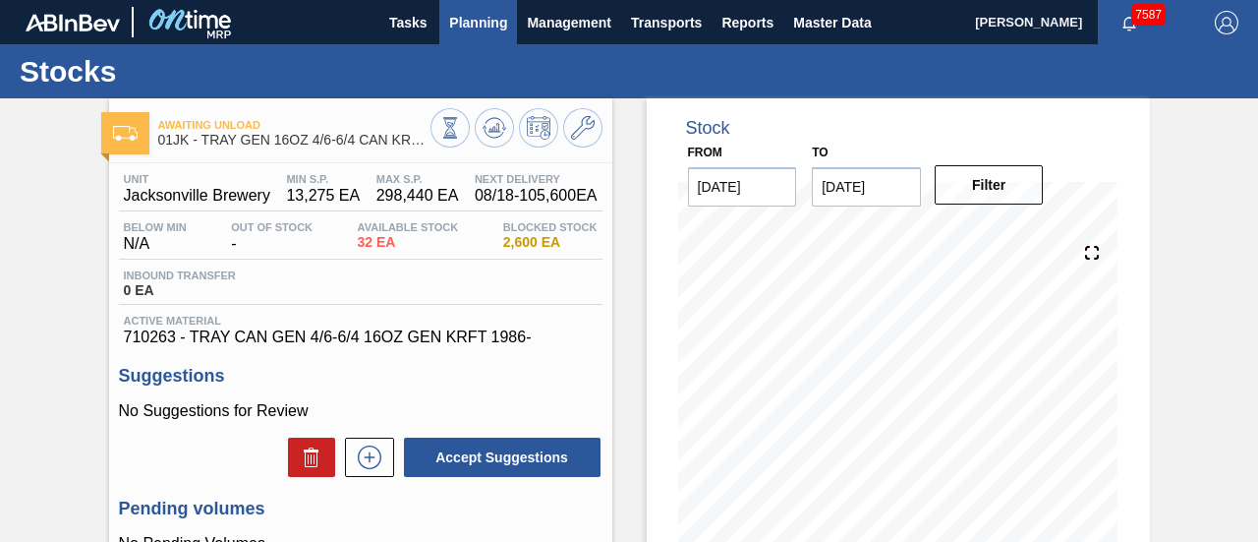
click at [468, 34] on button "Planning" at bounding box center [478, 22] width 78 height 44
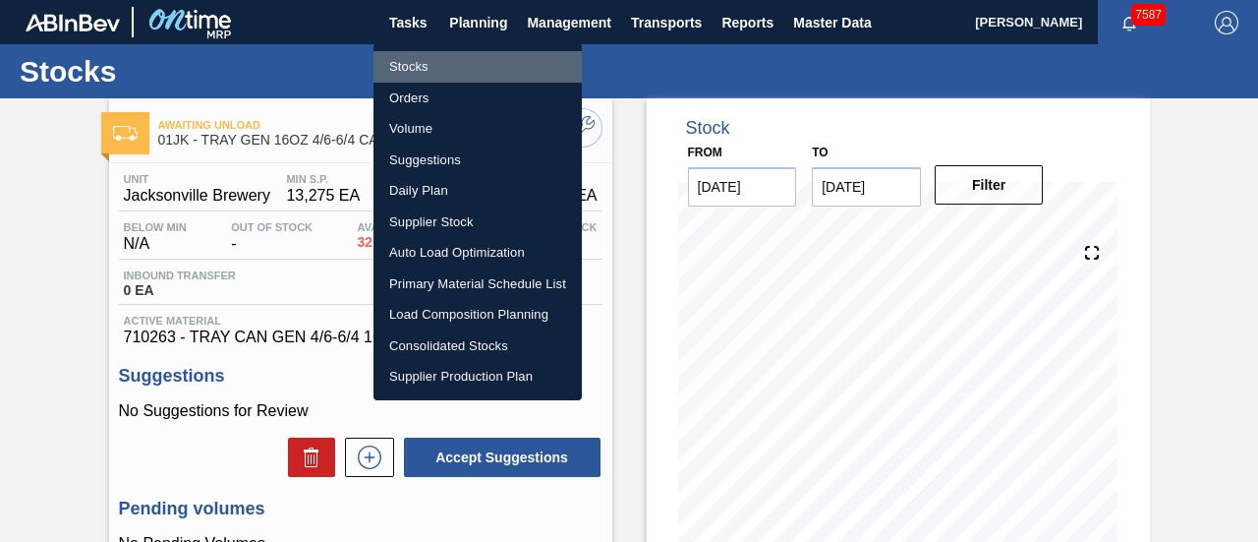
click at [411, 56] on li "Stocks" at bounding box center [478, 66] width 208 height 31
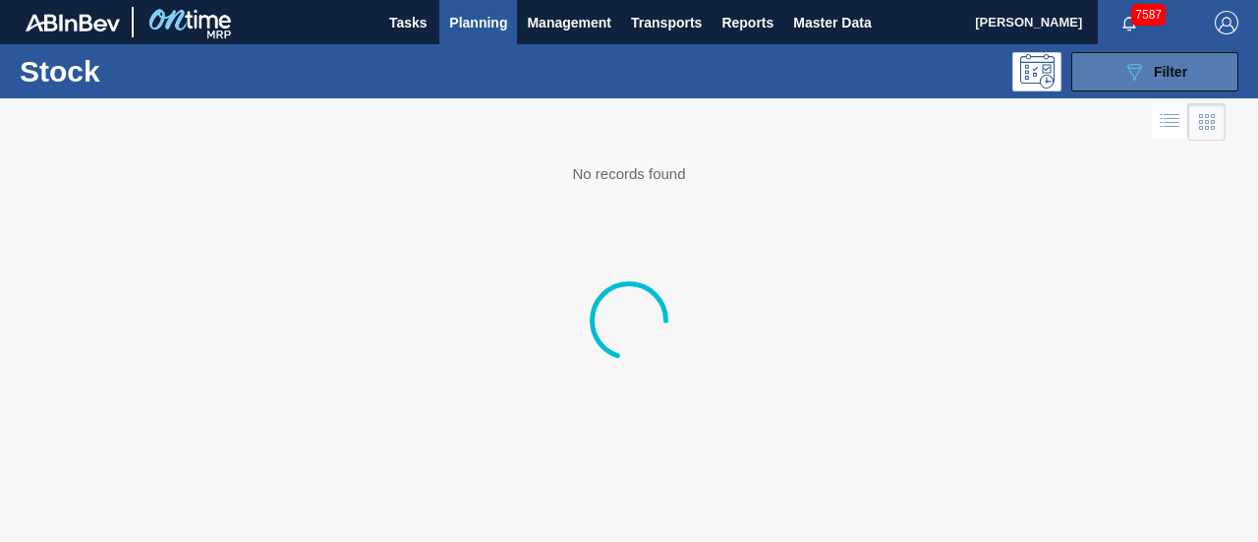
click at [1162, 69] on span "Filter" at bounding box center [1170, 72] width 33 height 16
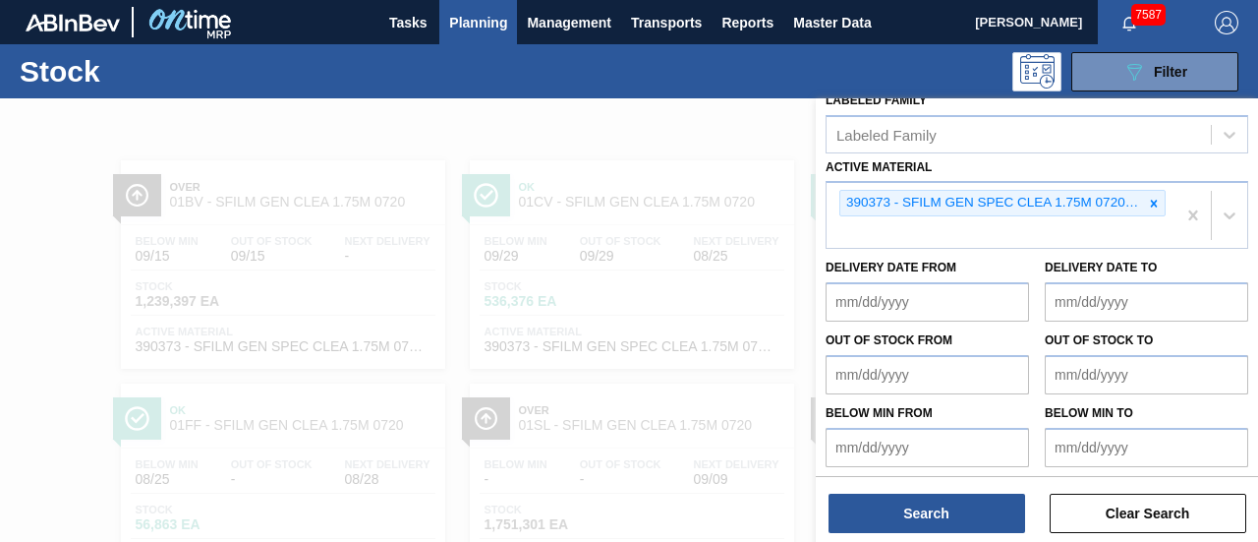
scroll to position [418, 0]
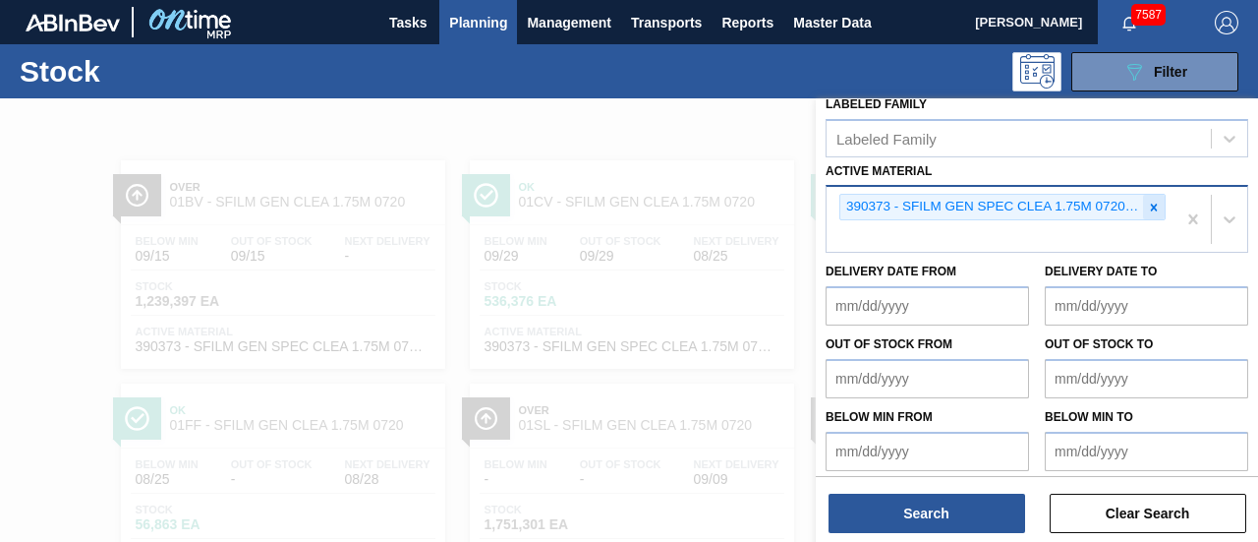
click at [1148, 201] on icon at bounding box center [1154, 208] width 14 height 14
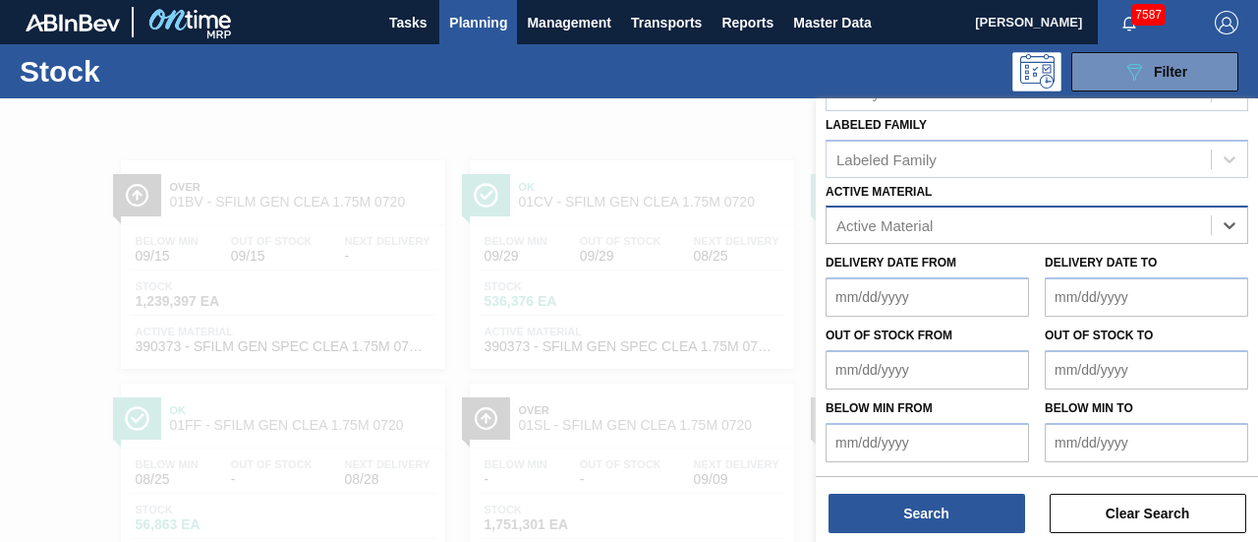
scroll to position [393, 0]
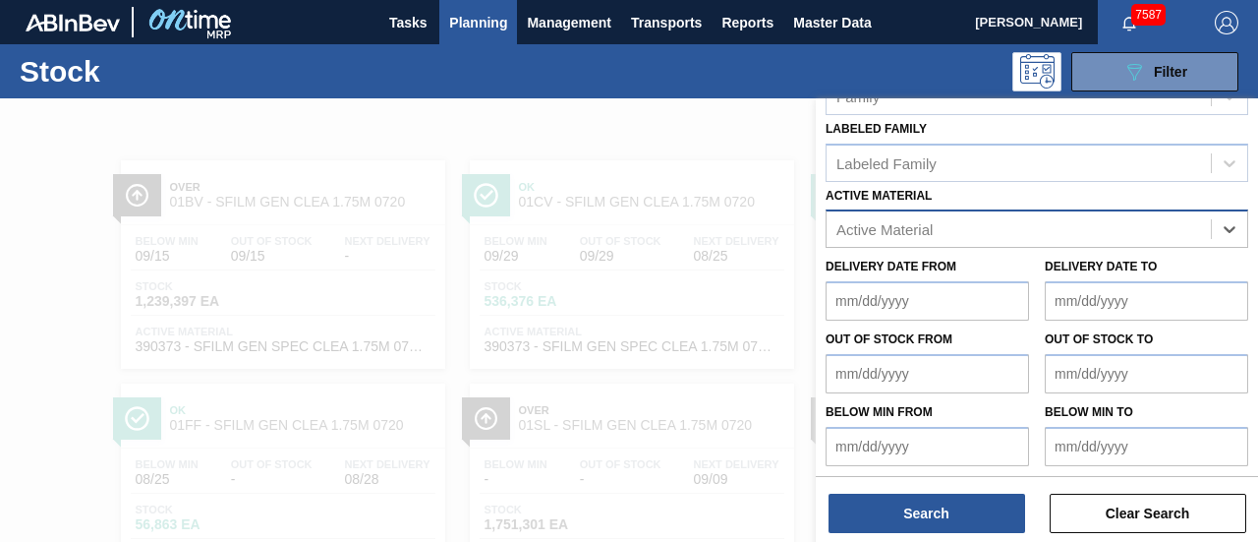
click at [474, 21] on span "Planning" at bounding box center [478, 23] width 58 height 24
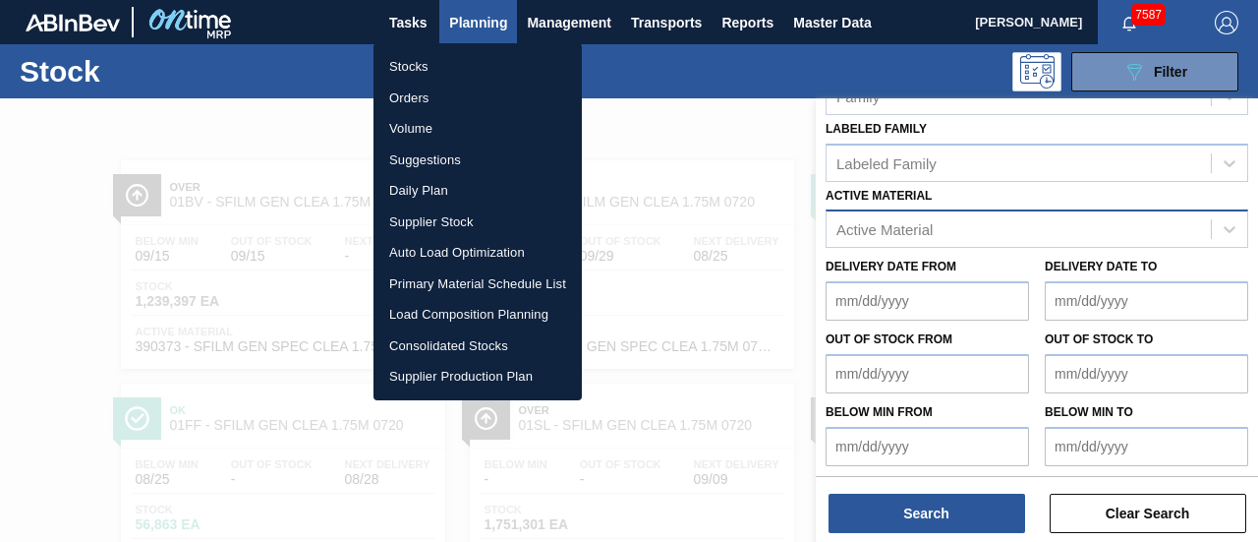
click at [439, 101] on li "Orders" at bounding box center [478, 98] width 208 height 31
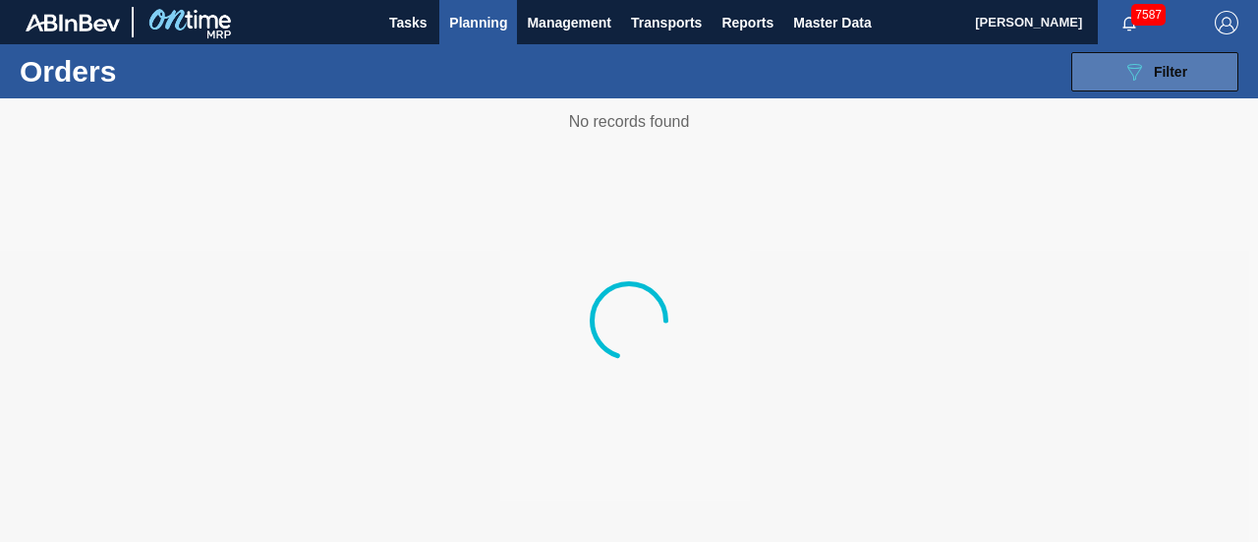
click at [1140, 57] on button "089F7B8B-B2A5-4AFE-B5C0-19BA573D28AC Filter" at bounding box center [1155, 71] width 167 height 39
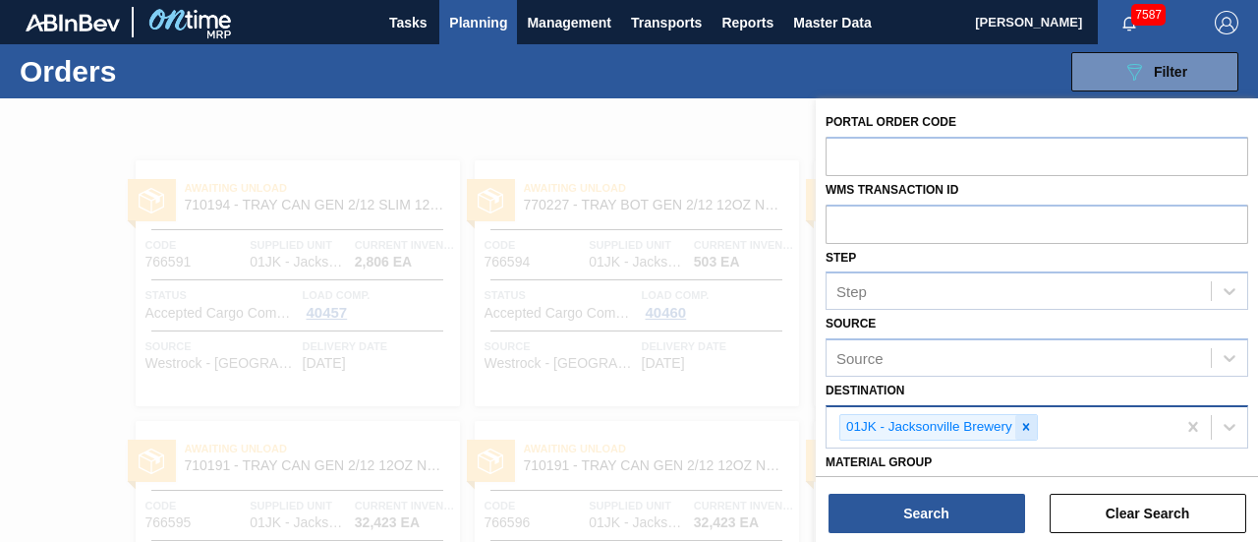
click at [1033, 429] on div at bounding box center [1027, 427] width 22 height 25
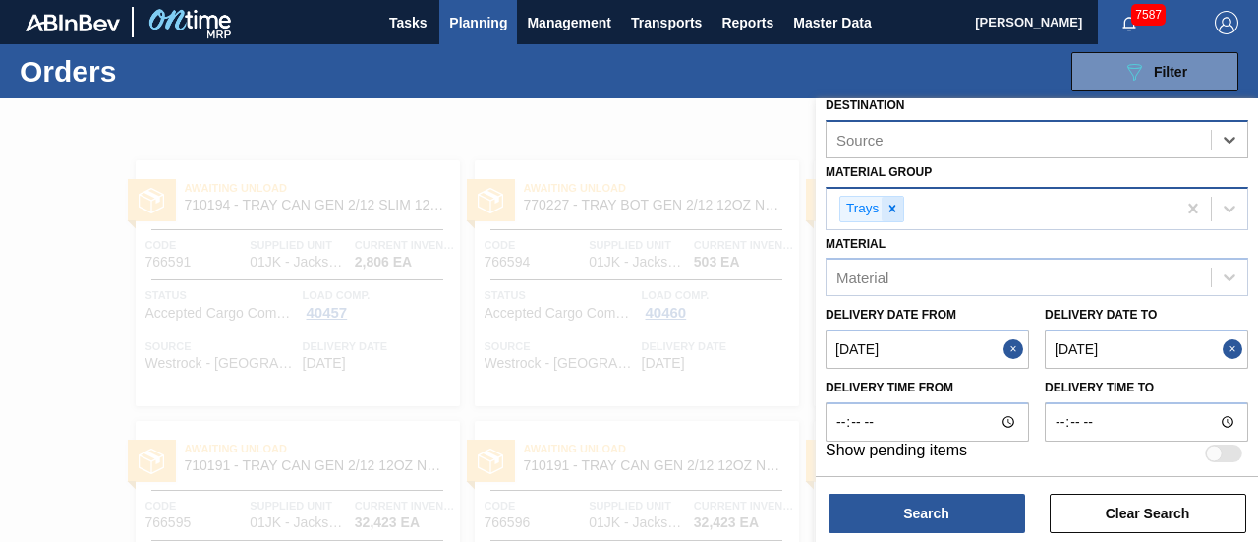
click at [888, 210] on icon at bounding box center [893, 209] width 14 height 14
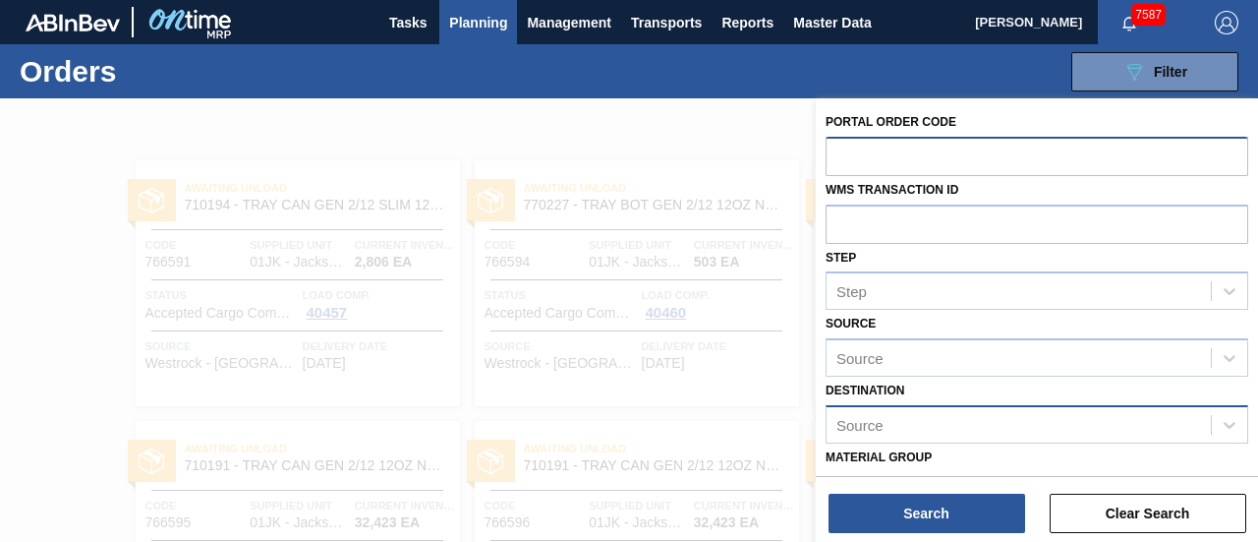
click at [876, 154] on input "text" at bounding box center [1037, 155] width 423 height 37
paste input "517427"
type input "517427"
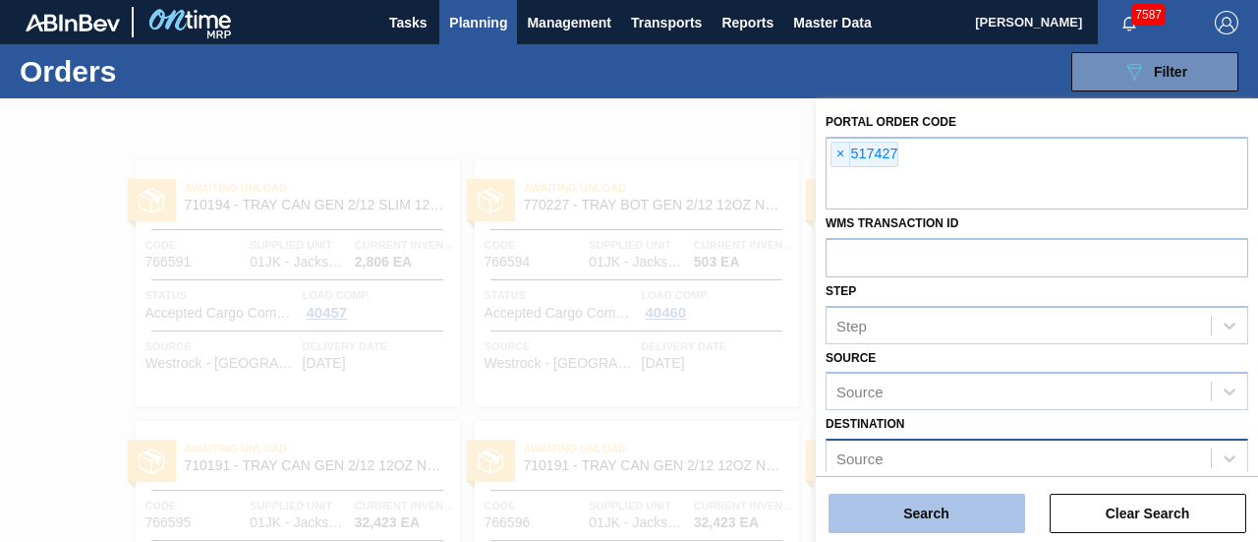
click at [923, 524] on button "Search" at bounding box center [927, 513] width 197 height 39
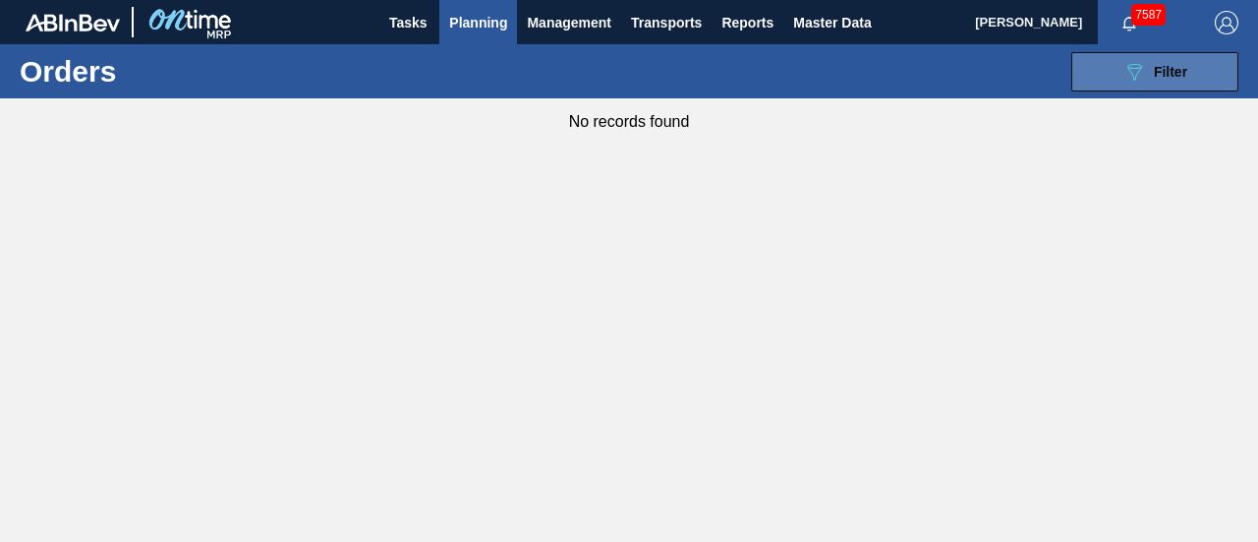
click at [1101, 85] on button "089F7B8B-B2A5-4AFE-B5C0-19BA573D28AC Filter" at bounding box center [1155, 71] width 167 height 39
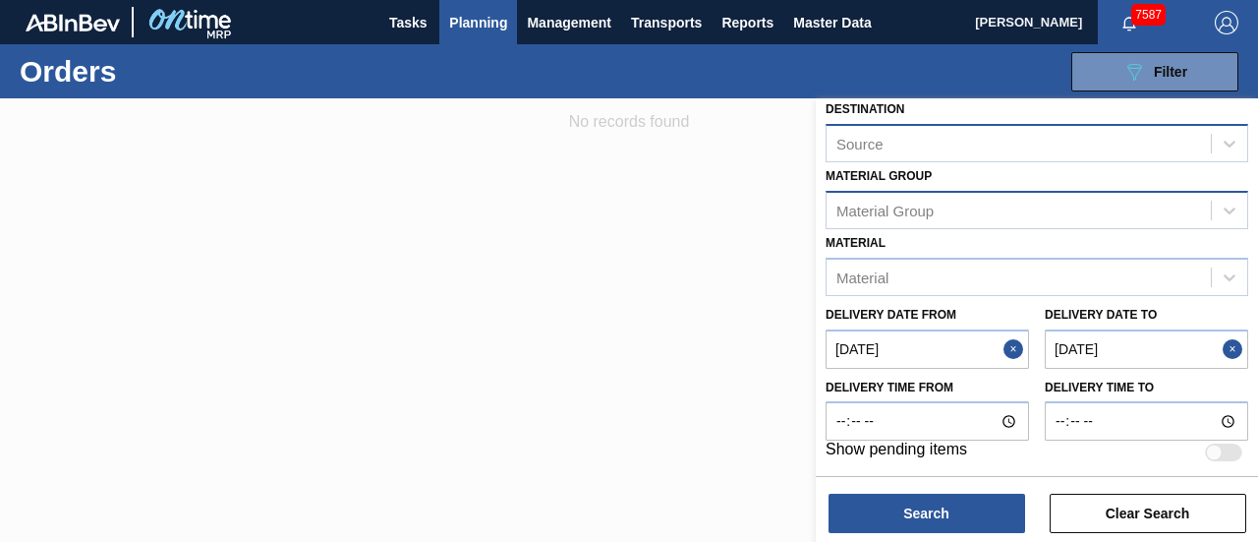
scroll to position [313, 0]
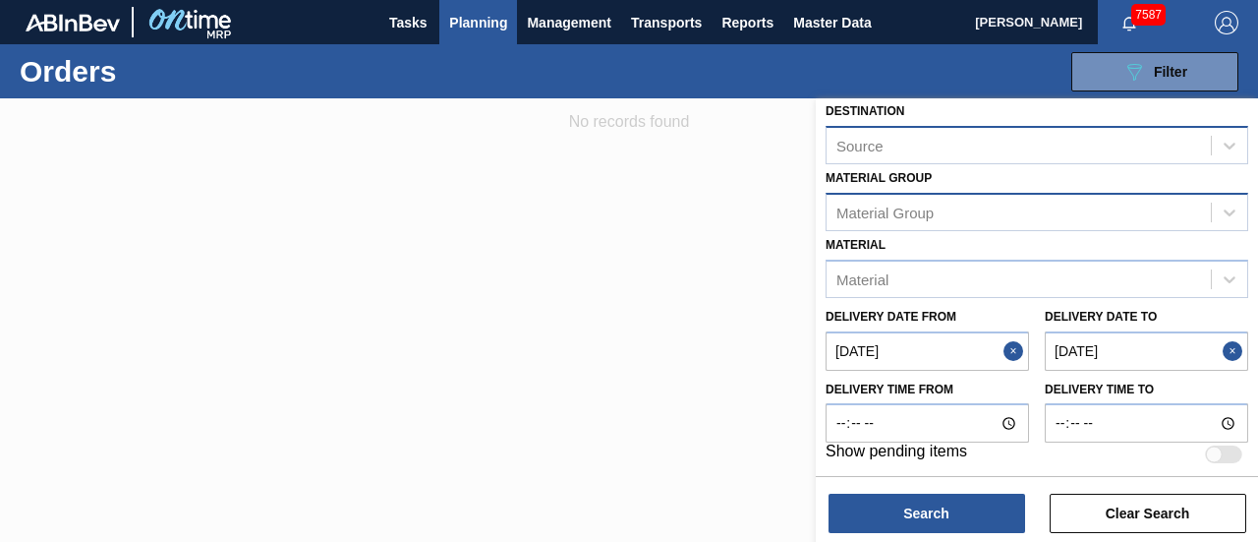
click at [1015, 361] on button "Close" at bounding box center [1017, 350] width 26 height 39
click at [1229, 350] on button "Close" at bounding box center [1236, 350] width 26 height 39
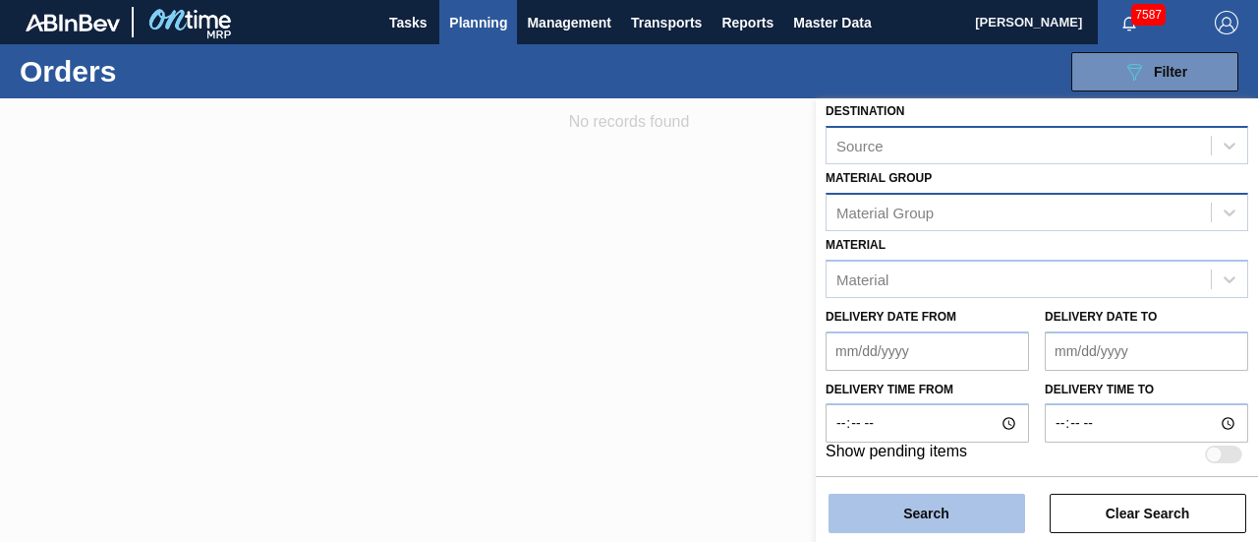
click at [971, 507] on button "Search" at bounding box center [927, 513] width 197 height 39
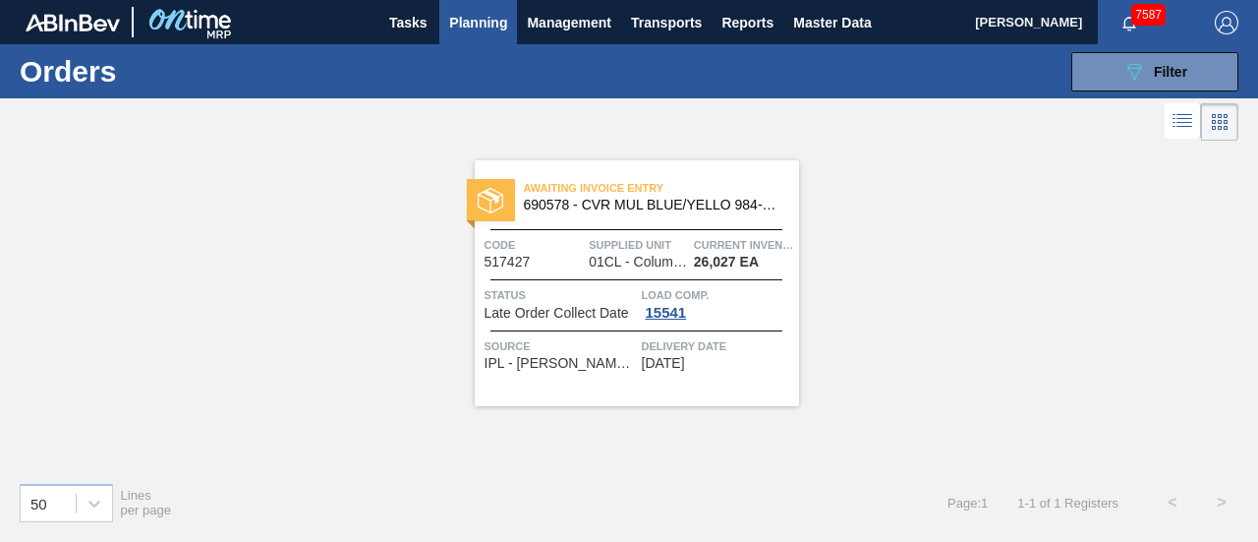
click at [598, 214] on div "Awaiting Invoice Entry 690578 - CVR MUL BLUE/YELLO 984-D 0220 465 ABIDRM" at bounding box center [637, 197] width 324 height 44
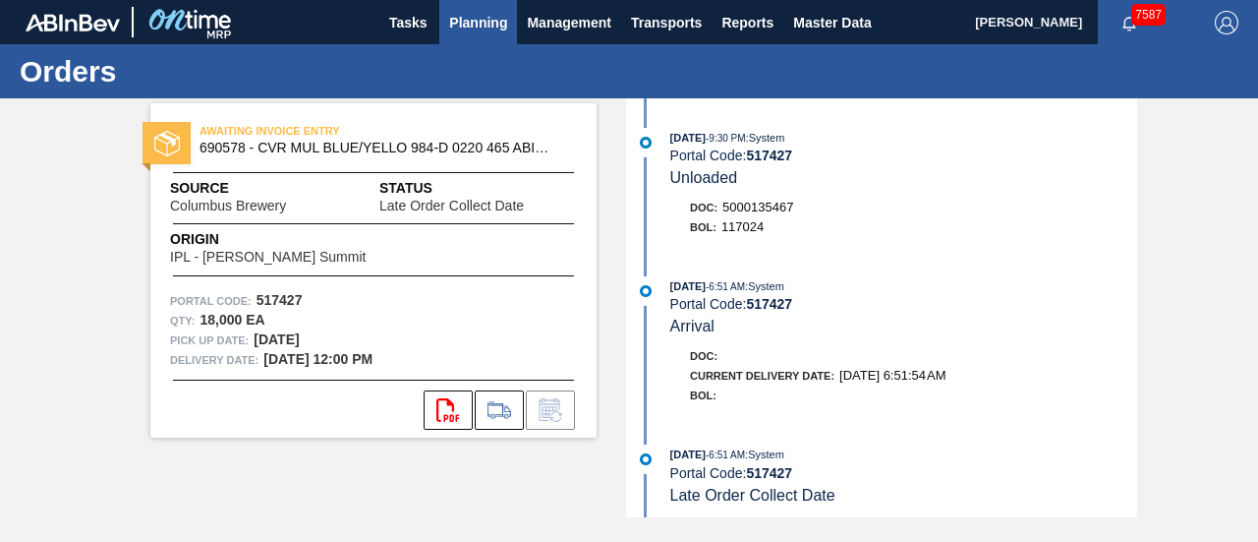
click at [482, 22] on span "Planning" at bounding box center [478, 23] width 58 height 24
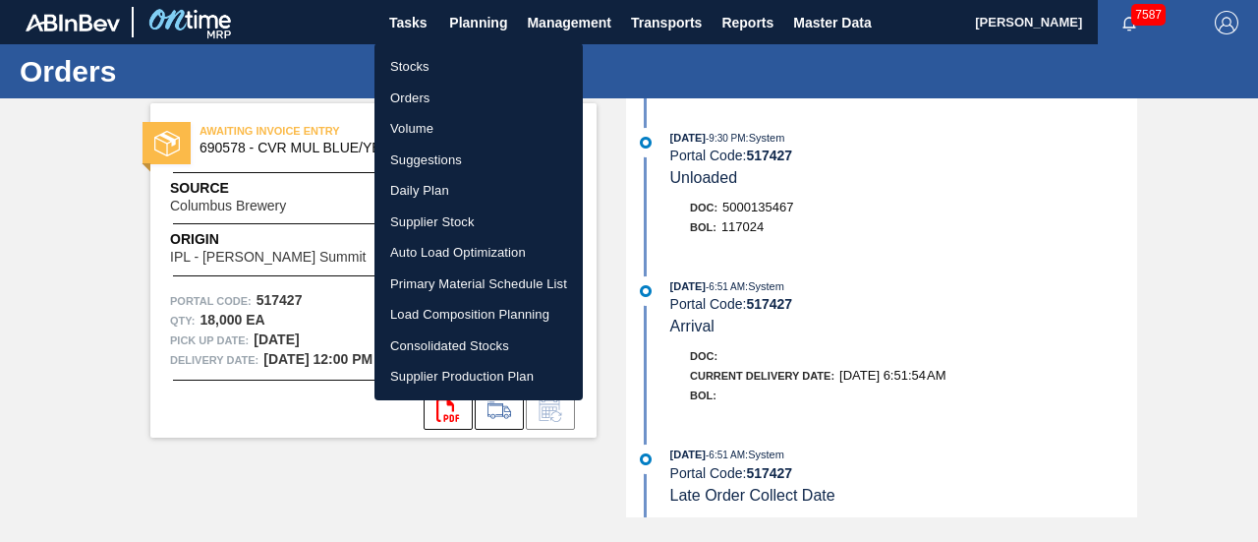
drag, startPoint x: 411, startPoint y: 93, endPoint x: 1155, endPoint y: 127, distance: 745.0
click at [411, 93] on li "Orders" at bounding box center [479, 98] width 208 height 31
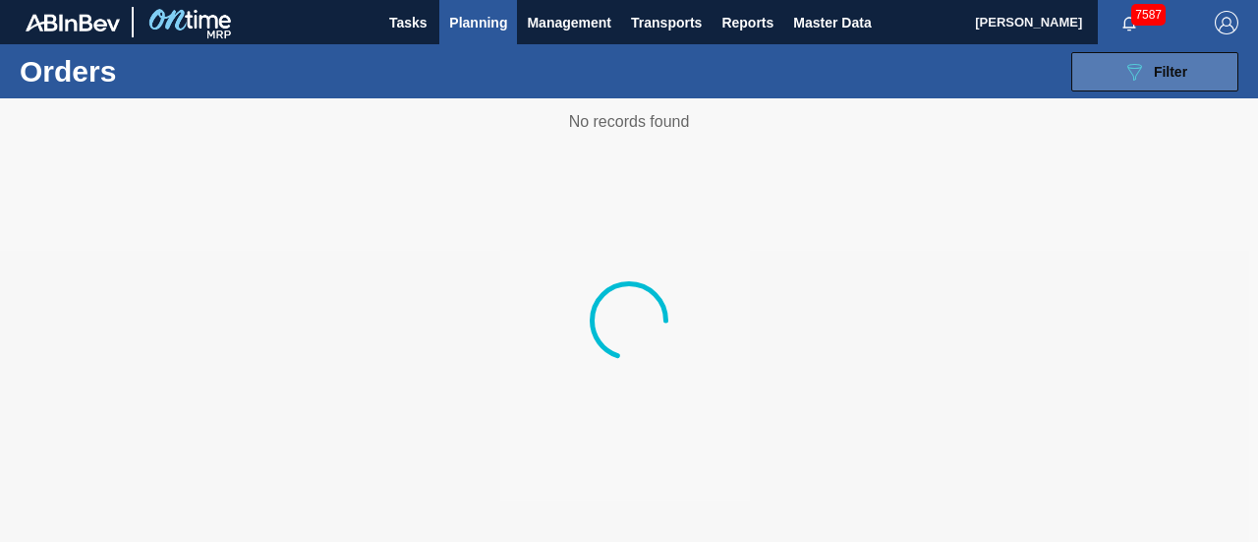
click at [1125, 58] on button "089F7B8B-B2A5-4AFE-B5C0-19BA573D28AC Filter" at bounding box center [1155, 71] width 167 height 39
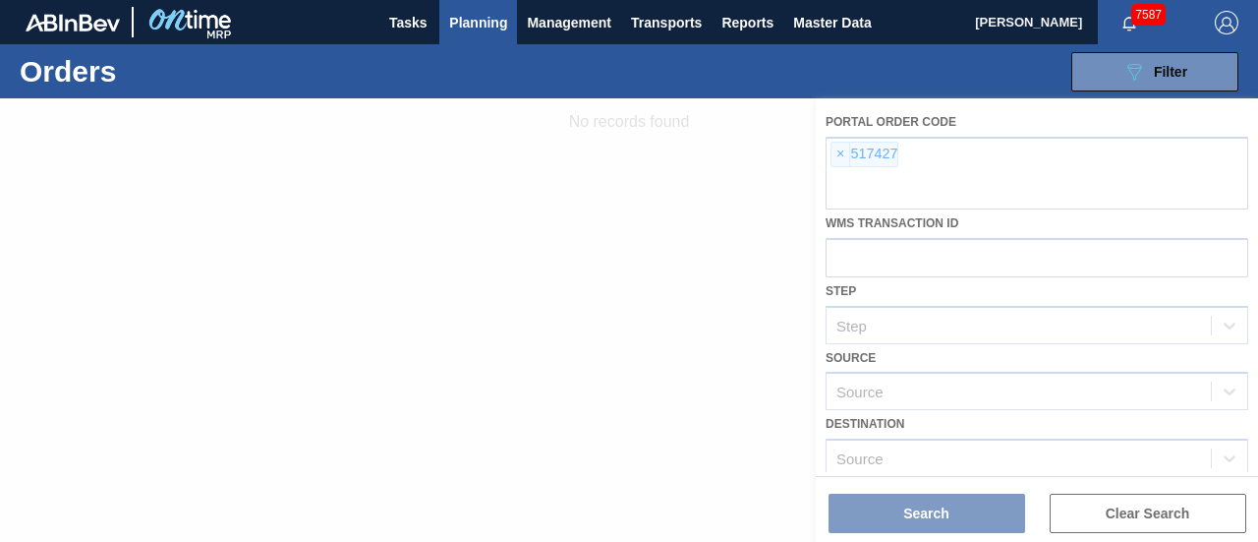
click at [843, 152] on div at bounding box center [629, 319] width 1258 height 443
click at [840, 152] on div at bounding box center [629, 319] width 1258 height 443
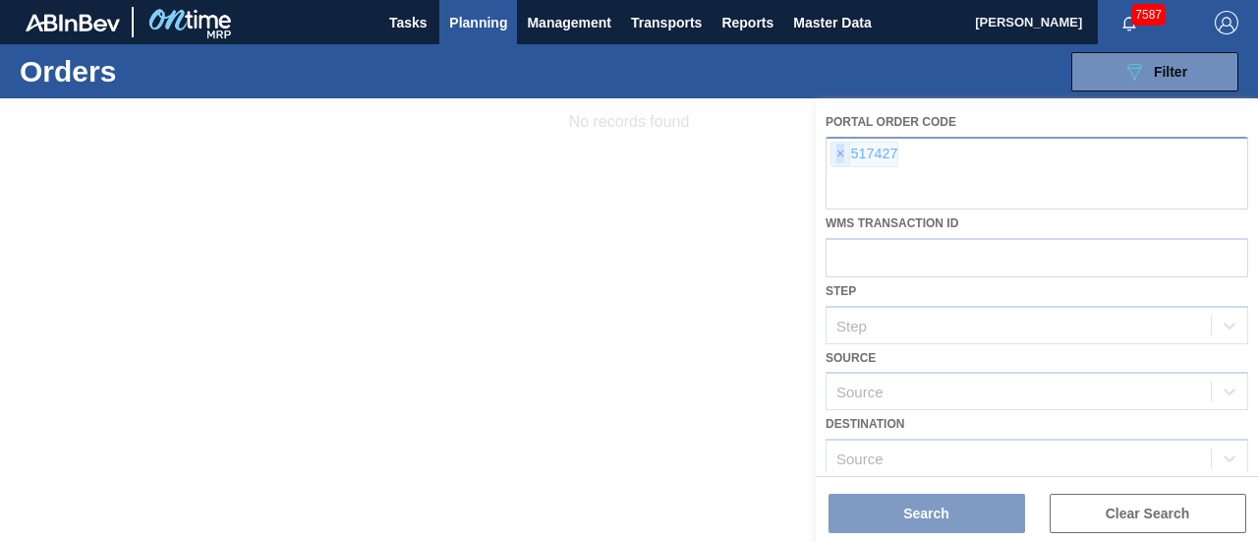
click at [840, 152] on span "×" at bounding box center [841, 155] width 19 height 24
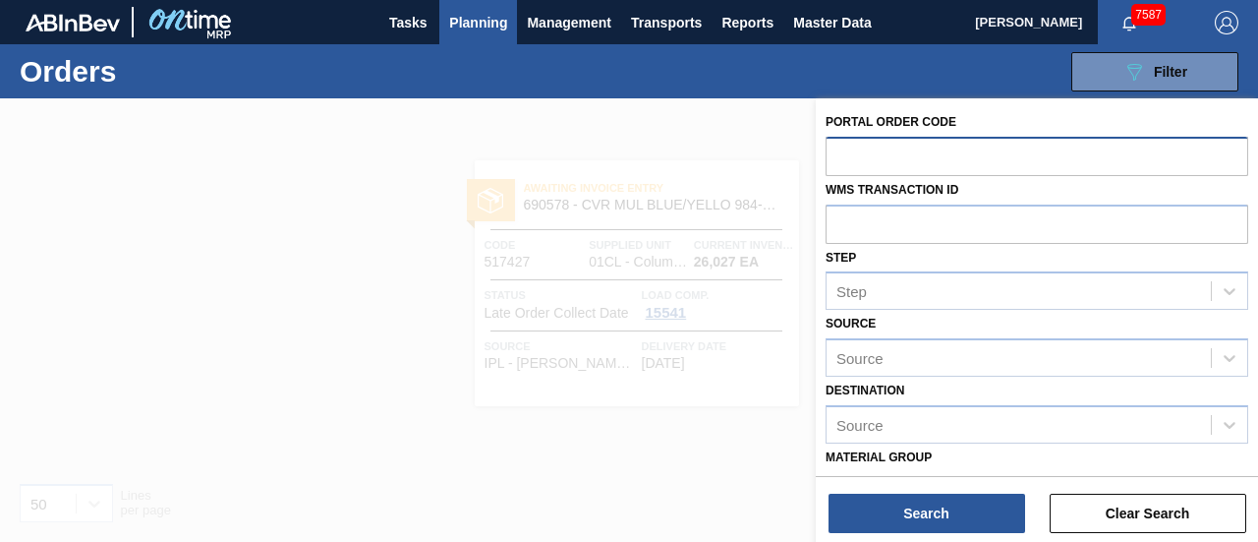
paste input "766601"
type input "766601"
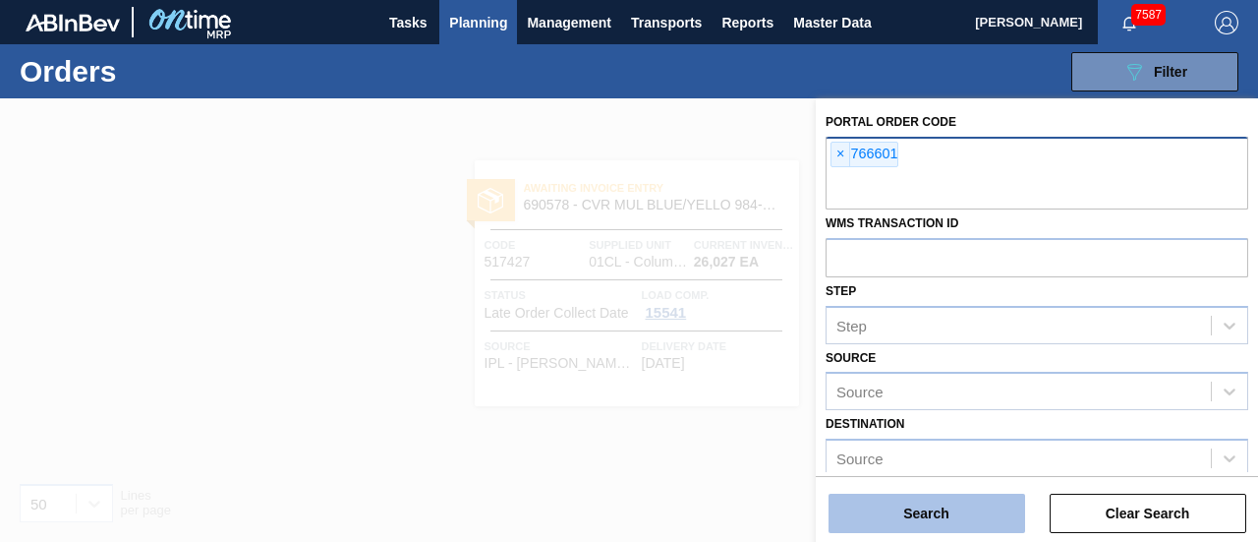
click at [888, 512] on button "Search" at bounding box center [927, 513] width 197 height 39
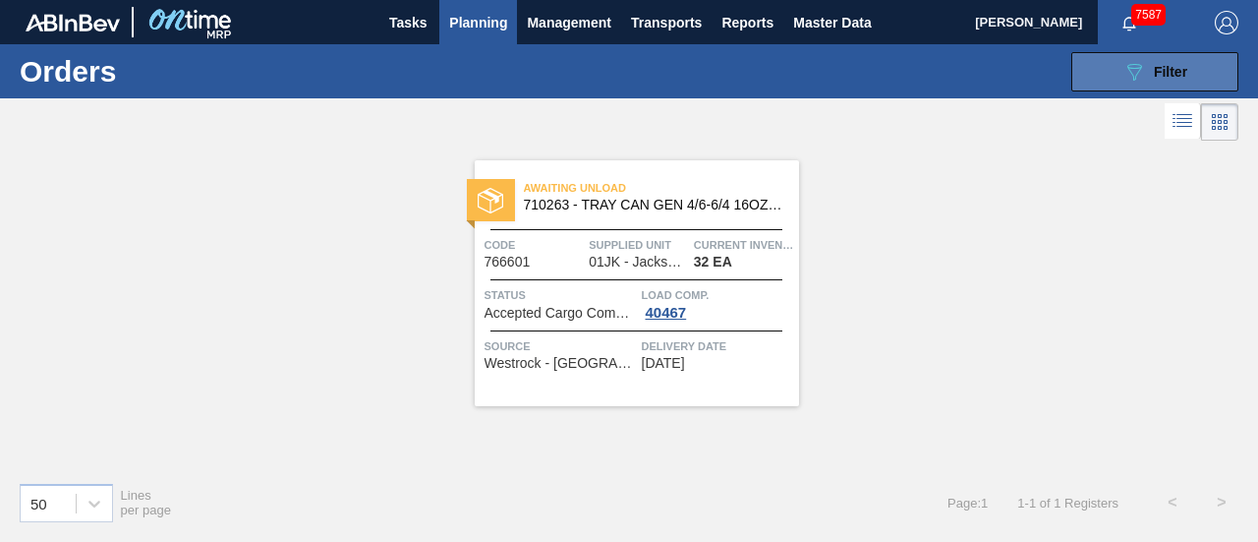
click at [1141, 84] on button "089F7B8B-B2A5-4AFE-B5C0-19BA573D28AC Filter" at bounding box center [1155, 71] width 167 height 39
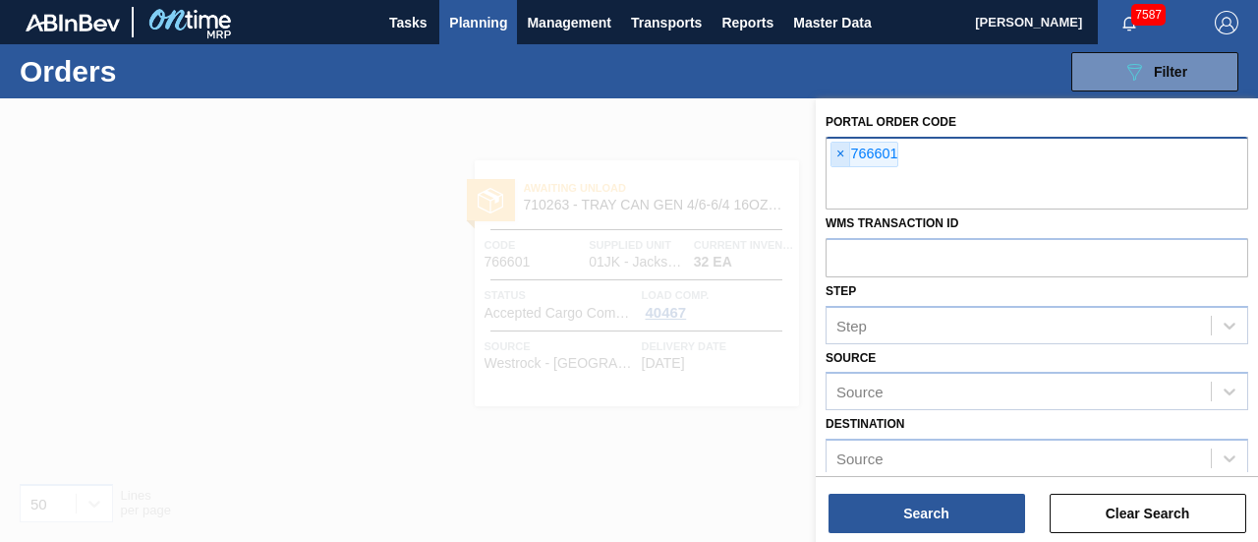
click at [844, 152] on span "×" at bounding box center [841, 155] width 19 height 24
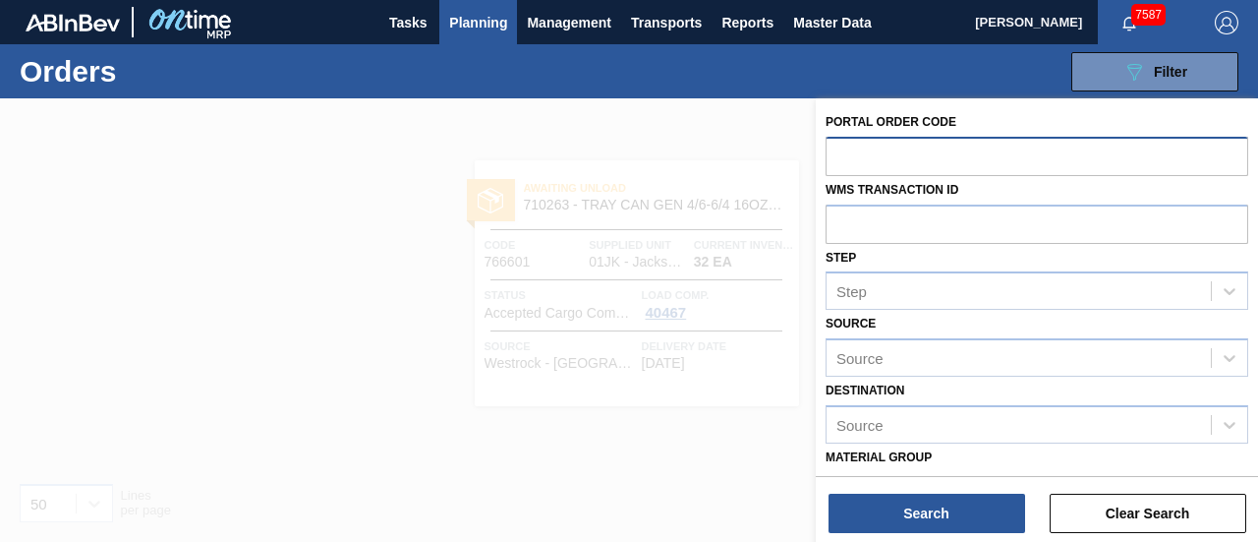
paste input "724783"
type input "724783"
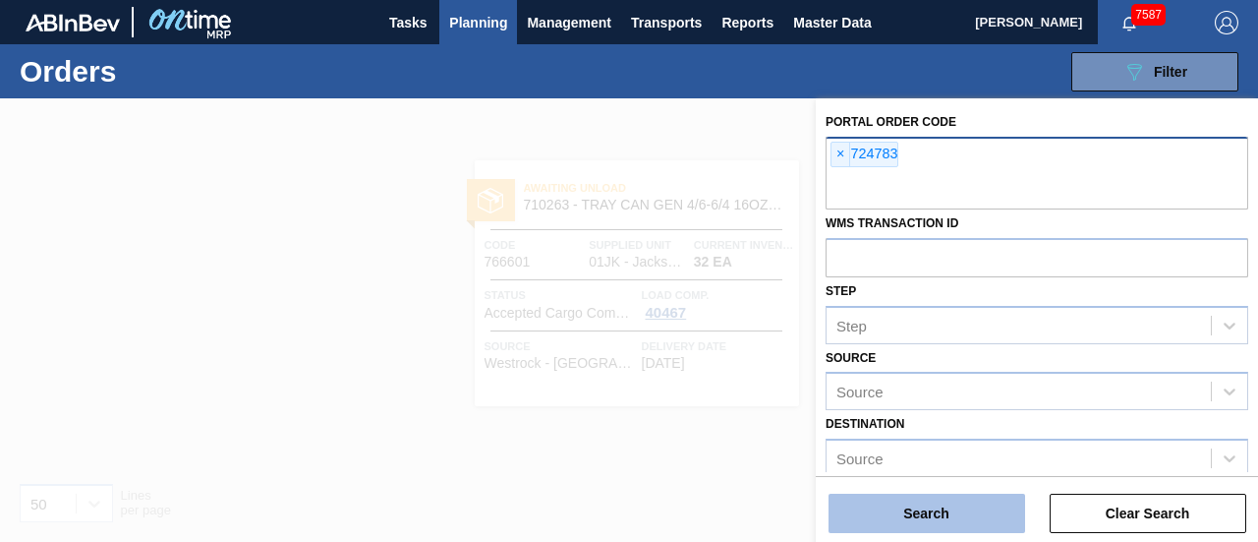
click at [926, 516] on button "Search" at bounding box center [927, 513] width 197 height 39
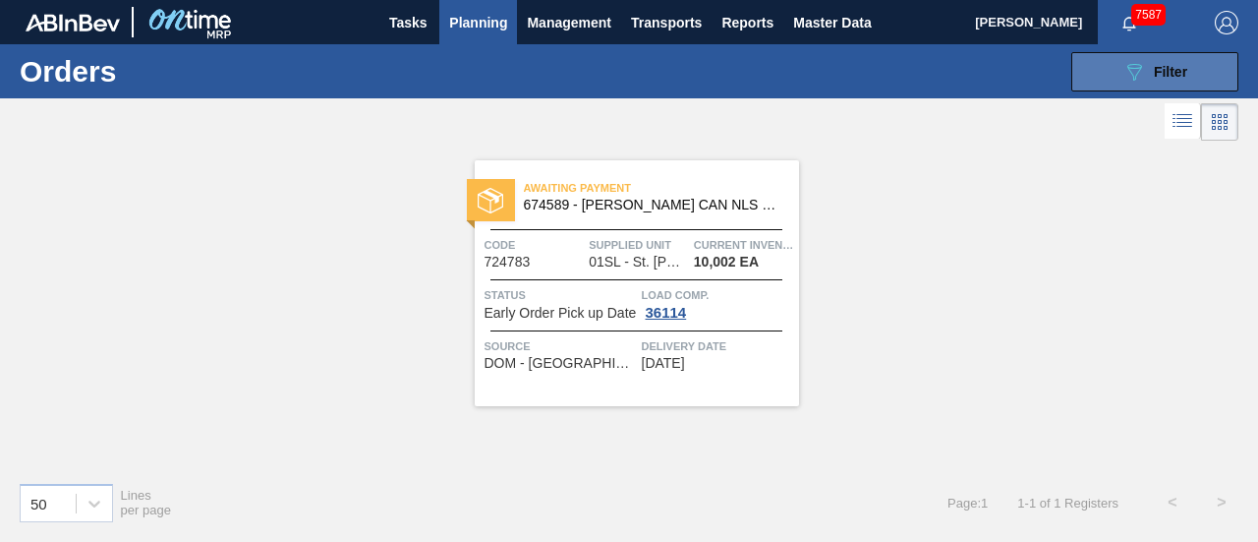
click at [1119, 81] on button "089F7B8B-B2A5-4AFE-B5C0-19BA573D28AC Filter" at bounding box center [1155, 71] width 167 height 39
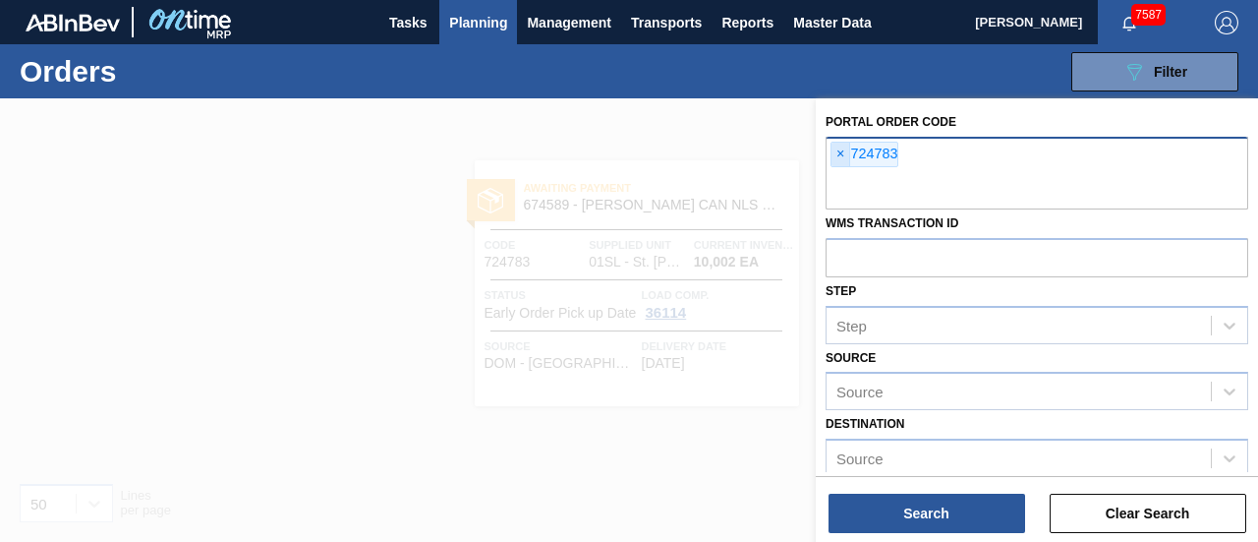
click at [843, 156] on span "×" at bounding box center [841, 155] width 19 height 24
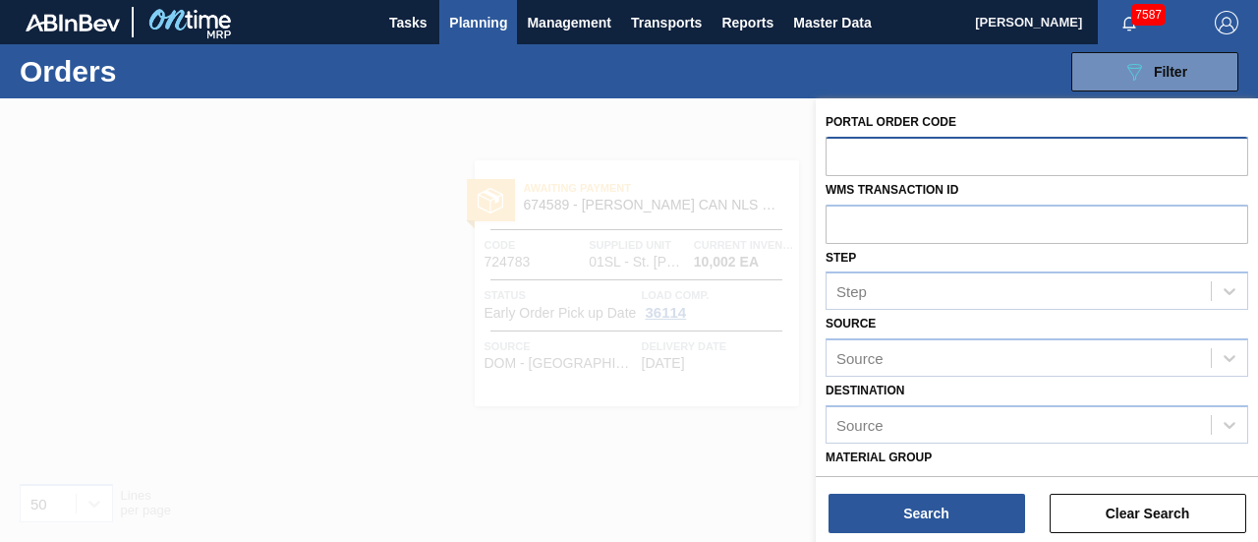
paste input "127"
type input "127"
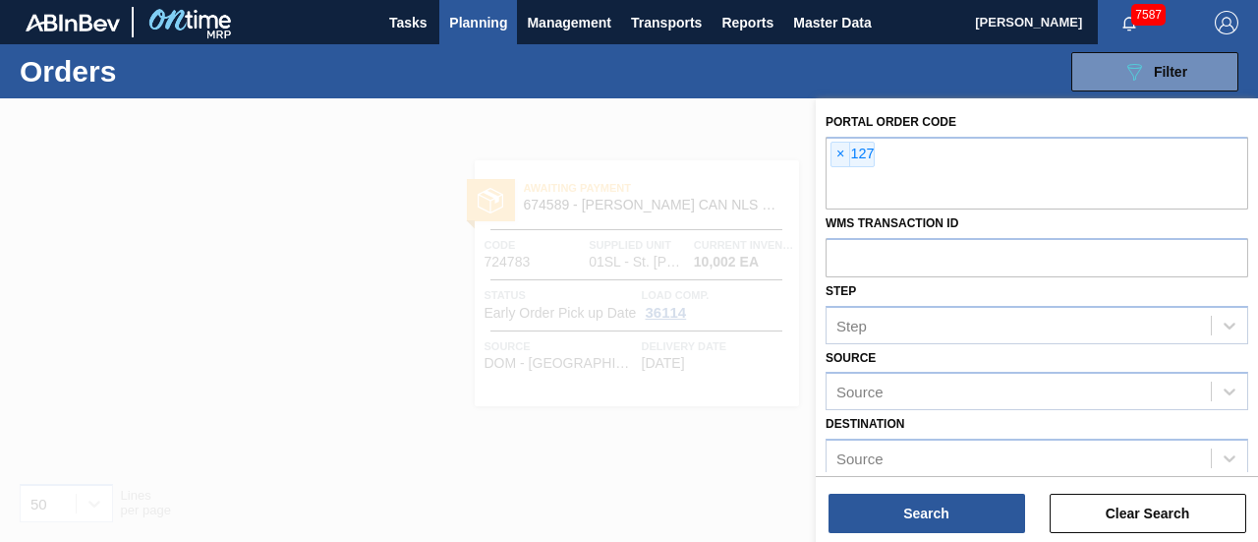
click at [1241, 421] on div "Destination Source" at bounding box center [1037, 443] width 423 height 67
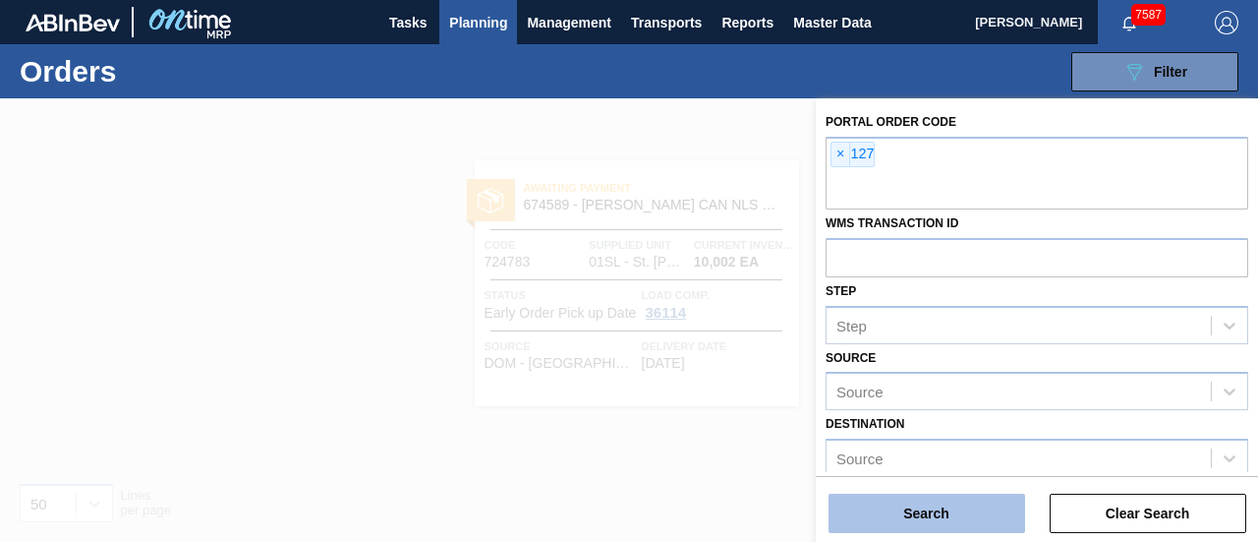
click at [905, 509] on button "Search" at bounding box center [927, 513] width 197 height 39
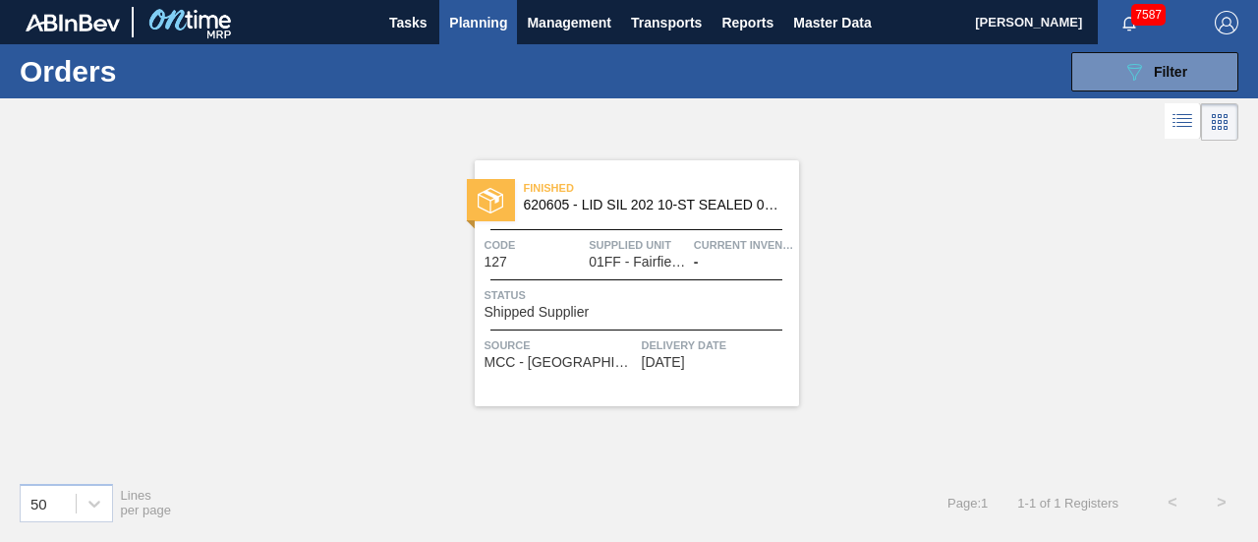
click at [610, 205] on span "620605 - LID SIL 202 10-ST SEALED 080 0618 SIL 06" at bounding box center [654, 205] width 260 height 15
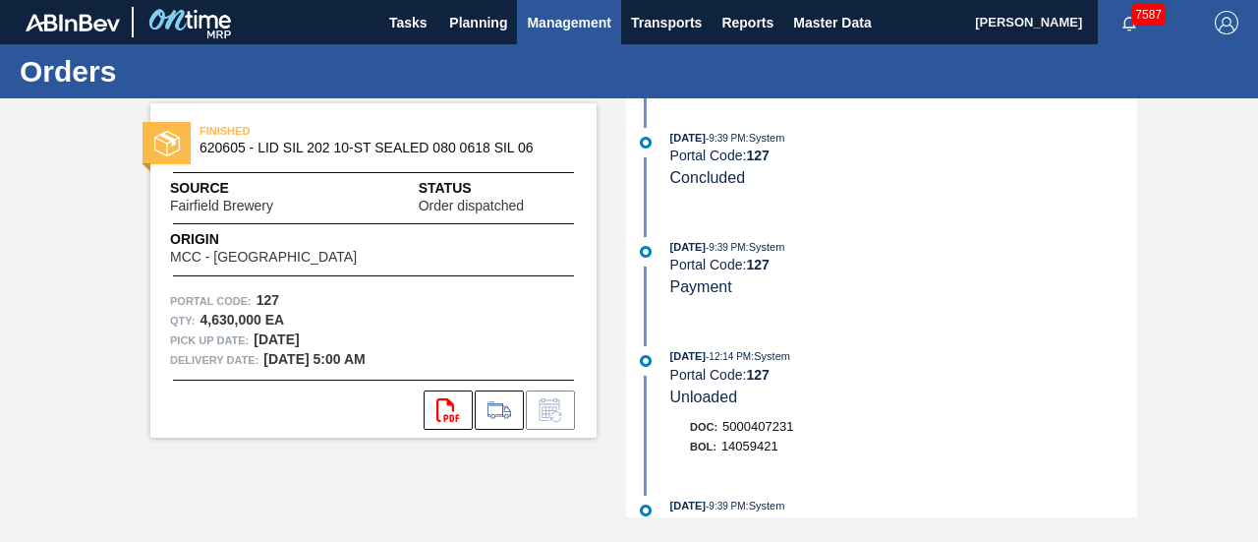
click at [519, 27] on button "Management" at bounding box center [569, 22] width 104 height 44
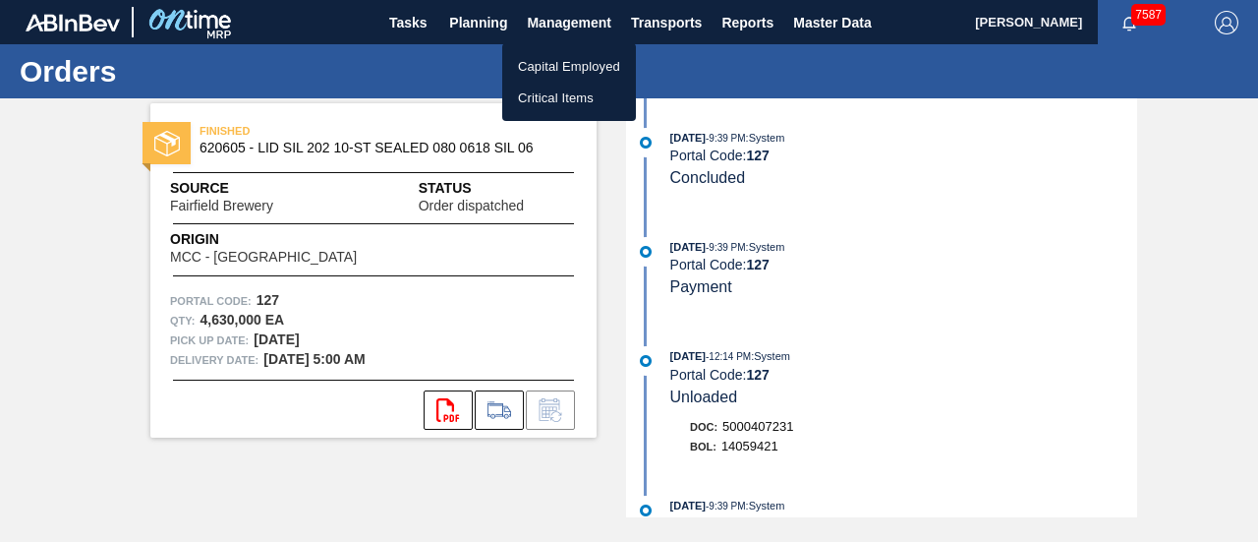
click at [504, 25] on div at bounding box center [629, 271] width 1258 height 542
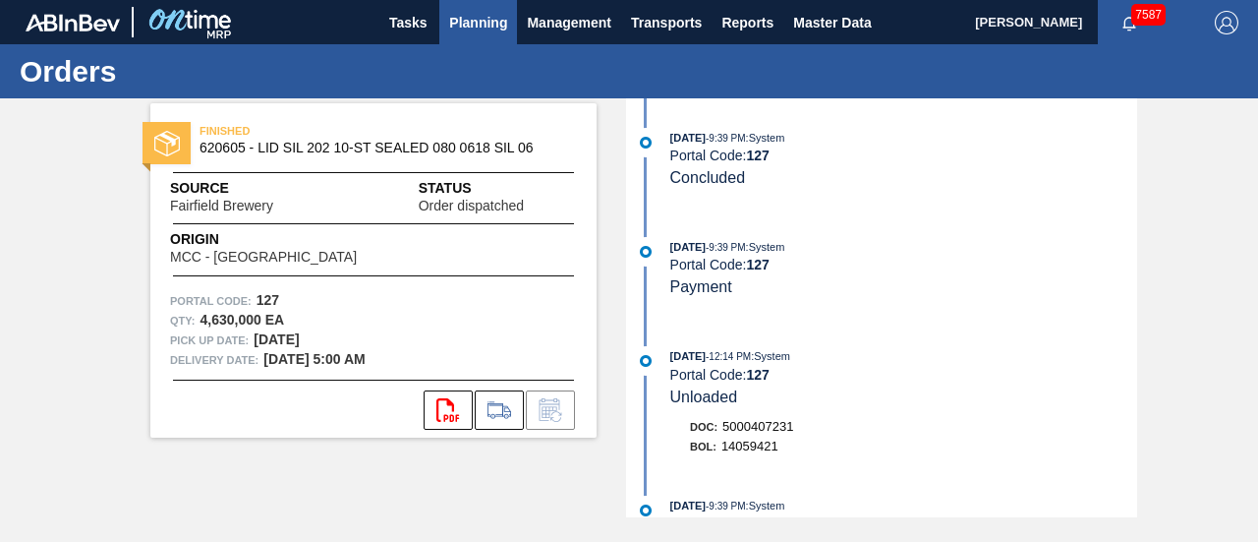
click at [502, 25] on span "Planning" at bounding box center [478, 23] width 58 height 24
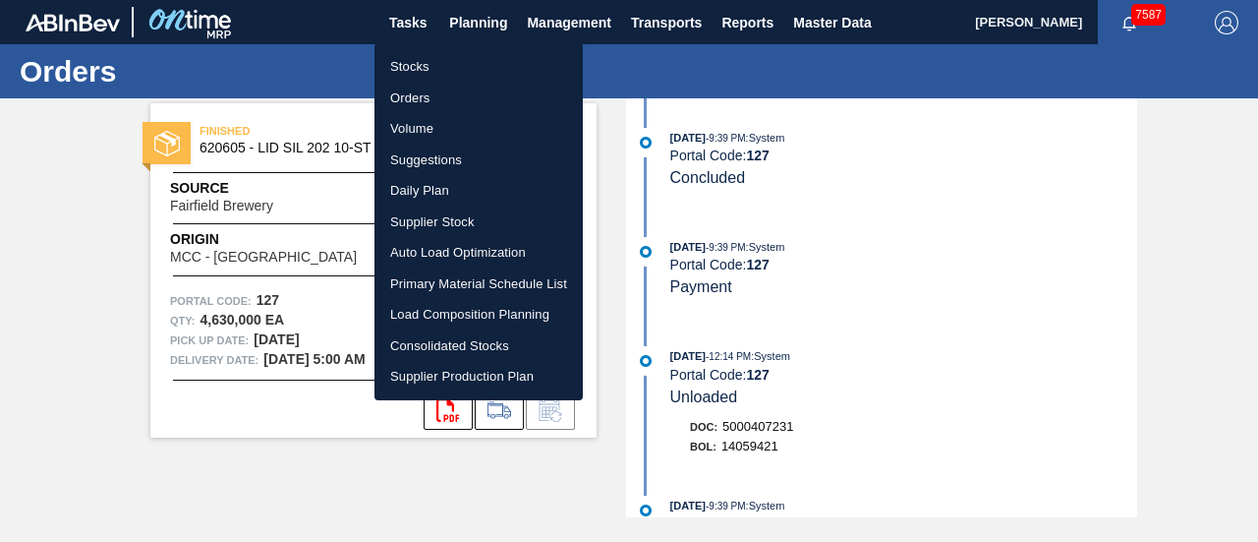
click at [412, 92] on li "Orders" at bounding box center [479, 98] width 208 height 31
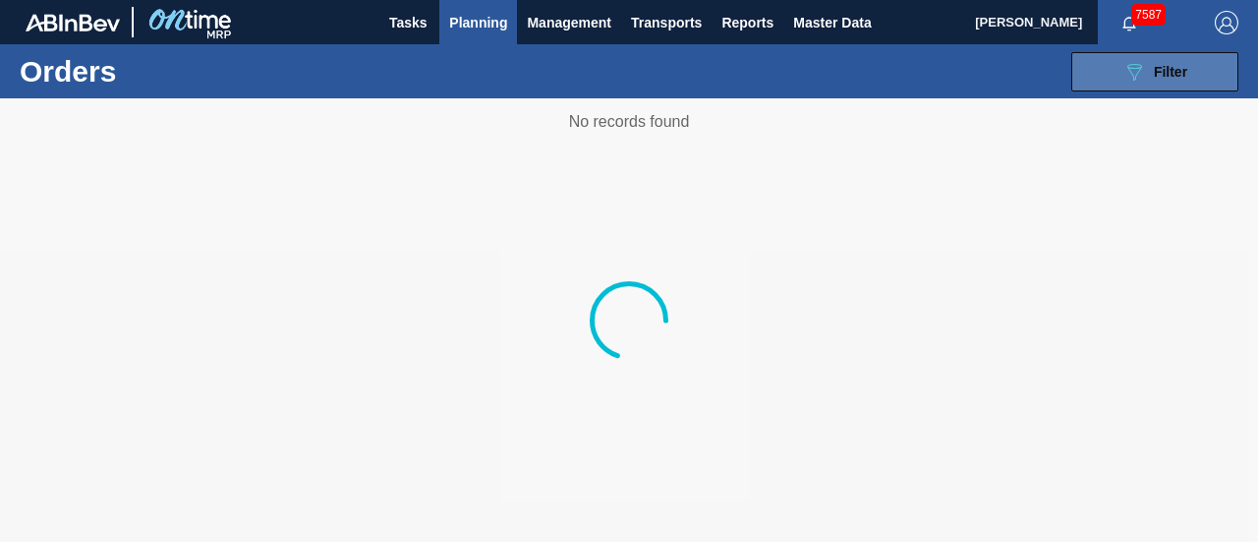
click at [1129, 64] on icon "089F7B8B-B2A5-4AFE-B5C0-19BA573D28AC" at bounding box center [1135, 72] width 24 height 24
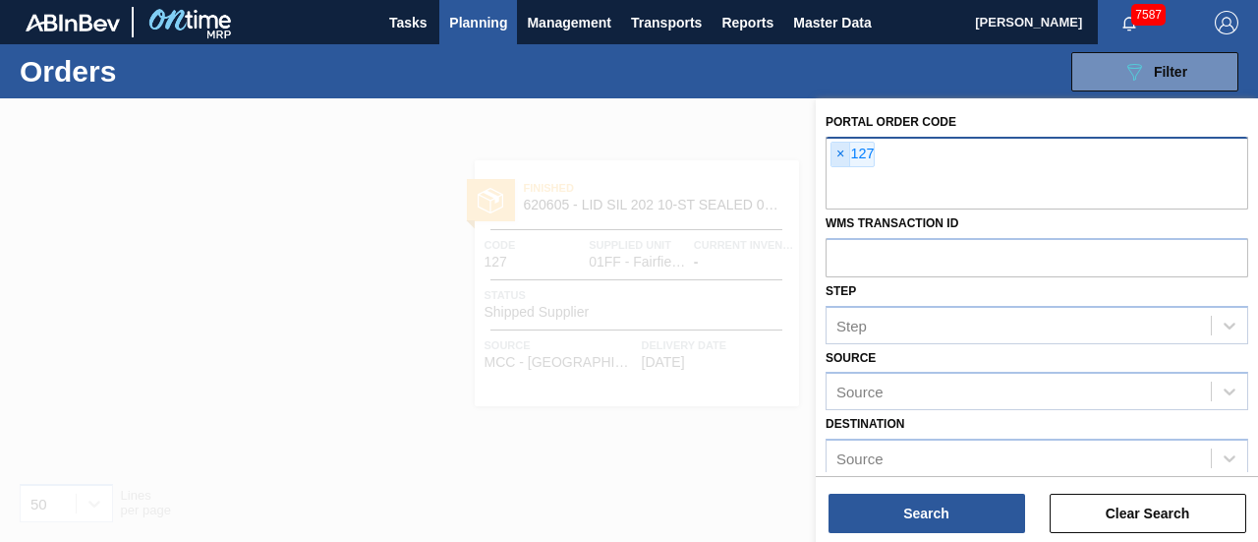
click at [833, 150] on span "×" at bounding box center [841, 155] width 19 height 24
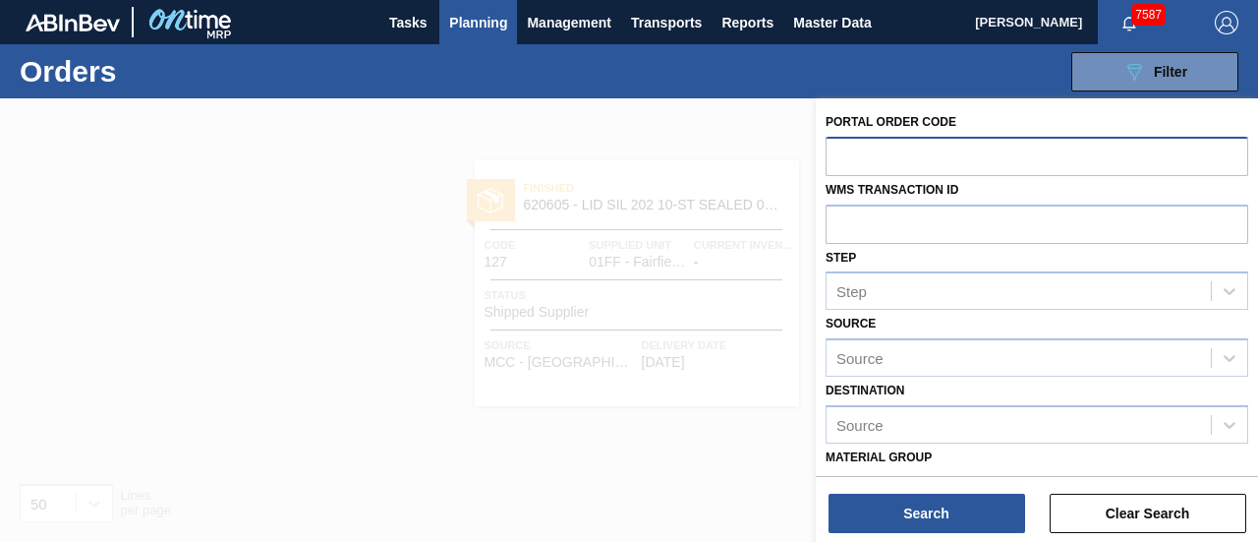
paste input "132"
type input "132"
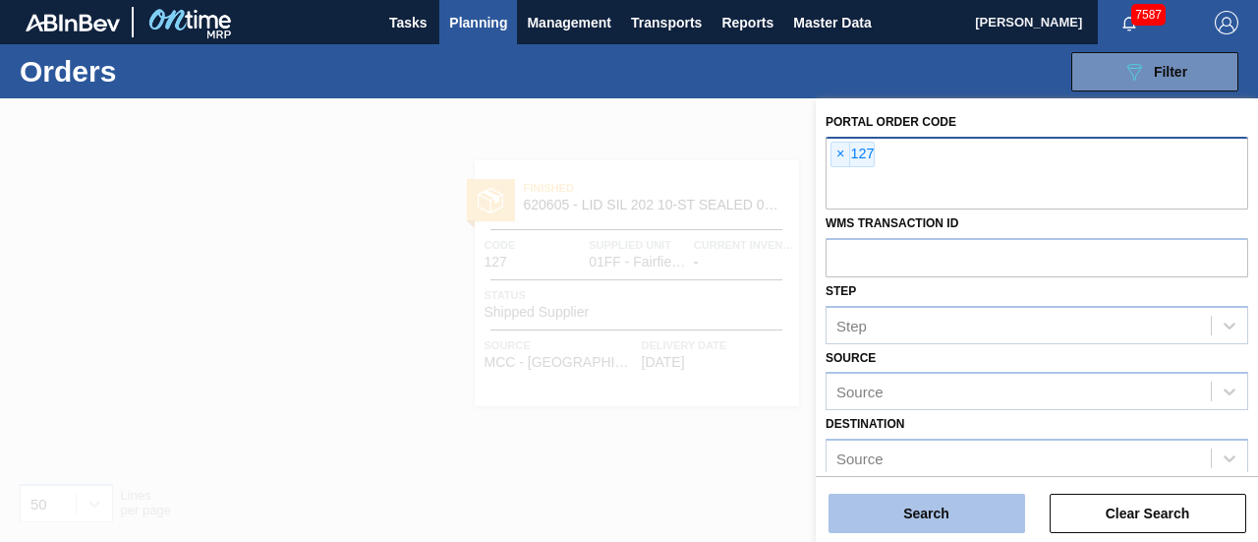
click at [940, 512] on button "Search" at bounding box center [927, 513] width 197 height 39
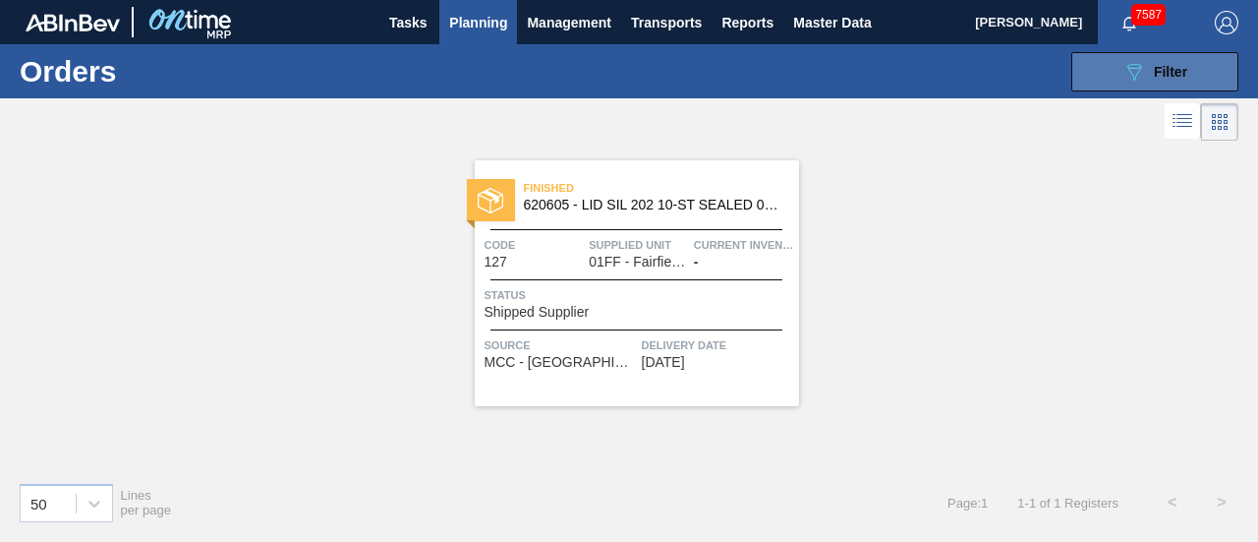
click at [1112, 83] on button "089F7B8B-B2A5-4AFE-B5C0-19BA573D28AC Filter" at bounding box center [1155, 71] width 167 height 39
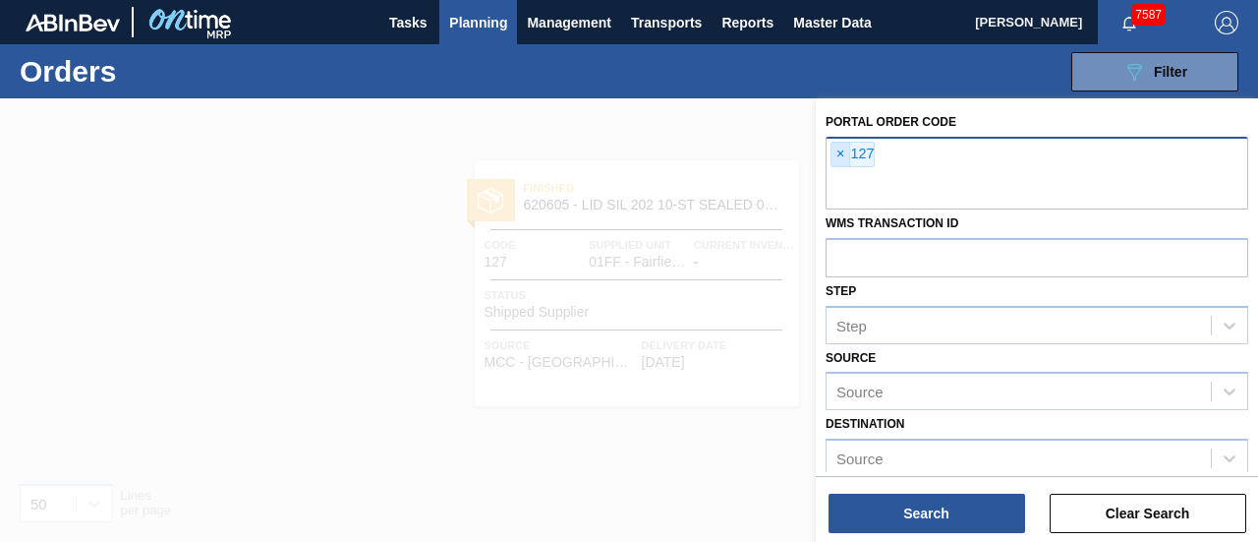
click at [833, 154] on span "×" at bounding box center [841, 155] width 19 height 24
paste input "132"
type input "132"
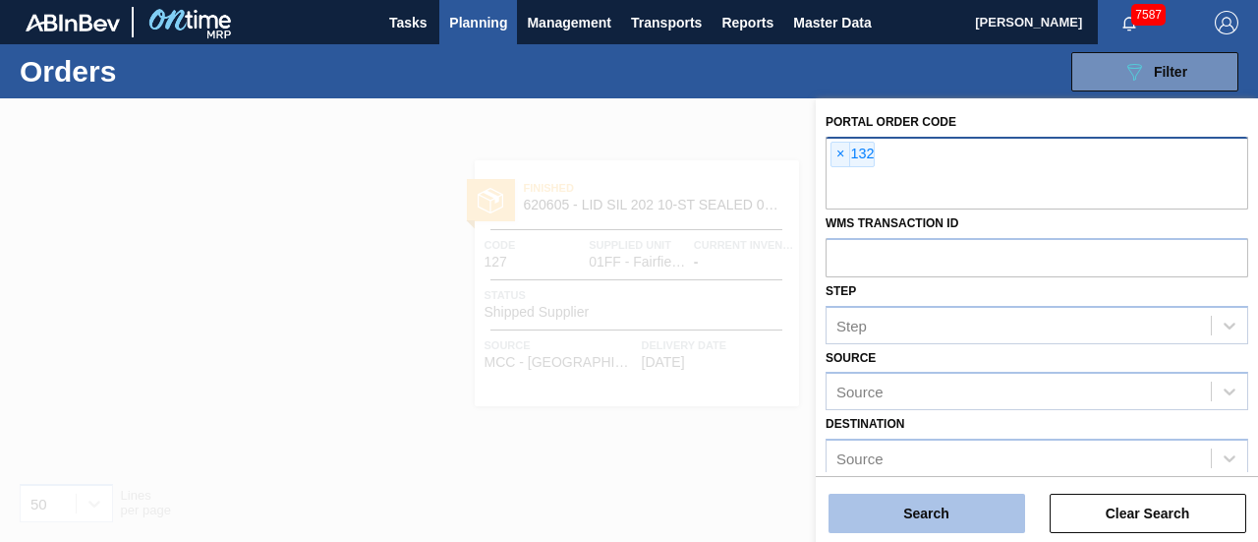
click at [942, 501] on button "Search" at bounding box center [927, 513] width 197 height 39
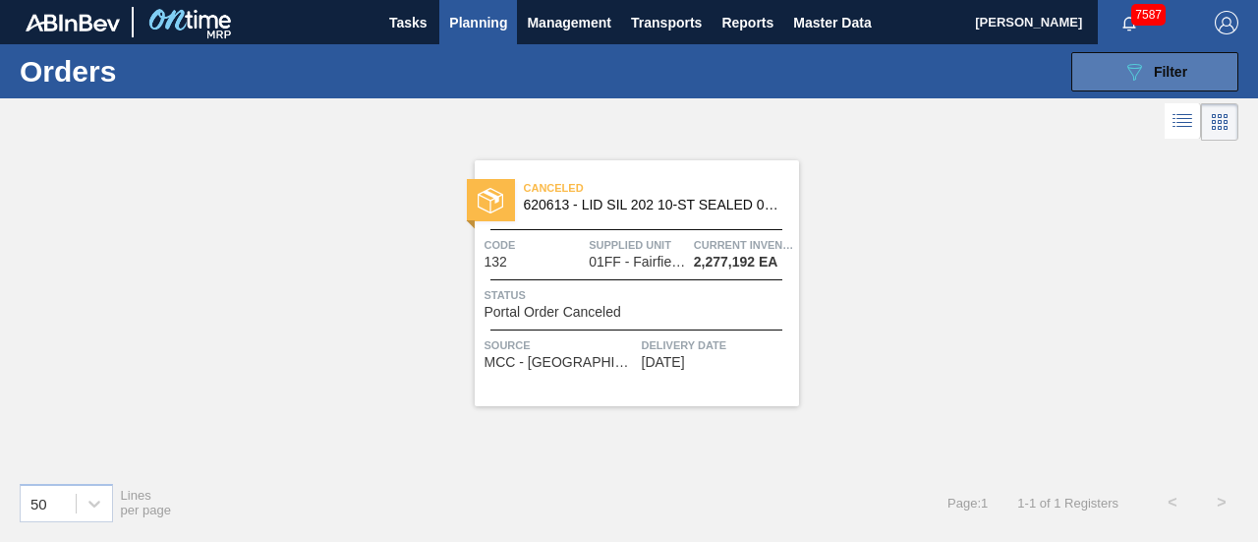
click at [1129, 67] on icon at bounding box center [1135, 72] width 15 height 17
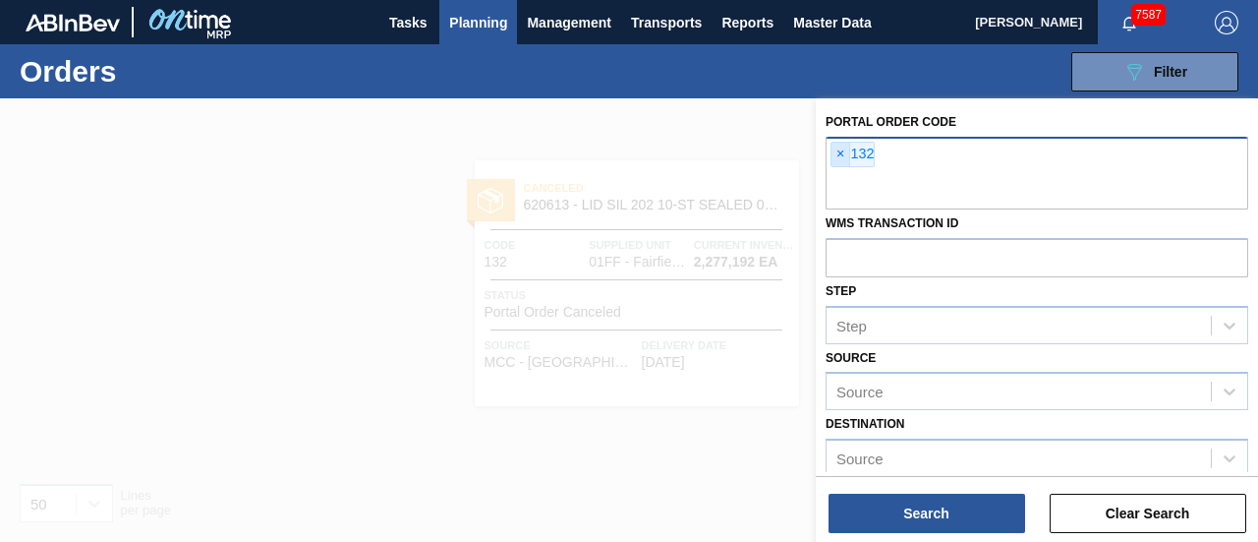
click at [836, 153] on span "×" at bounding box center [841, 155] width 19 height 24
paste input "759524"
type input "759524"
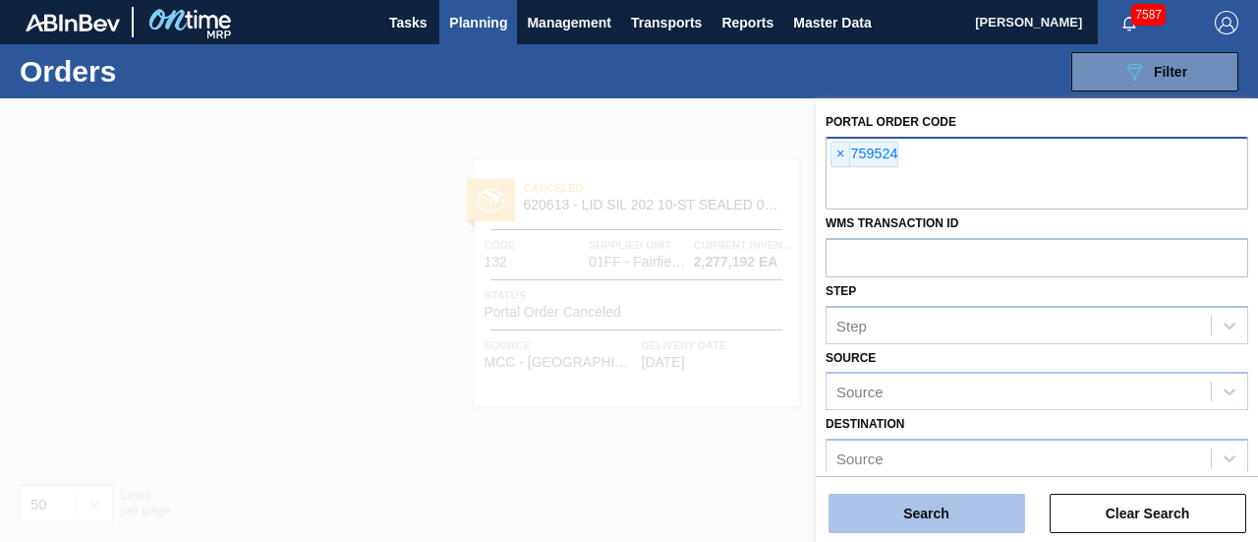
click at [915, 508] on button "Search" at bounding box center [927, 513] width 197 height 39
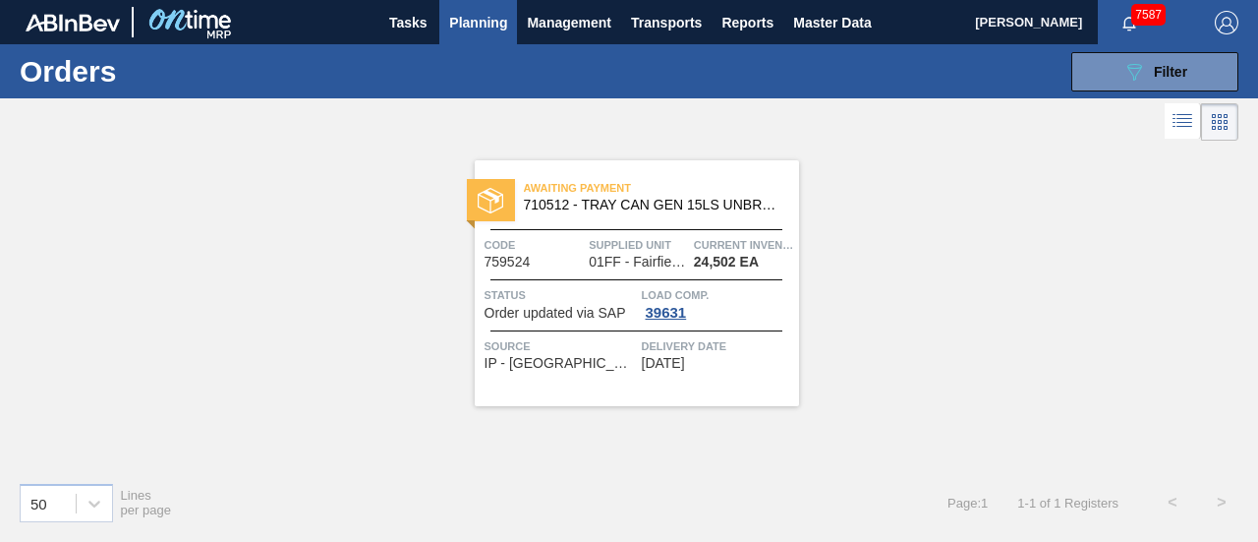
click at [624, 208] on span "710512 - TRAY CAN GEN 15LS UNBRANDED 25OZ GEN COR" at bounding box center [654, 205] width 260 height 15
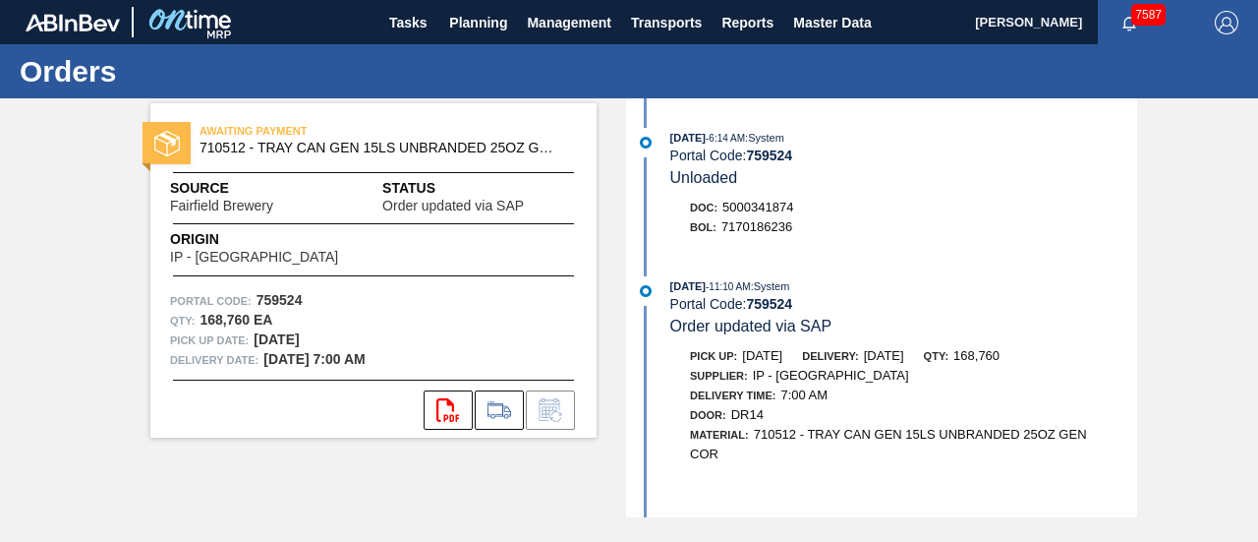
click at [840, 312] on div "Portal Code: 759524" at bounding box center [904, 304] width 467 height 16
